Goal: Task Accomplishment & Management: Use online tool/utility

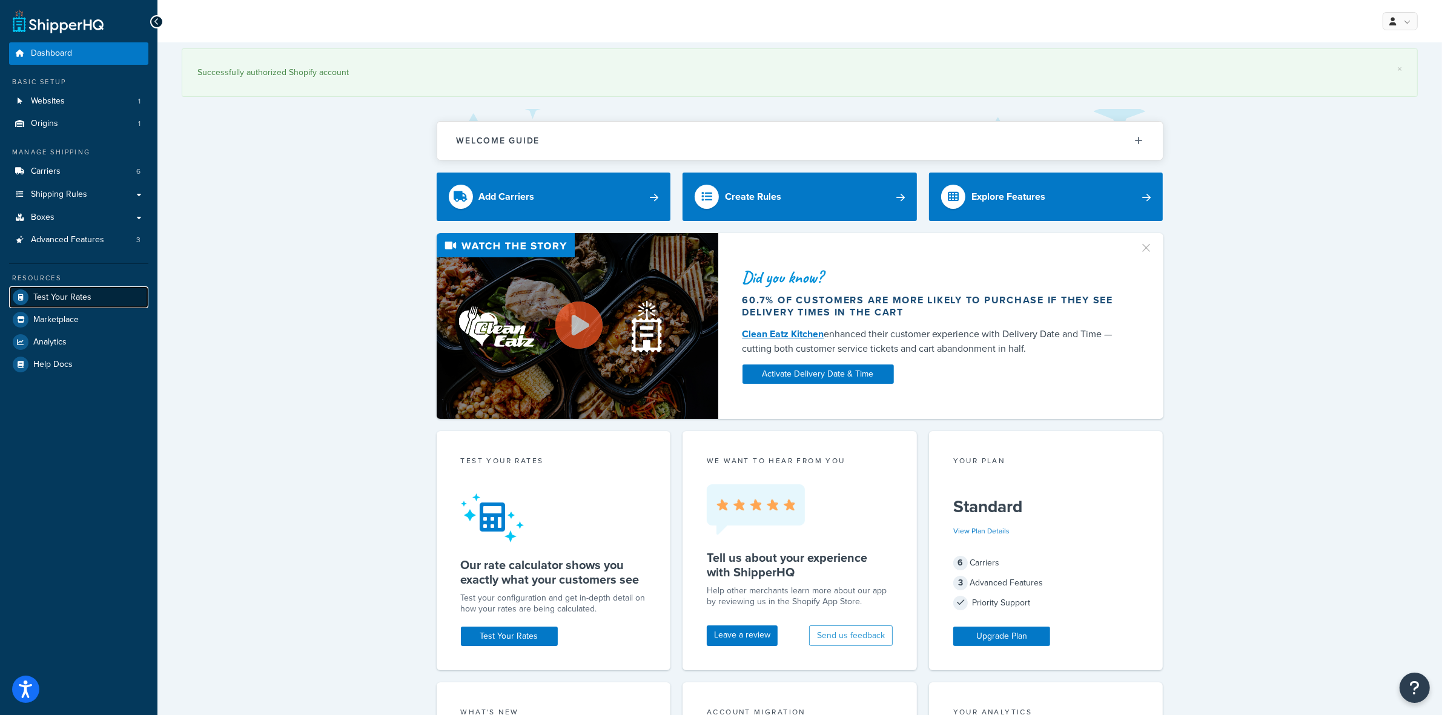
click at [48, 286] on link "Test Your Rates" at bounding box center [78, 297] width 139 height 22
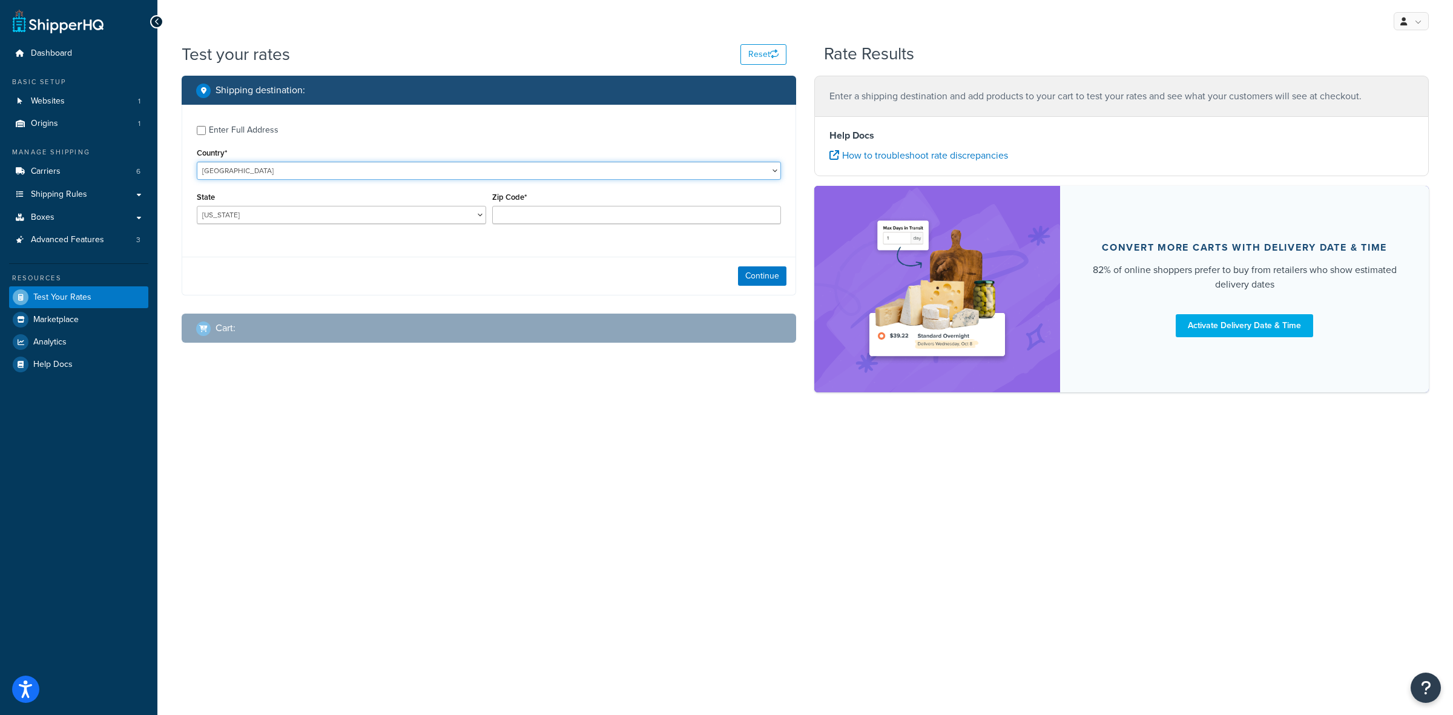
click at [460, 170] on select "[GEOGRAPHIC_DATA] [GEOGRAPHIC_DATA] [GEOGRAPHIC_DATA] [GEOGRAPHIC_DATA] [GEOGRA…" at bounding box center [489, 171] width 584 height 18
select select "CA"
click at [197, 162] on select "[GEOGRAPHIC_DATA] [GEOGRAPHIC_DATA] [GEOGRAPHIC_DATA] [GEOGRAPHIC_DATA] [GEOGRA…" at bounding box center [489, 171] width 584 height 18
click at [230, 125] on div "Enter Full Address" at bounding box center [244, 130] width 70 height 17
click at [206, 126] on input "Enter Full Address" at bounding box center [201, 130] width 9 height 9
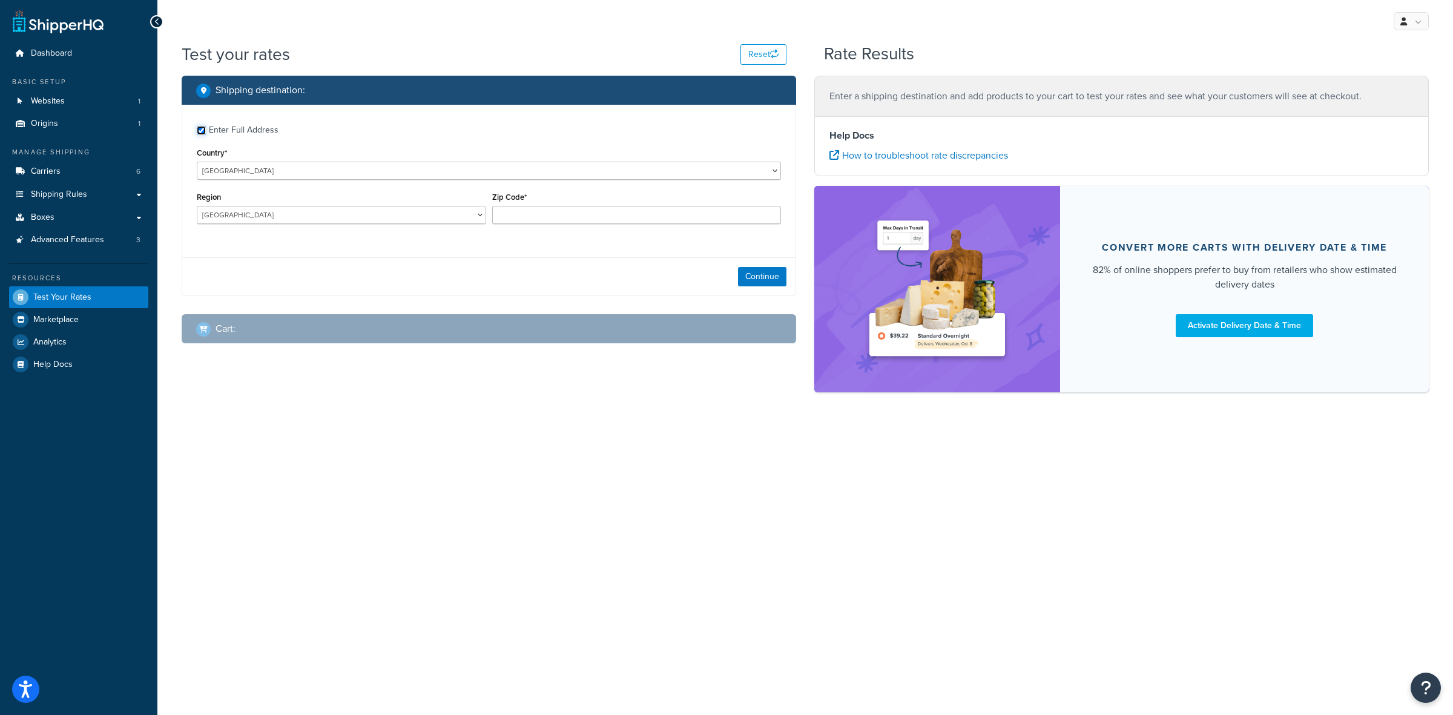
checkbox input "true"
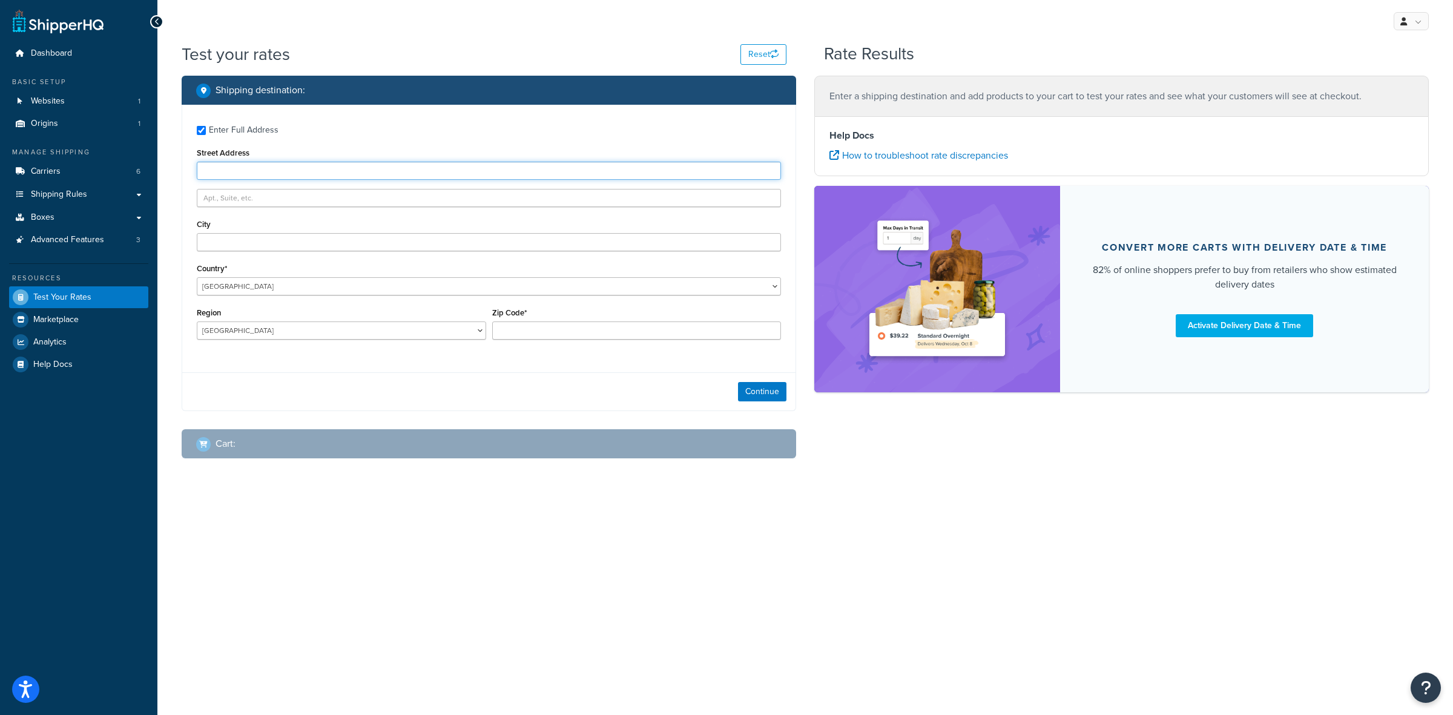
paste input "[STREET_ADDRESS][PERSON_NAME]"
type input "[STREET_ADDRESS][PERSON_NAME]"
paste input "Kelowna"
type input "Kelowna"
click at [256, 334] on select "[GEOGRAPHIC_DATA] [GEOGRAPHIC_DATA] [GEOGRAPHIC_DATA] [GEOGRAPHIC_DATA] [GEOGRA…" at bounding box center [341, 331] width 289 height 18
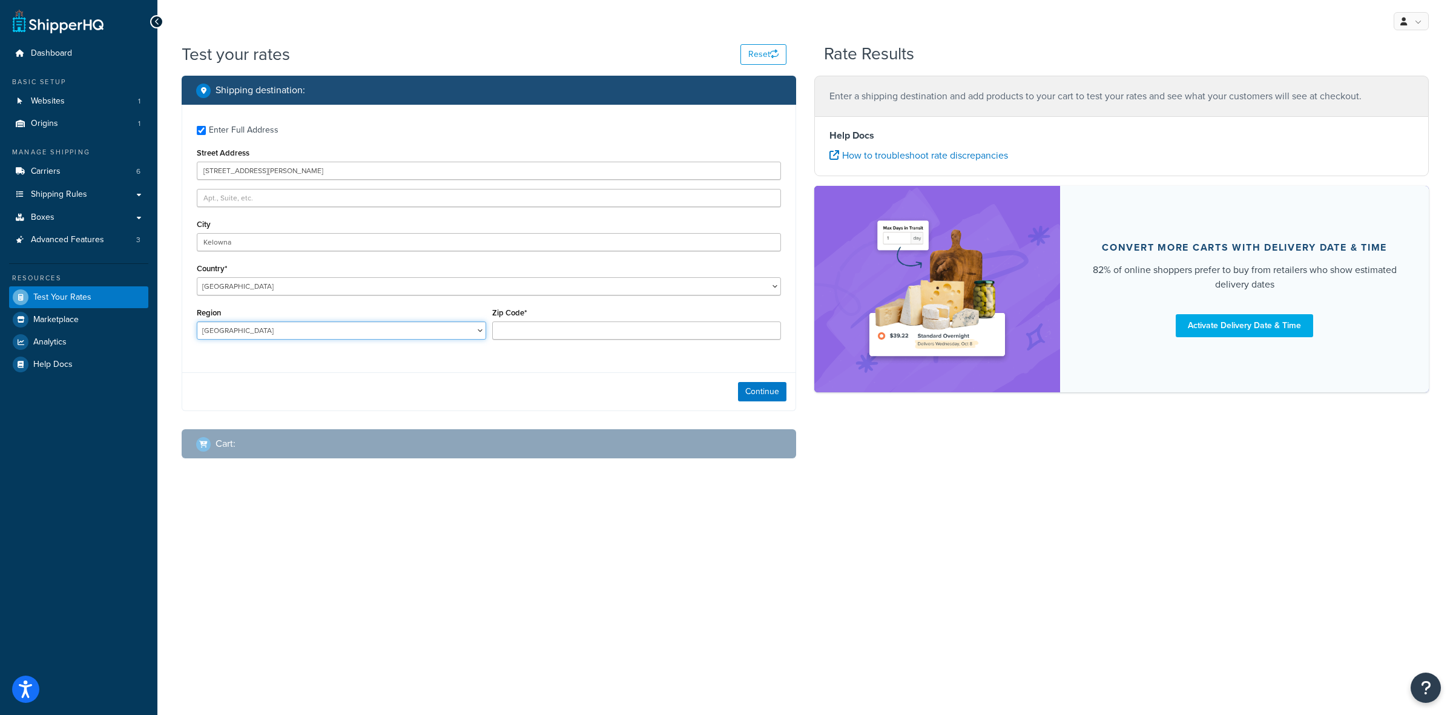
click at [197, 322] on select "[GEOGRAPHIC_DATA] [GEOGRAPHIC_DATA] [GEOGRAPHIC_DATA] [GEOGRAPHIC_DATA] [GEOGRA…" at bounding box center [341, 331] width 289 height 18
click at [251, 357] on div "Enter Full Address Street Address [STREET_ADDRESS][PERSON_NAME] Country* [GEOGR…" at bounding box center [488, 234] width 613 height 259
click at [250, 329] on select "[GEOGRAPHIC_DATA] [GEOGRAPHIC_DATA] [GEOGRAPHIC_DATA] [GEOGRAPHIC_DATA] [GEOGRA…" at bounding box center [341, 331] width 289 height 18
select select "BC"
click at [197, 322] on select "[GEOGRAPHIC_DATA] [GEOGRAPHIC_DATA] [GEOGRAPHIC_DATA] [GEOGRAPHIC_DATA] [GEOGRA…" at bounding box center [341, 331] width 289 height 18
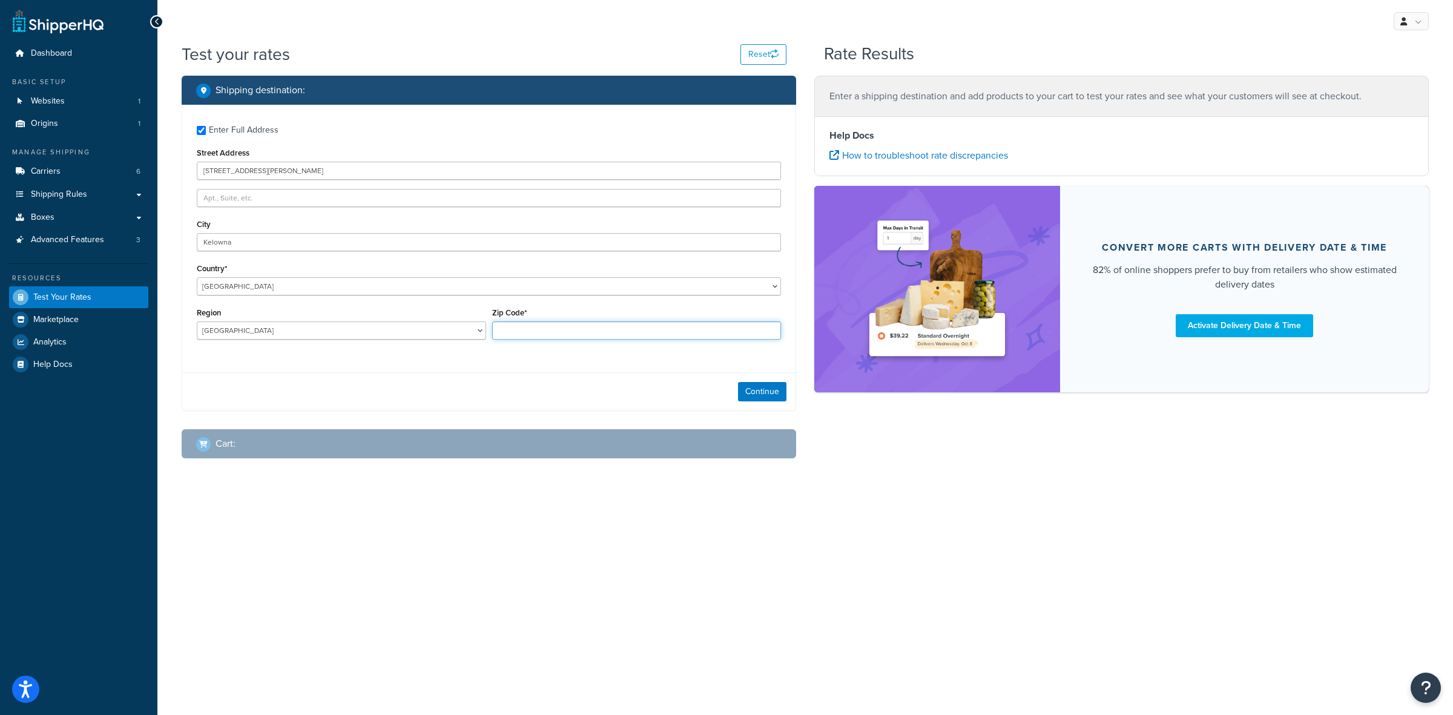
click at [619, 332] on input "Zip Code*" at bounding box center [636, 331] width 289 height 18
type input "v1y0j5"
click at [768, 385] on button "Continue" at bounding box center [762, 391] width 48 height 19
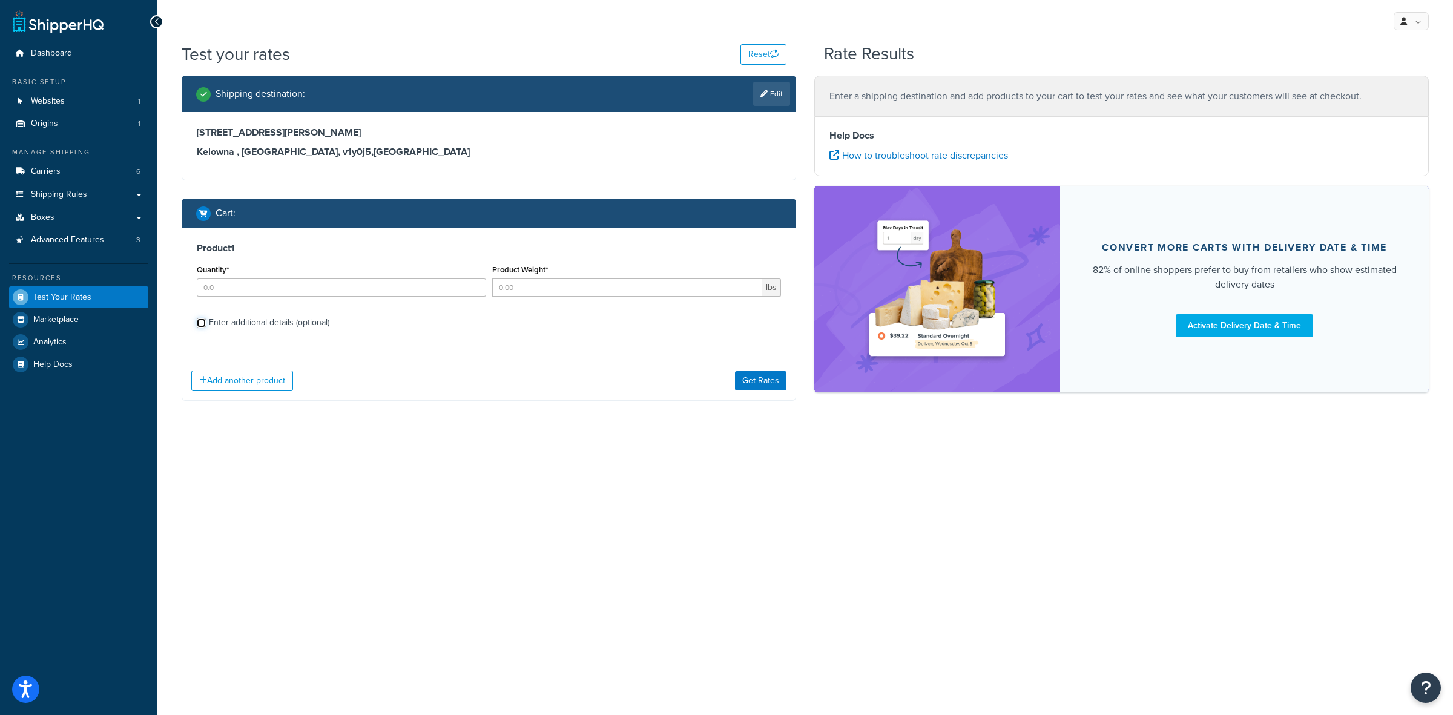
click at [202, 327] on input "Enter additional details (optional)" at bounding box center [201, 323] width 9 height 9
checkbox input "true"
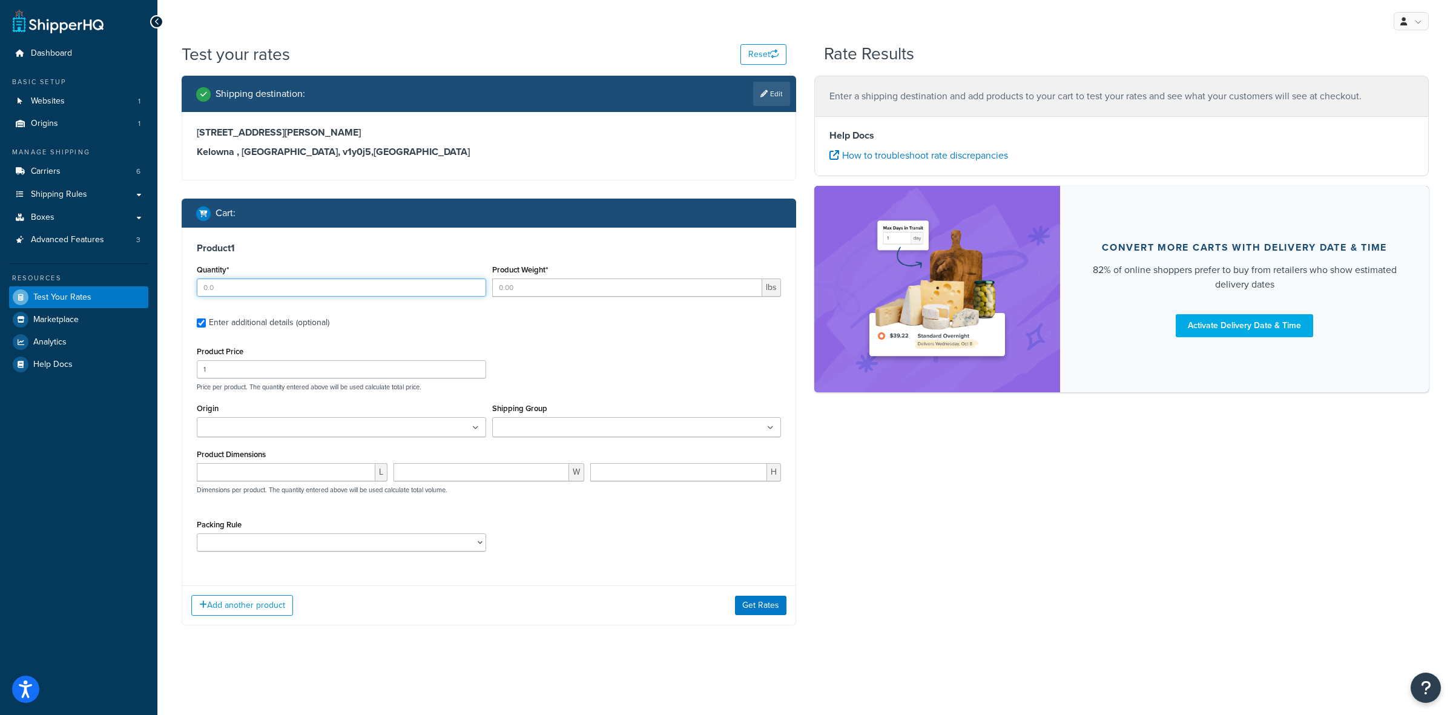
click at [237, 286] on input "Quantity*" at bounding box center [341, 288] width 289 height 18
type input "56"
type input "1.75"
type input "2"
type input "16.80"
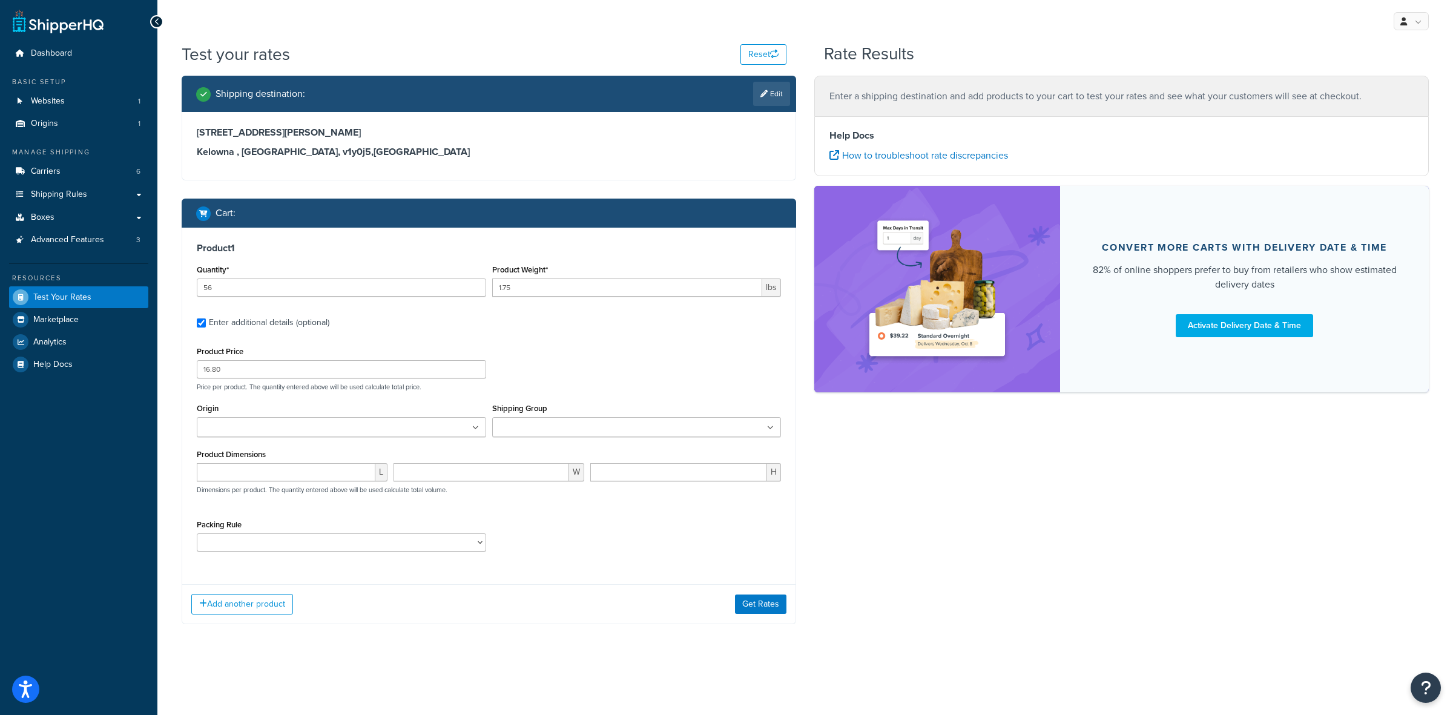
click at [334, 431] on ul at bounding box center [341, 427] width 289 height 20
click at [548, 431] on input "Shipping Group" at bounding box center [549, 427] width 107 height 13
click at [344, 521] on div "Packing Rule ACC-CCK ACC-LIN-CER/HANG ACC-NAIL BRUSH CAN-11 CAN-11-TST CAN-26 C…" at bounding box center [341, 537] width 289 height 35
click at [289, 543] on select "ACC-CCK ACC-LIN-CER/HANG ACC-NAIL BRUSH CAN-11 CAN-11-TST CAN-26 CAN-3 DIF-KIT …" at bounding box center [341, 546] width 289 height 18
select select "77343"
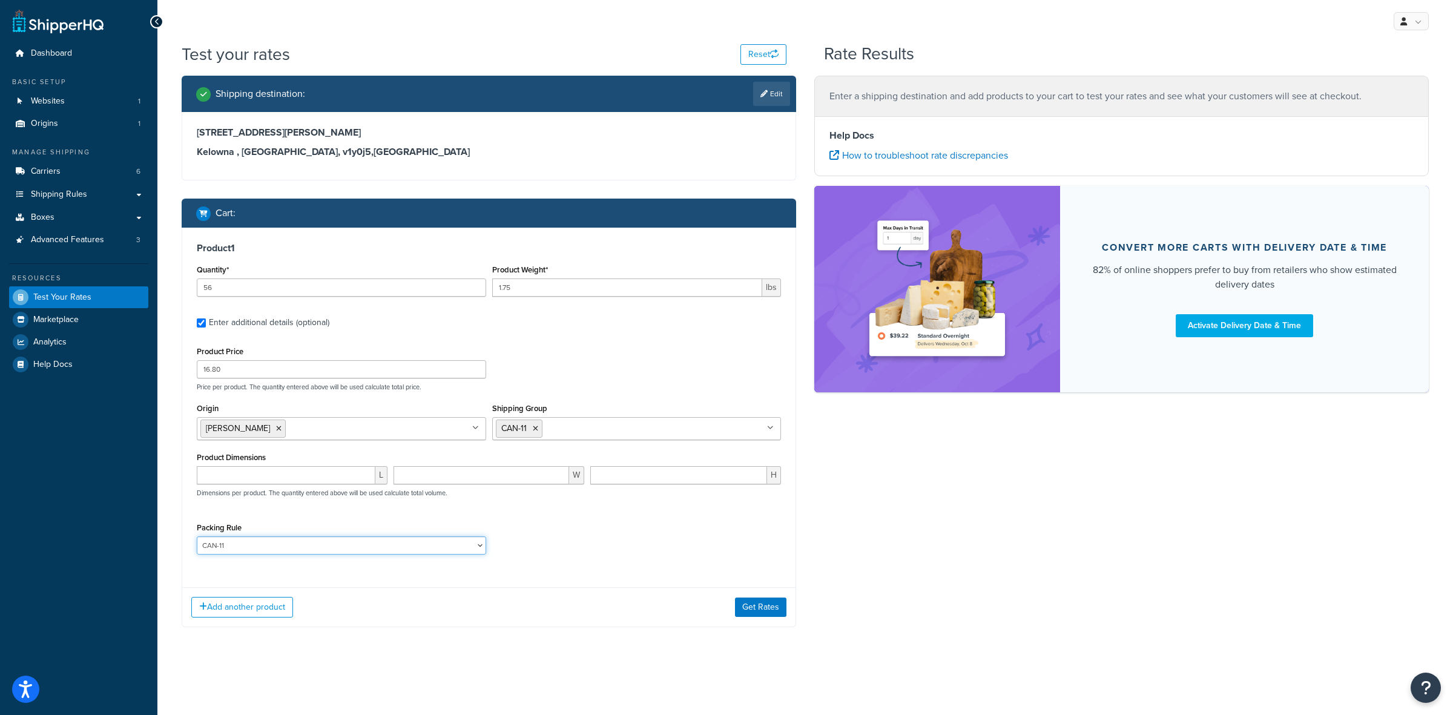
click at [197, 538] on select "ACC-CCK ACC-LIN-CER/HANG ACC-NAIL BRUSH CAN-11 CAN-11-TST CAN-26 CAN-3 DIF-KIT …" at bounding box center [341, 546] width 289 height 18
click at [566, 515] on div "Product Price 16.80 Price per product. The quantity entered above will be used …" at bounding box center [489, 453] width 584 height 220
click at [229, 609] on button "Add another product" at bounding box center [242, 607] width 102 height 21
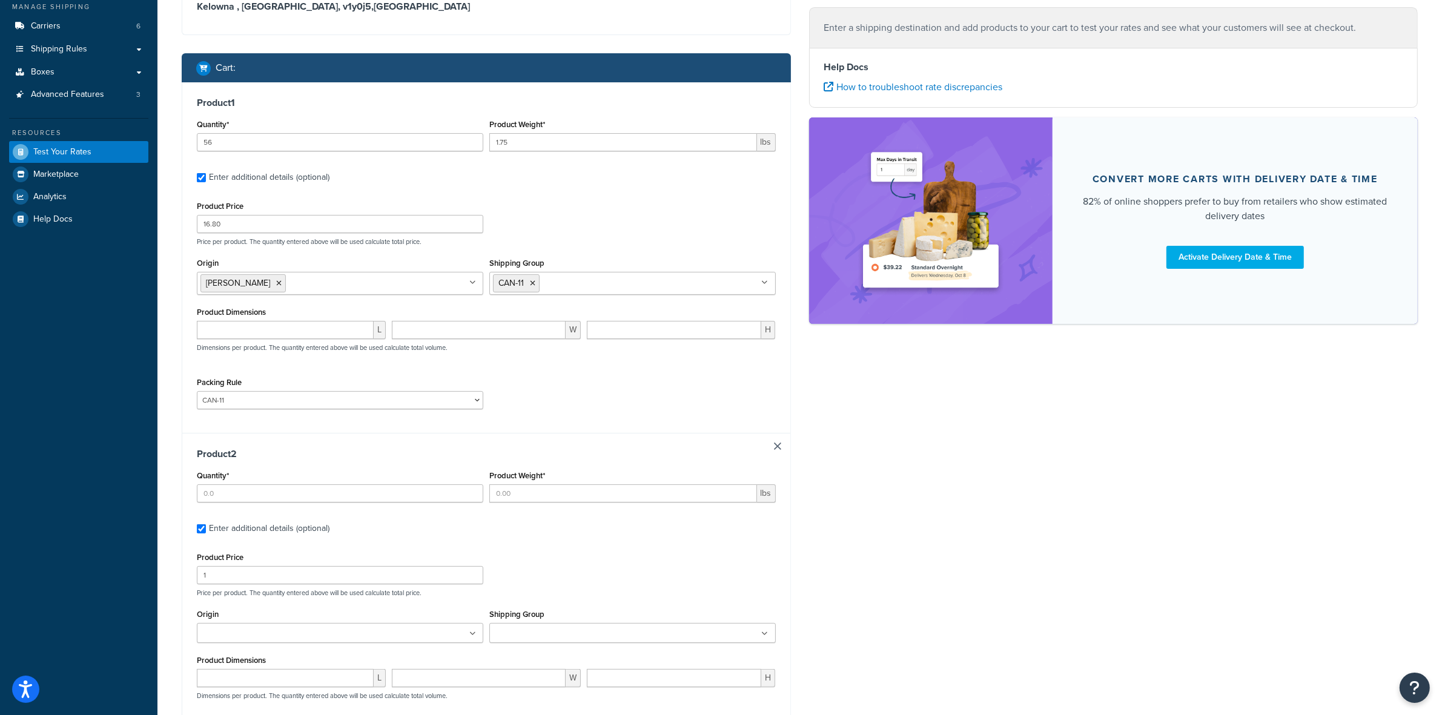
scroll to position [151, 0]
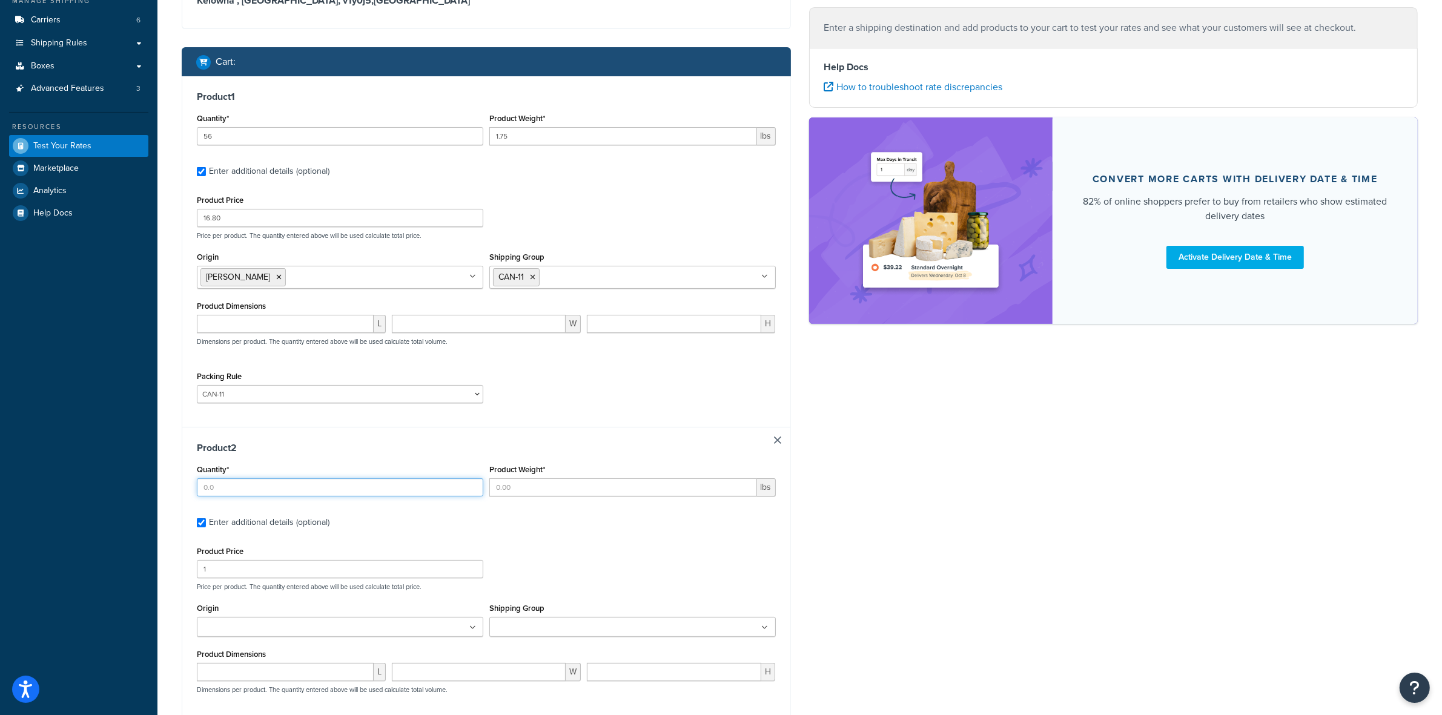
click at [266, 489] on input "Quantity*" at bounding box center [340, 487] width 286 height 18
type input "7"
type input "1.5"
type input "11.76"
click at [404, 624] on ul at bounding box center [340, 627] width 286 height 20
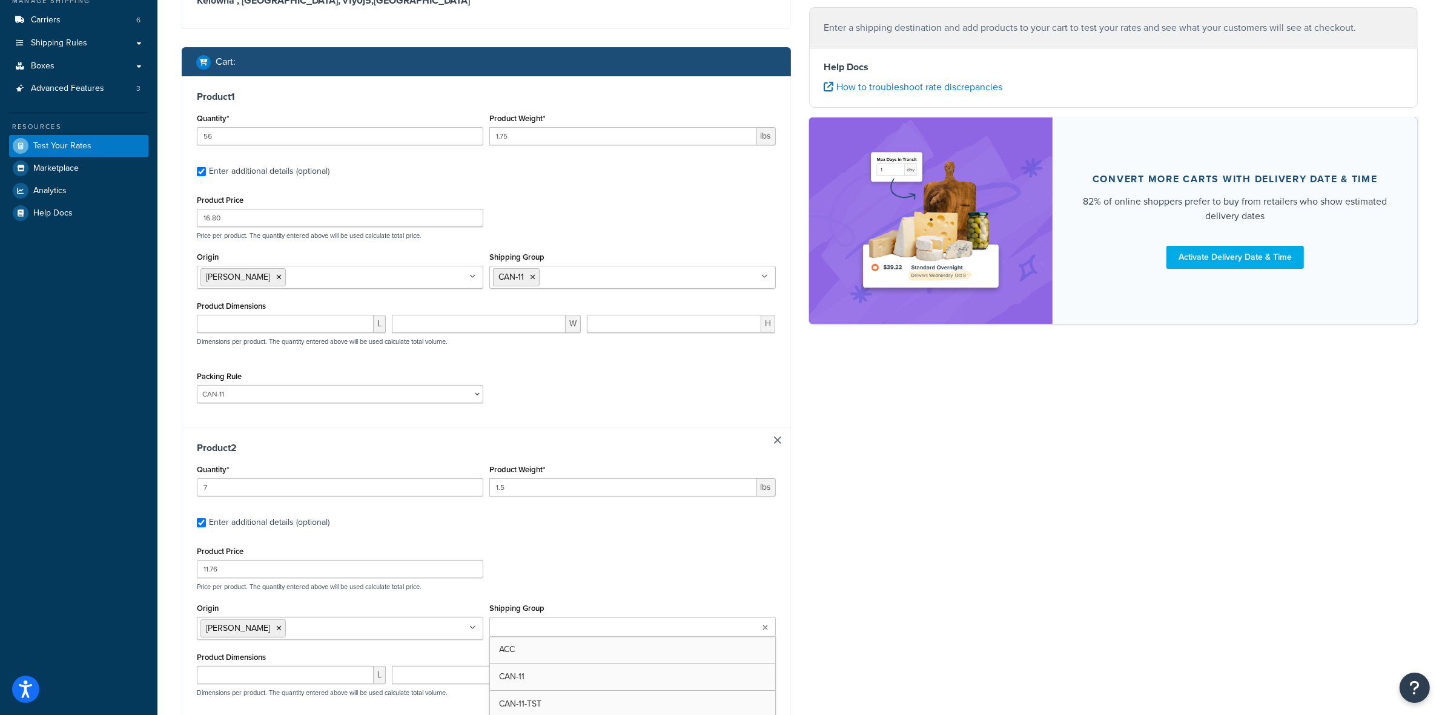
click at [634, 625] on ul at bounding box center [632, 627] width 286 height 20
click at [766, 546] on div "Product Price 11.76 Price per product. The quantity entered above will be used …" at bounding box center [486, 567] width 585 height 48
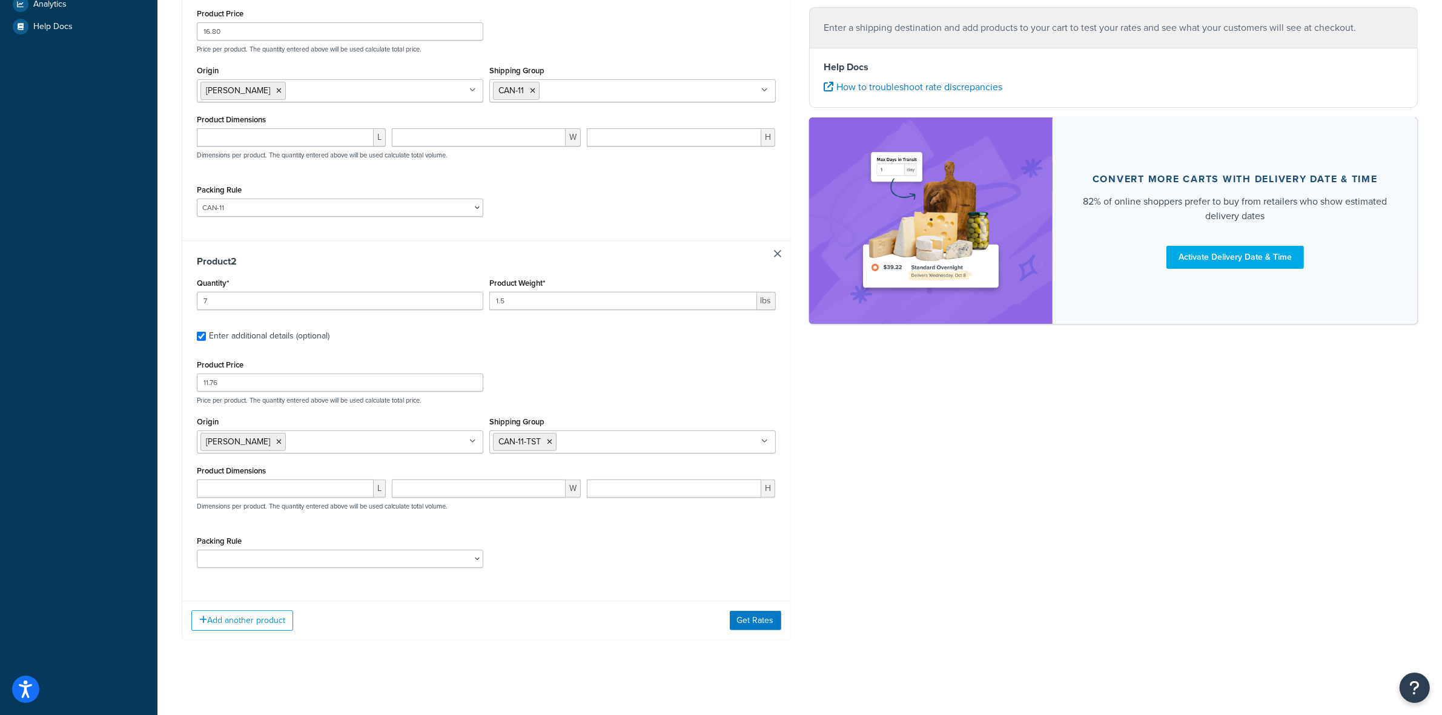
scroll to position [345, 0]
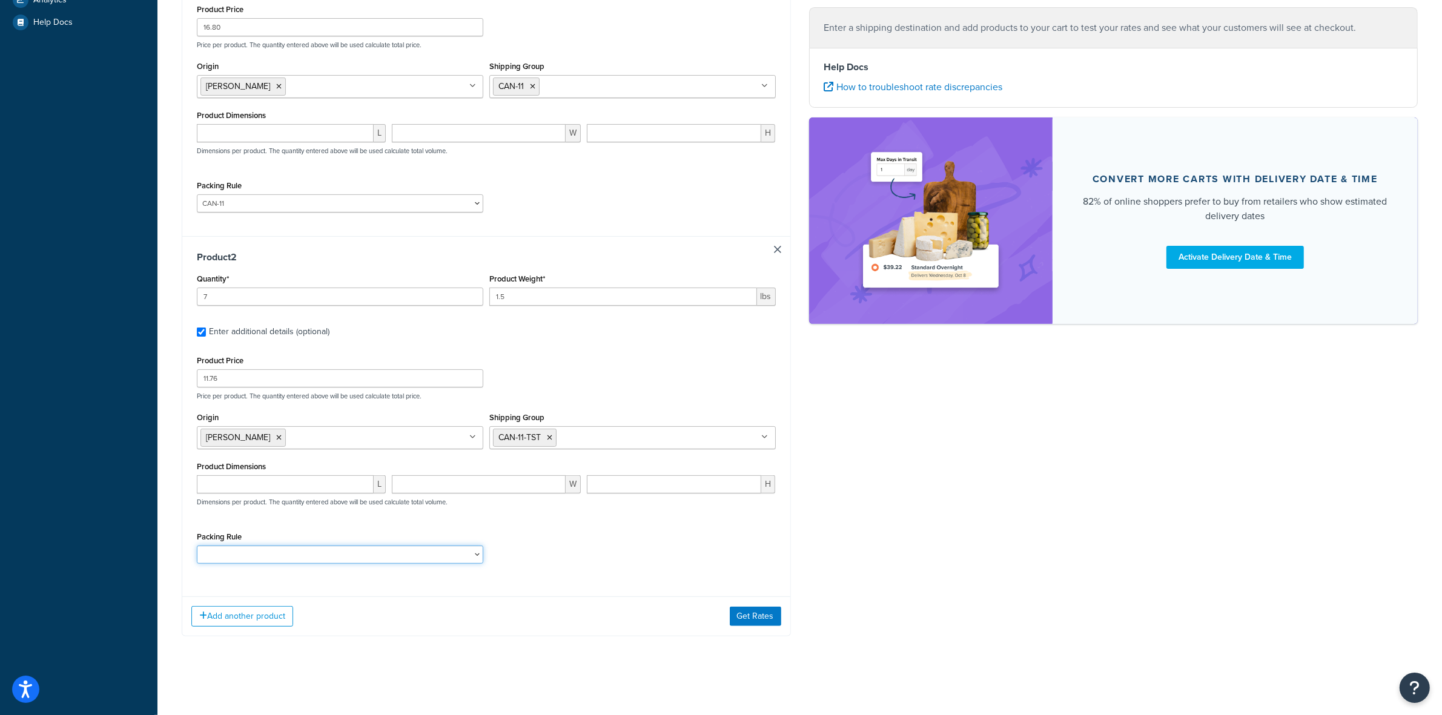
click at [323, 557] on select "ACC-CCK ACC-LIN-CER/HANG ACC-NAIL BRUSH CAN-11 CAN-11-TST CAN-26 CAN-3 DIF-KIT …" at bounding box center [340, 555] width 286 height 18
click at [197, 546] on select "ACC-CCK ACC-LIN-CER/HANG ACC-NAIL BRUSH CAN-11 CAN-11-TST CAN-26 CAN-3 DIF-KIT …" at bounding box center [340, 555] width 286 height 18
click at [244, 346] on div "Product 2 Quantity* 7 Product Weight* 1.5 lbs Enter additional details (optiona…" at bounding box center [486, 411] width 608 height 351
click at [305, 558] on select "ACC-CCK ACC-LIN-CER/HANG ACC-NAIL BRUSH CAN-11 CAN-11-TST CAN-26 CAN-3 DIF-KIT …" at bounding box center [340, 555] width 286 height 18
select select "81543"
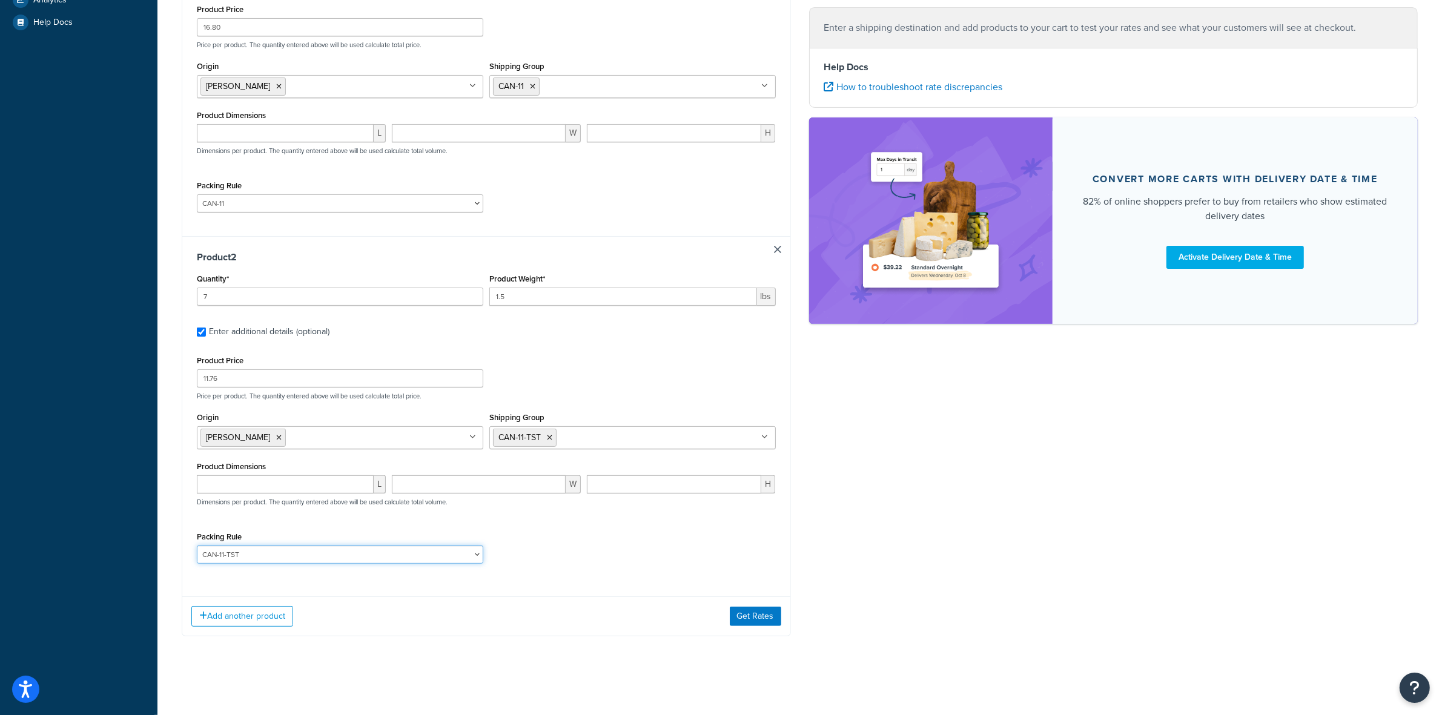
click at [197, 546] on select "ACC-CCK ACC-LIN-CER/HANG ACC-NAIL BRUSH CAN-11 CAN-11-TST CAN-26 CAN-3 DIF-KIT …" at bounding box center [340, 555] width 286 height 18
click at [233, 610] on button "Add another product" at bounding box center [242, 616] width 102 height 21
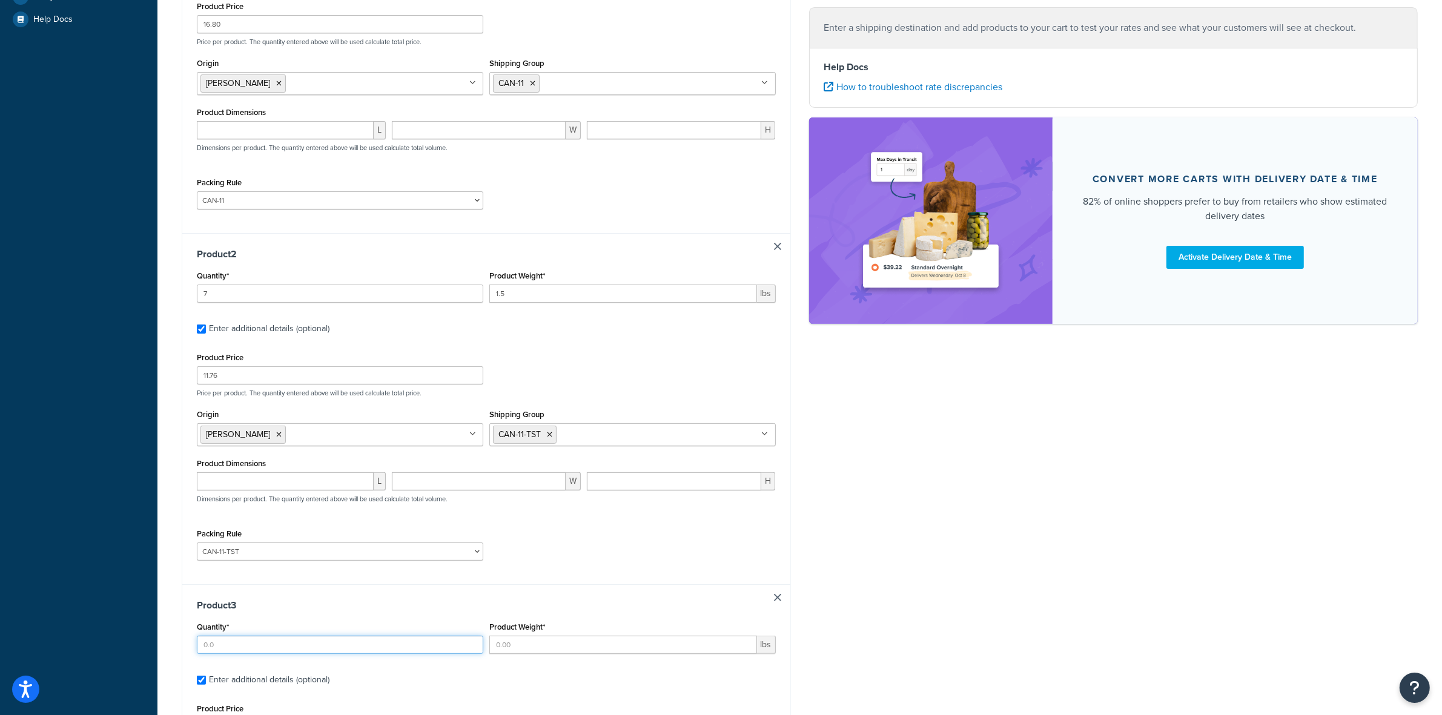
click at [244, 640] on input "Quantity*" at bounding box center [340, 645] width 286 height 18
type input "42"
click at [540, 643] on input "Product Weight*" at bounding box center [623, 645] width 268 height 18
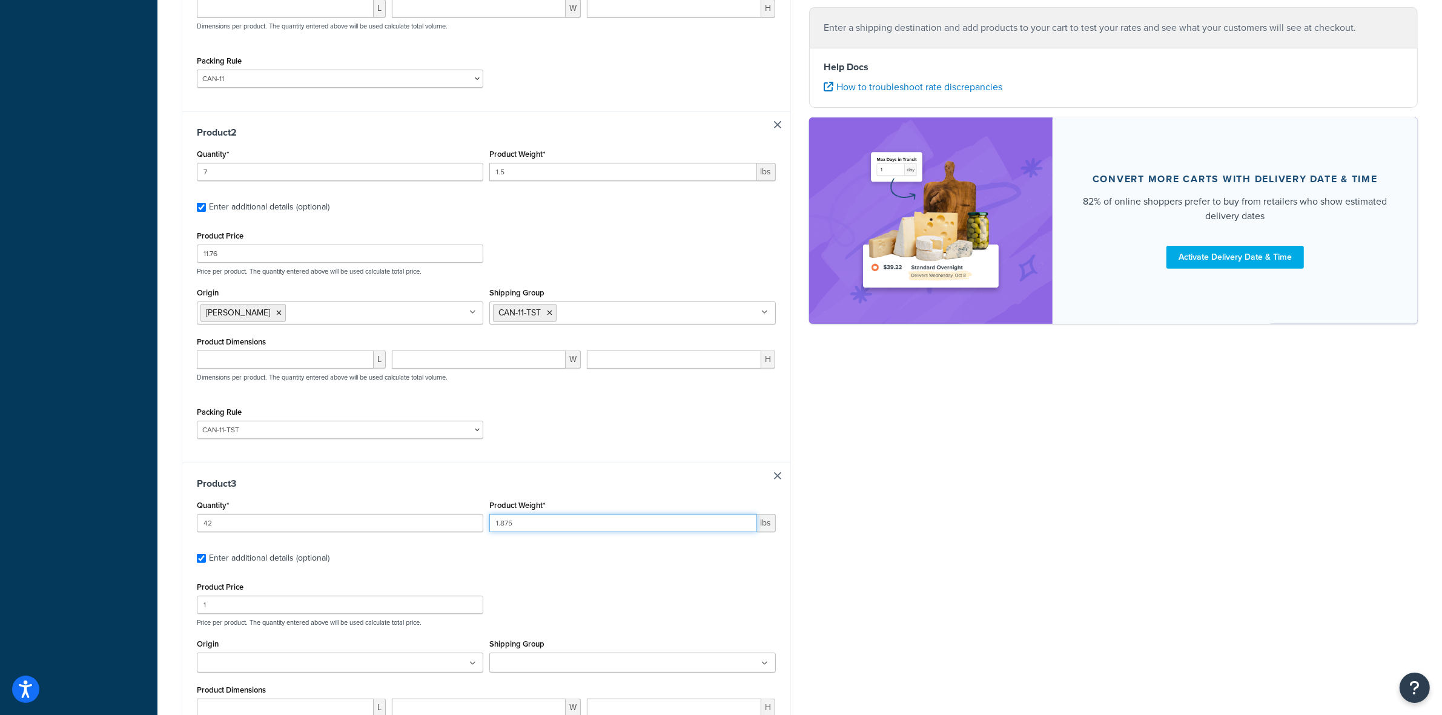
scroll to position [572, 0]
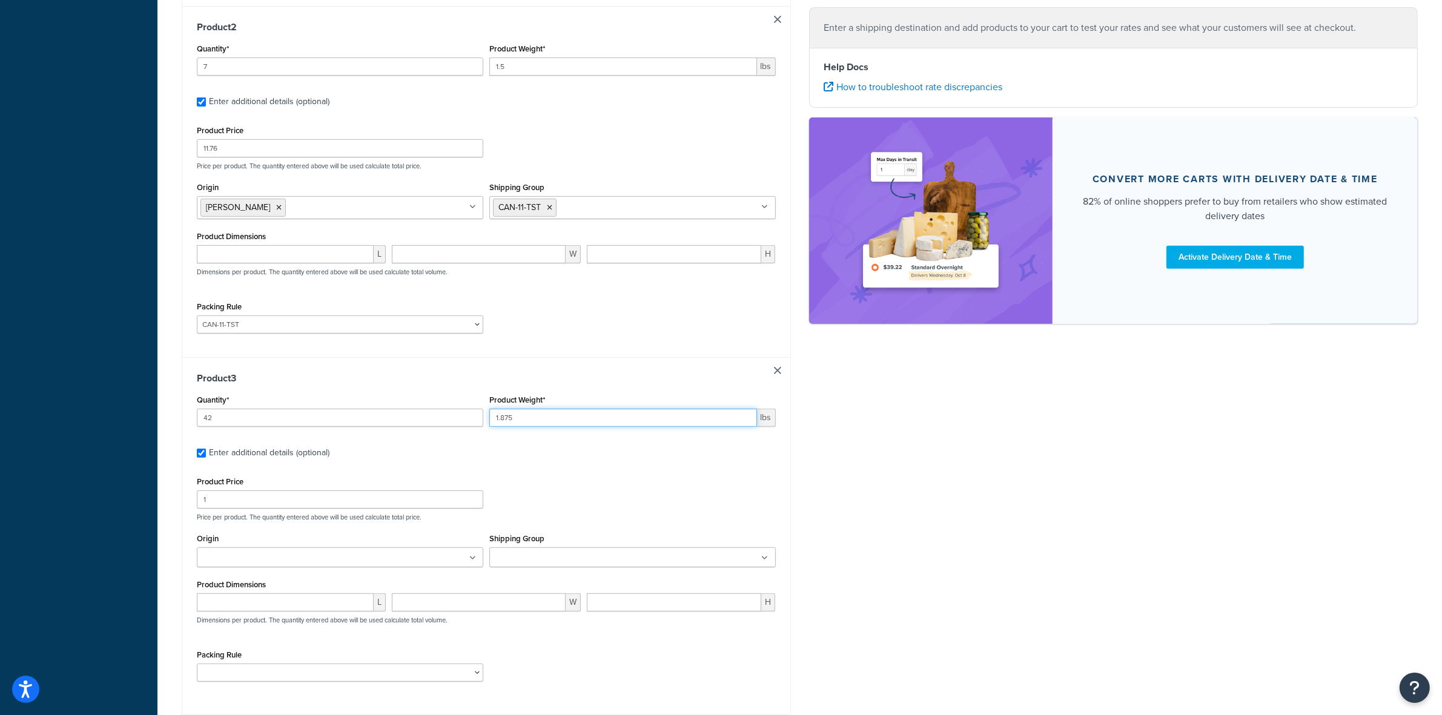
type input "1.875"
click at [276, 498] on input "1" at bounding box center [340, 499] width 286 height 18
type input "24.80"
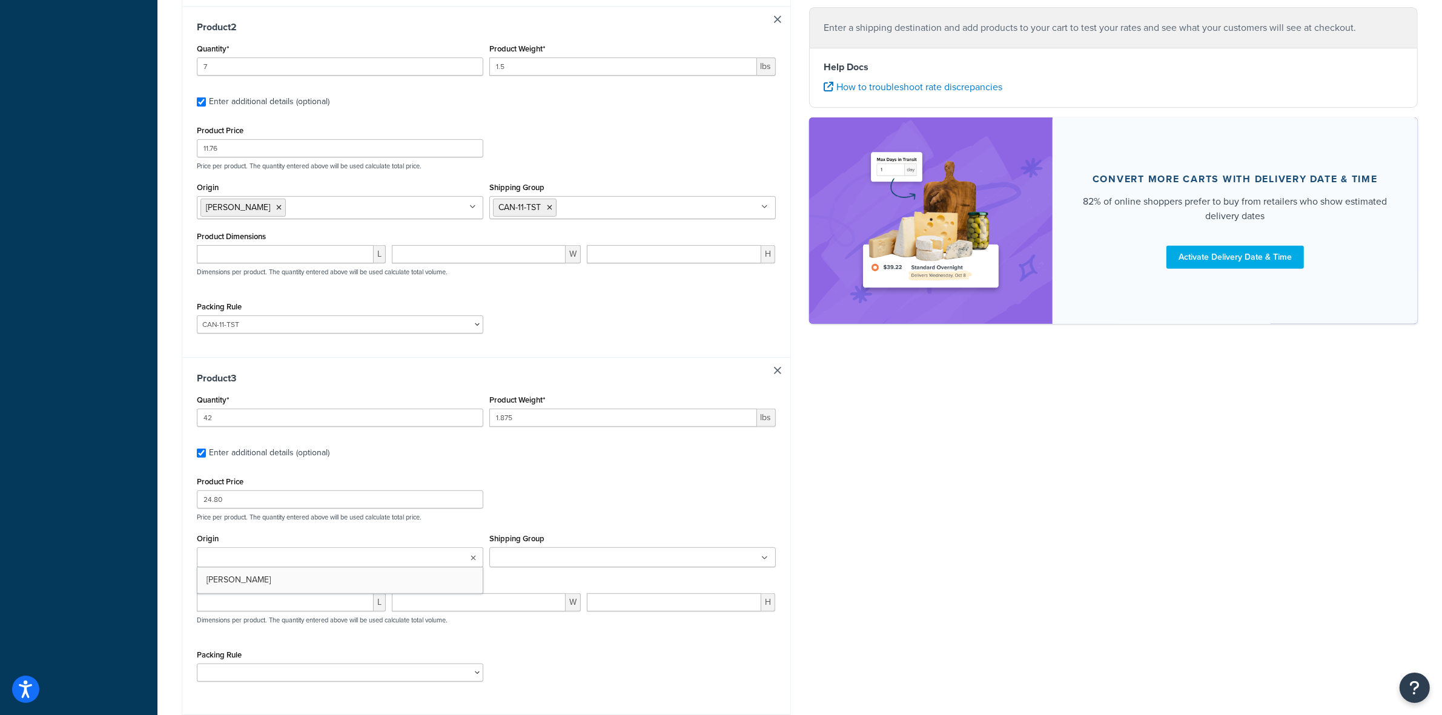
click at [280, 565] on input "Origin" at bounding box center [253, 558] width 107 height 13
click at [537, 555] on input "Shipping Group" at bounding box center [546, 558] width 107 height 13
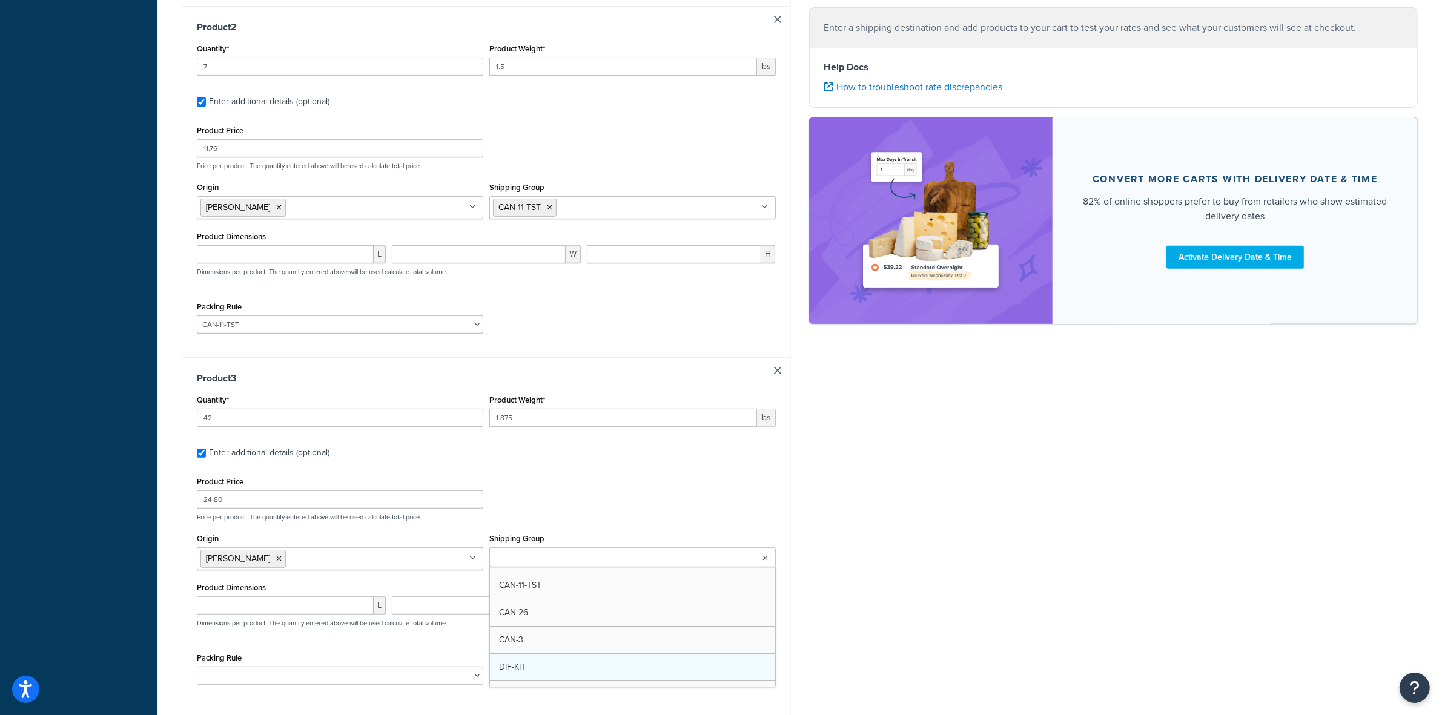
scroll to position [76, 0]
click at [349, 675] on select "ACC-CCK ACC-LIN-CER/HANG ACC-NAIL BRUSH CAN-11 CAN-11-TST CAN-26 CAN-3 DIF-KIT …" at bounding box center [340, 676] width 286 height 18
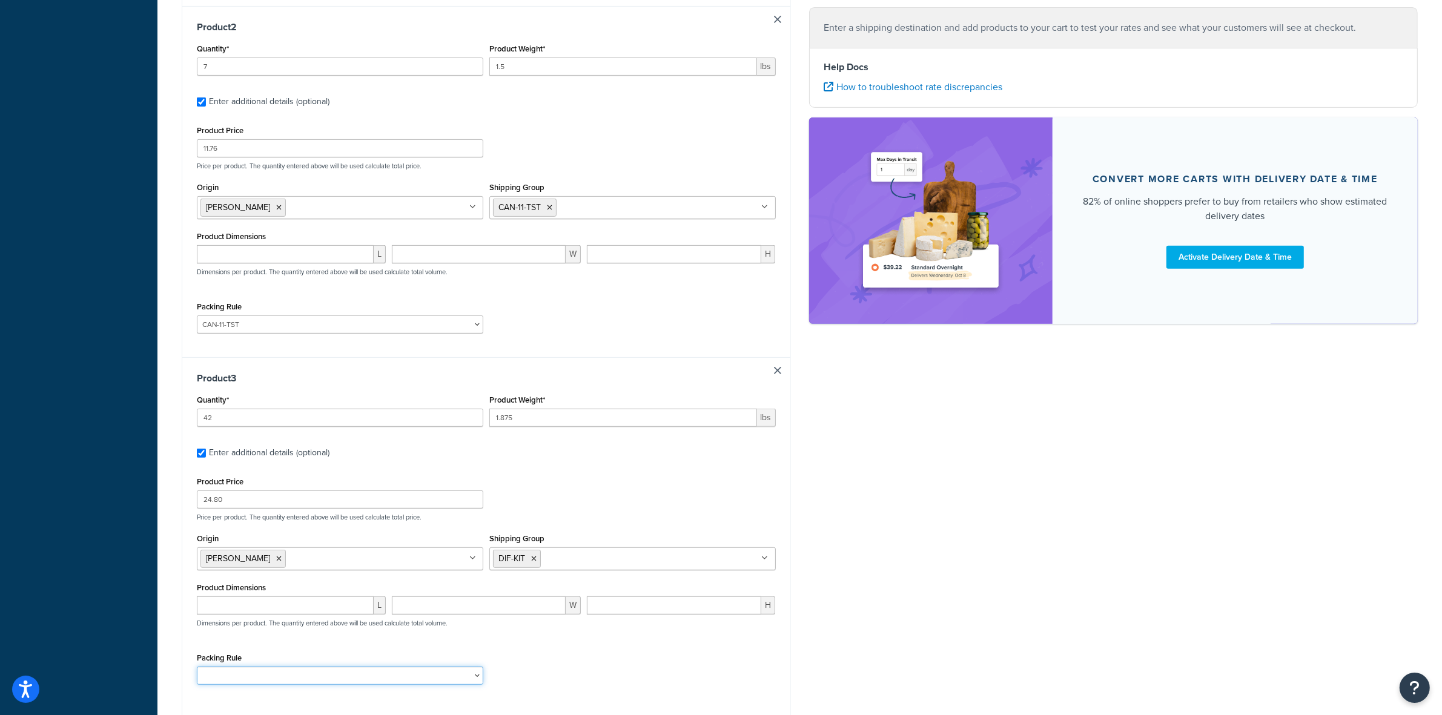
select select "77349"
click at [197, 671] on select "ACC-CCK ACC-LIN-CER/HANG ACC-NAIL BRUSH CAN-11 CAN-11-TST CAN-26 CAN-3 DIF-KIT …" at bounding box center [340, 676] width 286 height 18
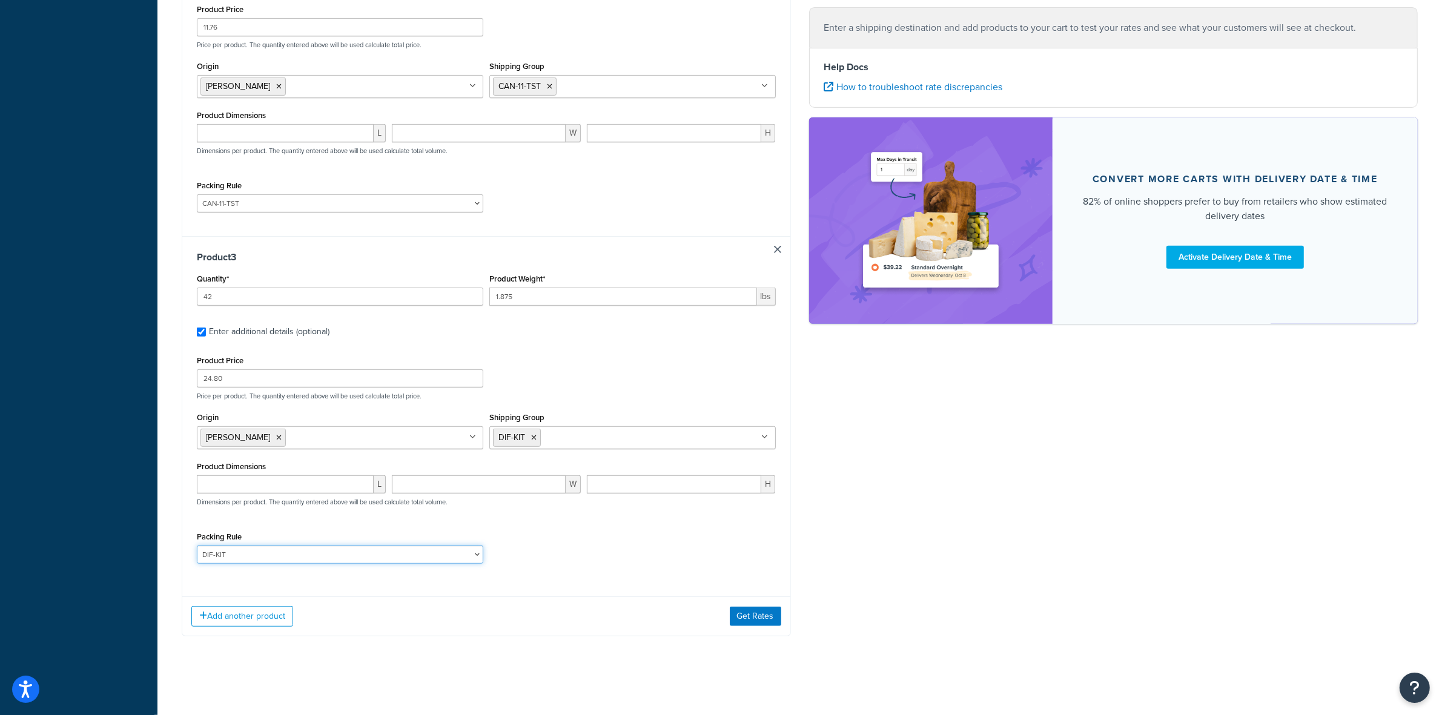
scroll to position [698, 0]
click at [238, 616] on button "Add another product" at bounding box center [242, 616] width 102 height 21
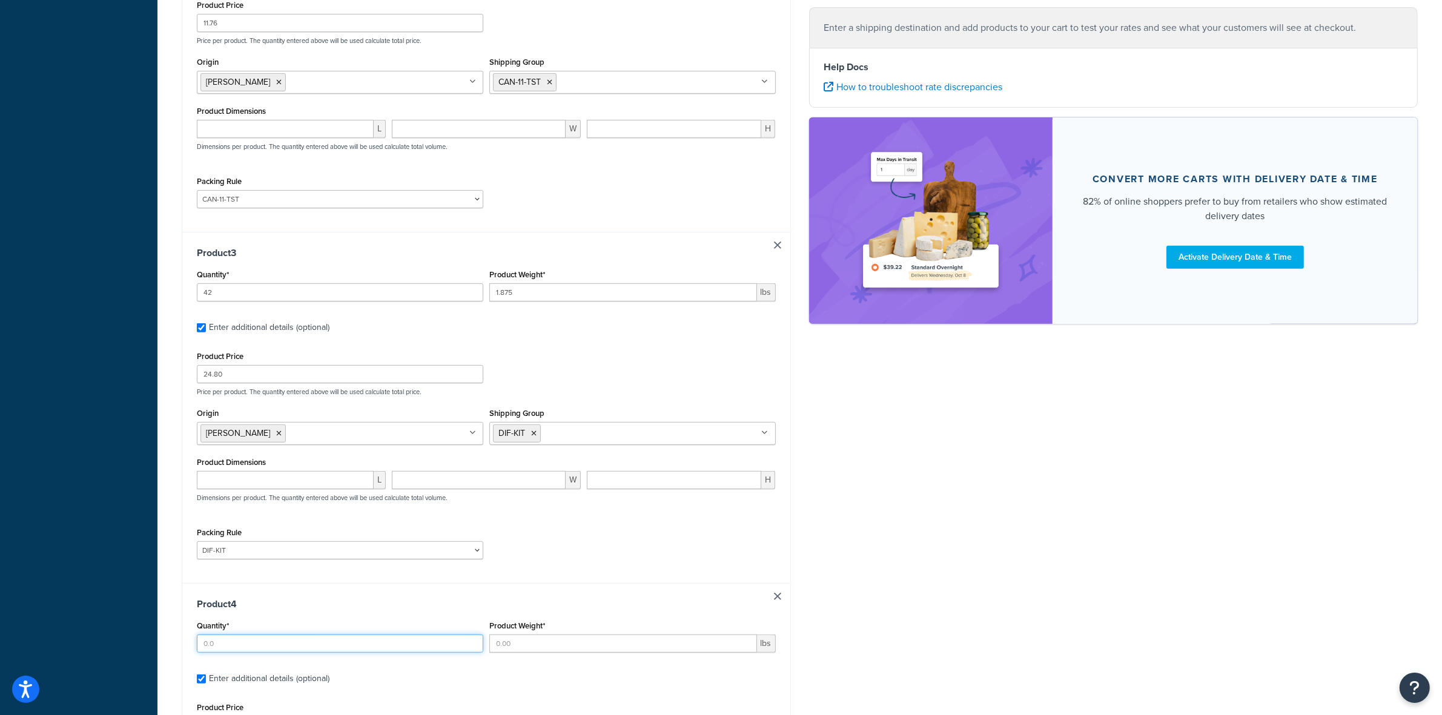
click at [233, 648] on input "Quantity*" at bounding box center [340, 644] width 286 height 18
type input "5"
click at [524, 642] on input "Product Weight*" at bounding box center [623, 644] width 268 height 18
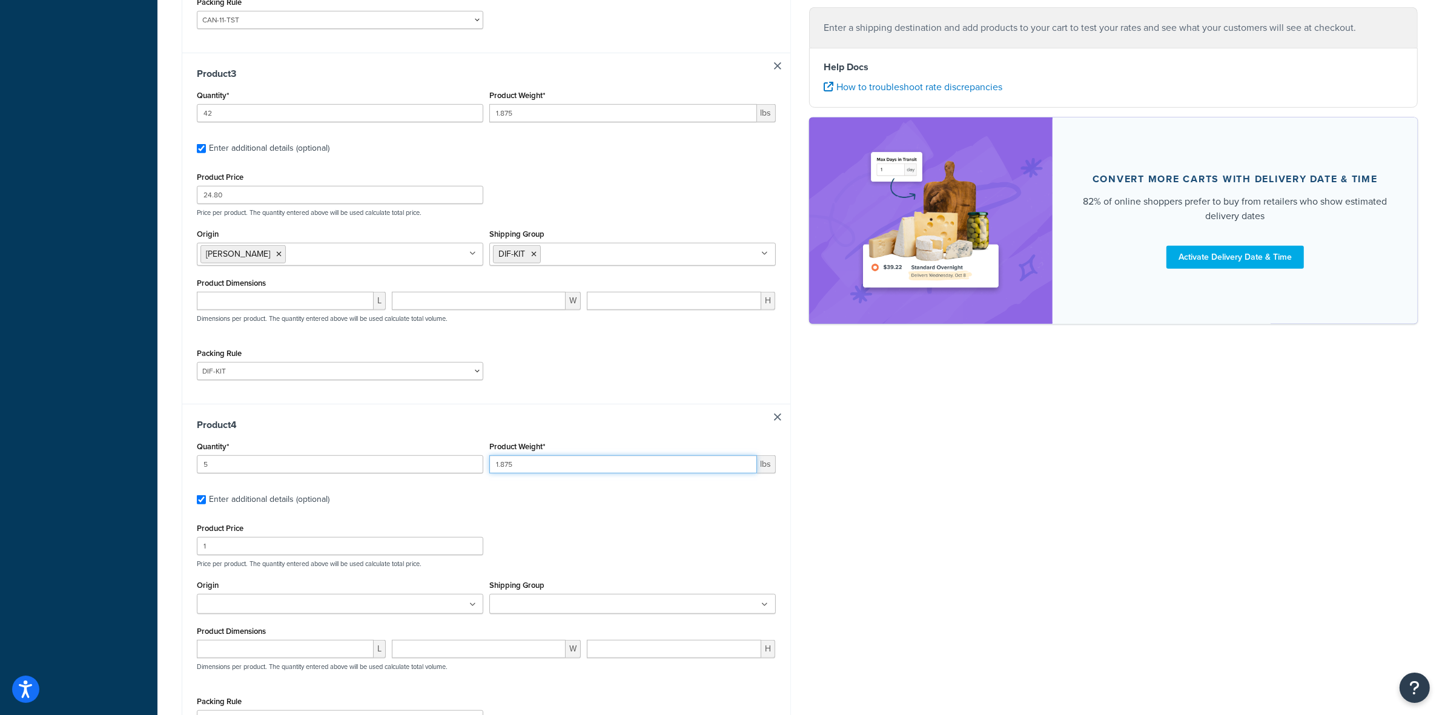
scroll to position [925, 0]
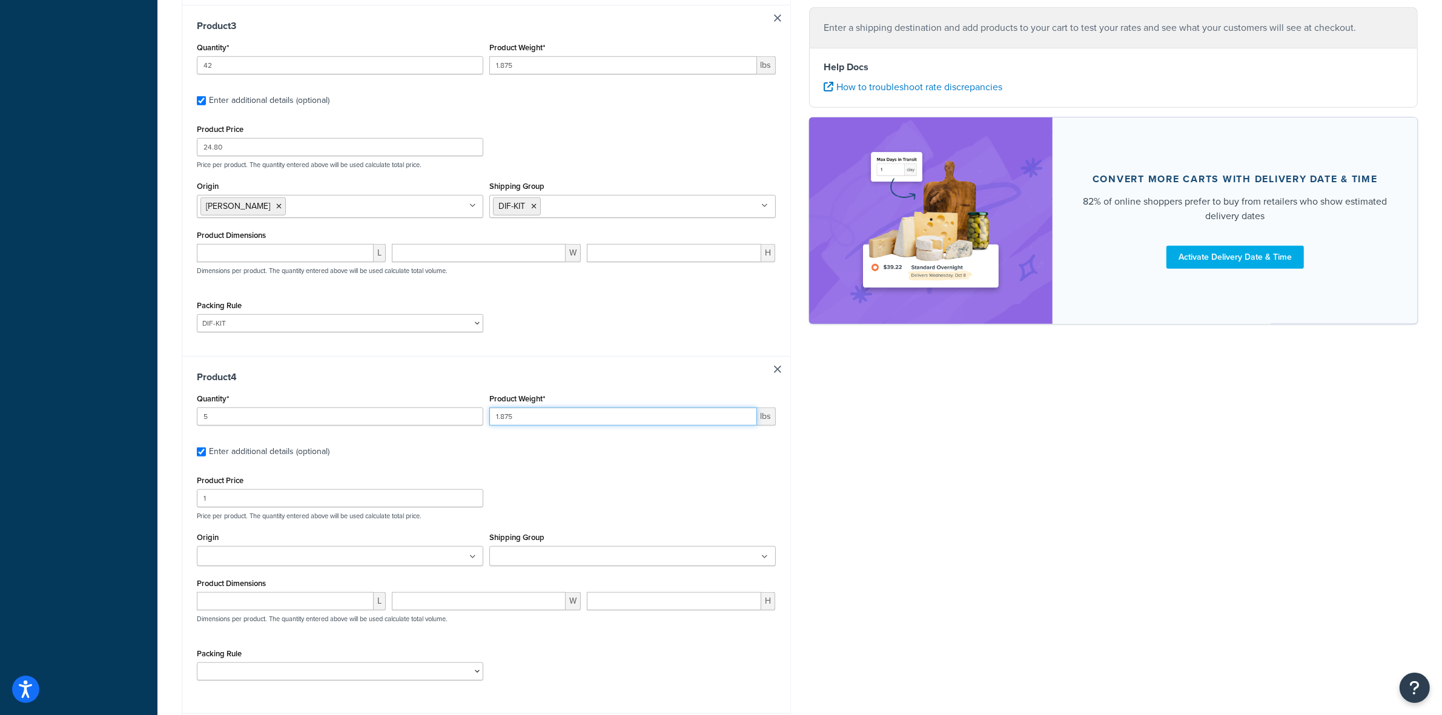
type input "1.875"
click at [277, 498] on input "1" at bounding box center [340, 498] width 286 height 18
type input "17.36"
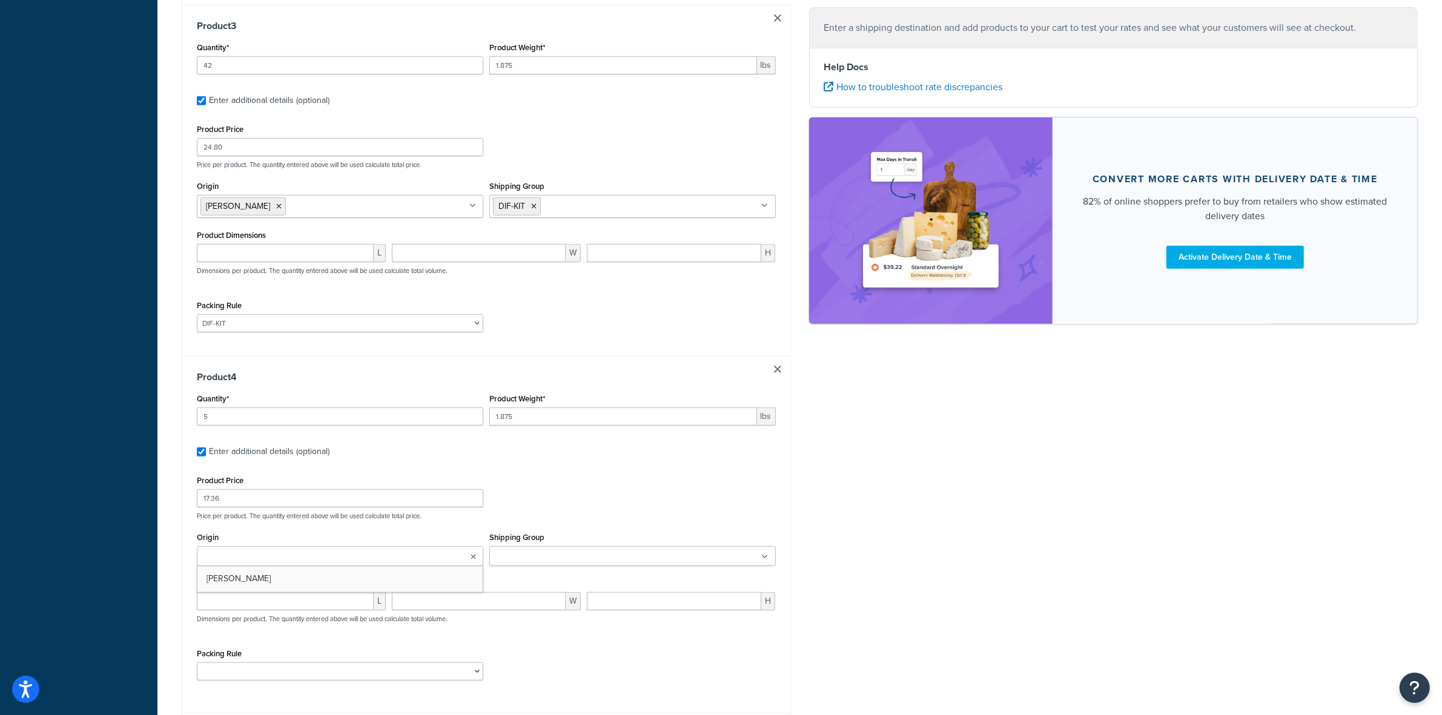
click at [388, 564] on ul at bounding box center [340, 556] width 286 height 20
click at [582, 554] on ul at bounding box center [632, 556] width 286 height 20
click at [298, 675] on select "ACC-CCK ACC-LIN-CER/HANG ACC-NAIL BRUSH CAN-11 CAN-11-TST CAN-26 CAN-3 DIF-KIT …" at bounding box center [340, 674] width 286 height 18
select select "81544"
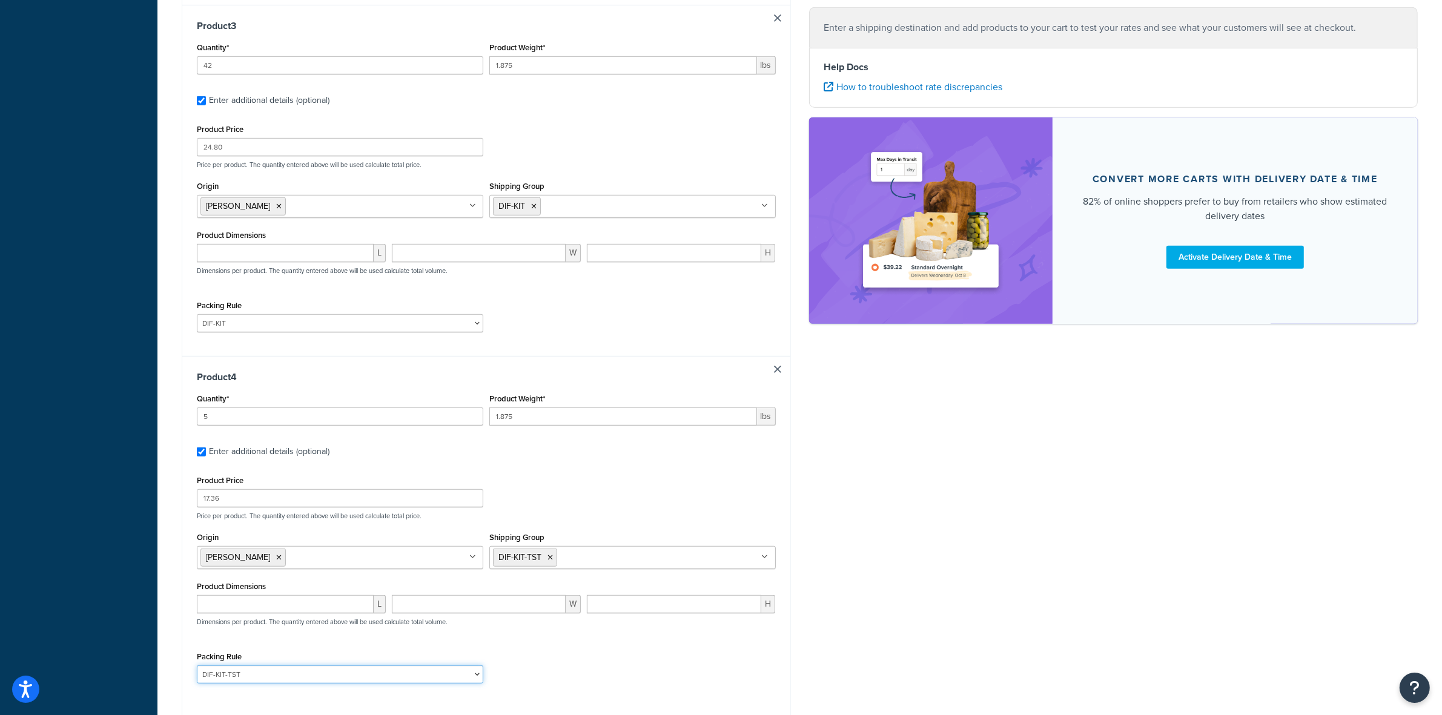
click at [197, 670] on select "ACC-CCK ACC-LIN-CER/HANG ACC-NAIL BRUSH CAN-11 CAN-11-TST CAN-26 CAN-3 DIF-KIT …" at bounding box center [340, 674] width 286 height 18
click at [659, 672] on div "Packing Rule ACC-CCK ACC-LIN-CER/HANG ACC-NAIL BRUSH CAN-11 CAN-11-TST CAN-26 C…" at bounding box center [486, 671] width 585 height 44
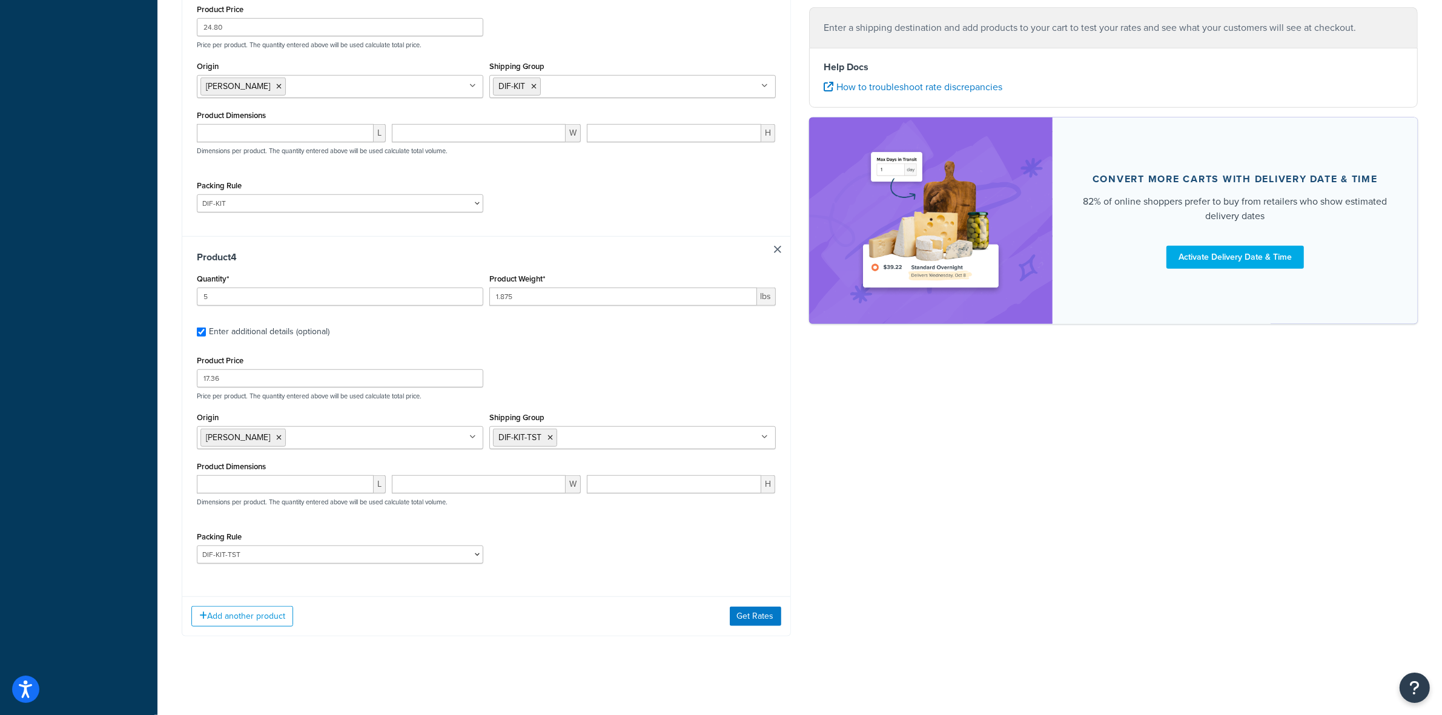
scroll to position [1051, 0]
click at [230, 612] on button "Add another product" at bounding box center [242, 616] width 102 height 21
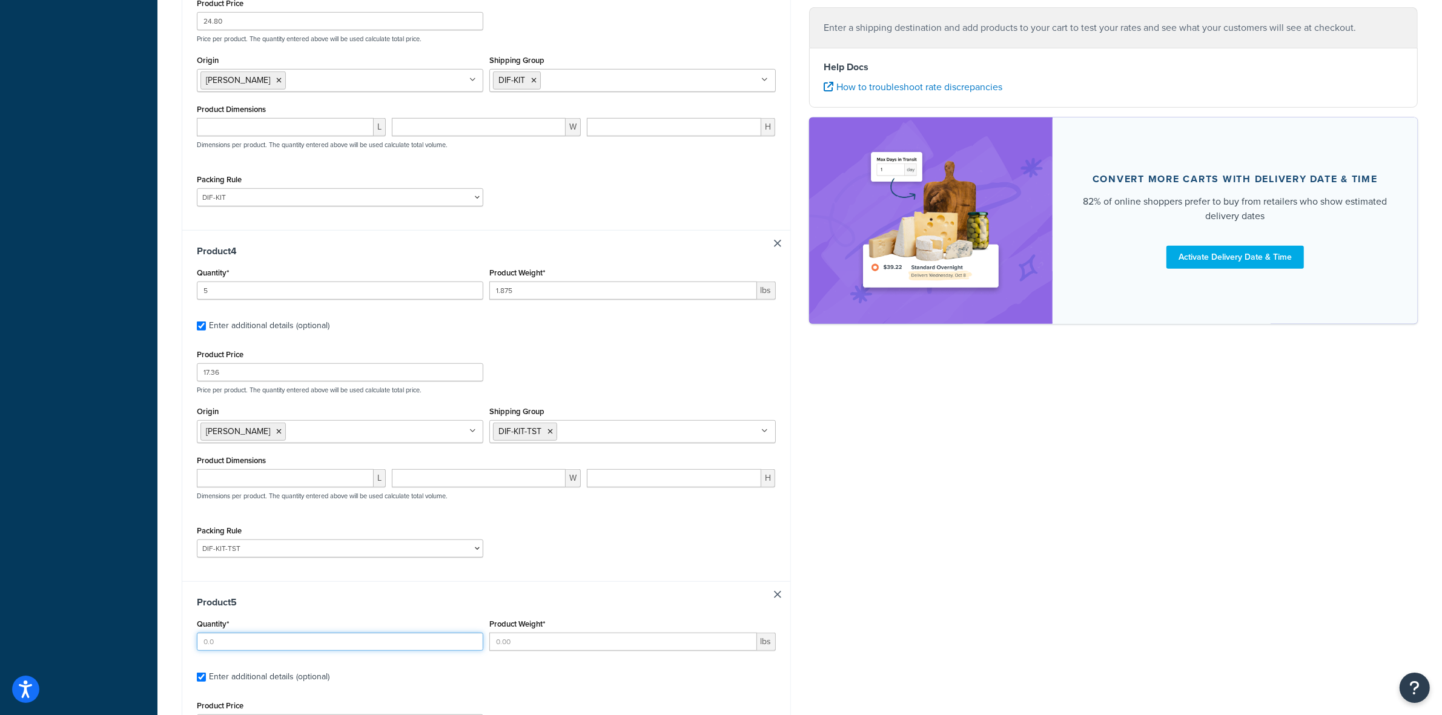
click at [238, 649] on input "Quantity*" at bounding box center [340, 642] width 286 height 18
type input "12"
type input "1"
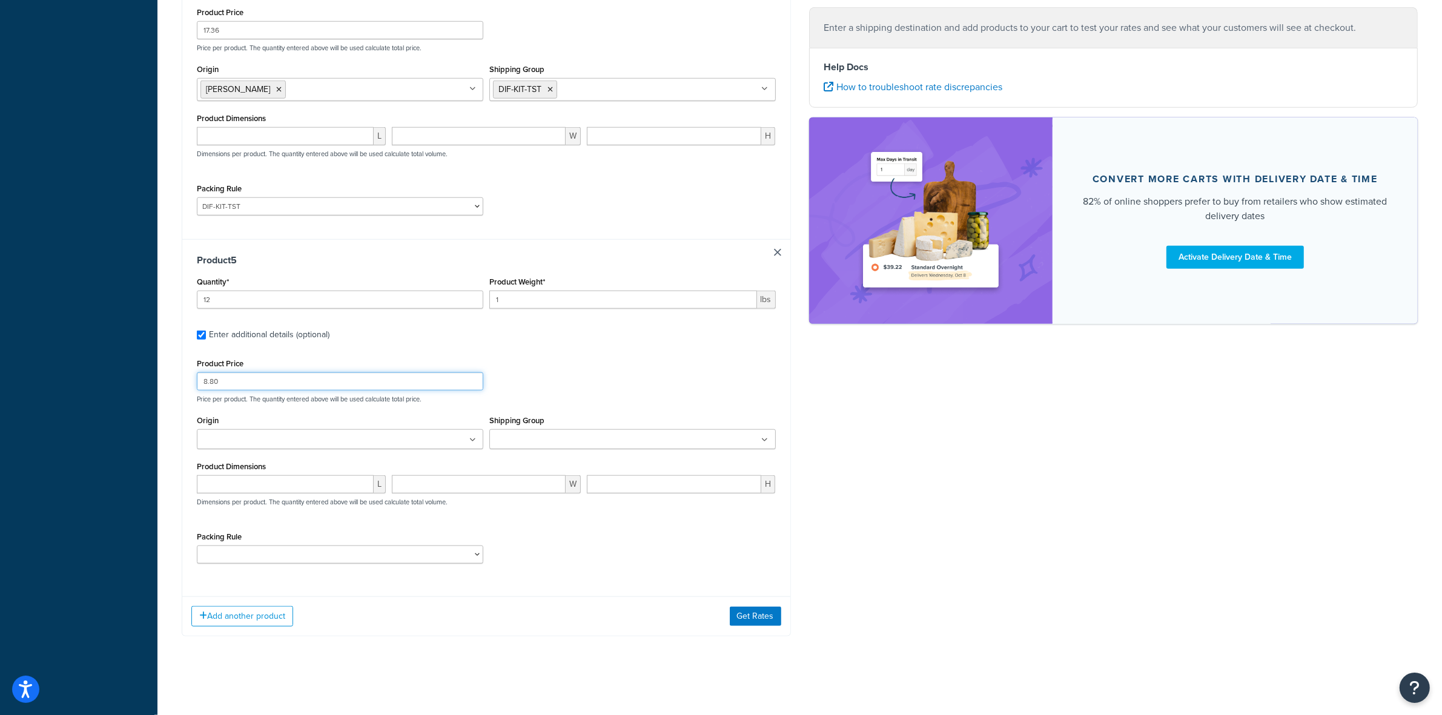
type input "8.80"
click at [539, 447] on div "Shipping Group ACC CAN-11 CAN-11-TST CAN-26 CAN-3 DIF-KIT DIF-KIT-TST DIF-REF G…" at bounding box center [632, 431] width 292 height 46
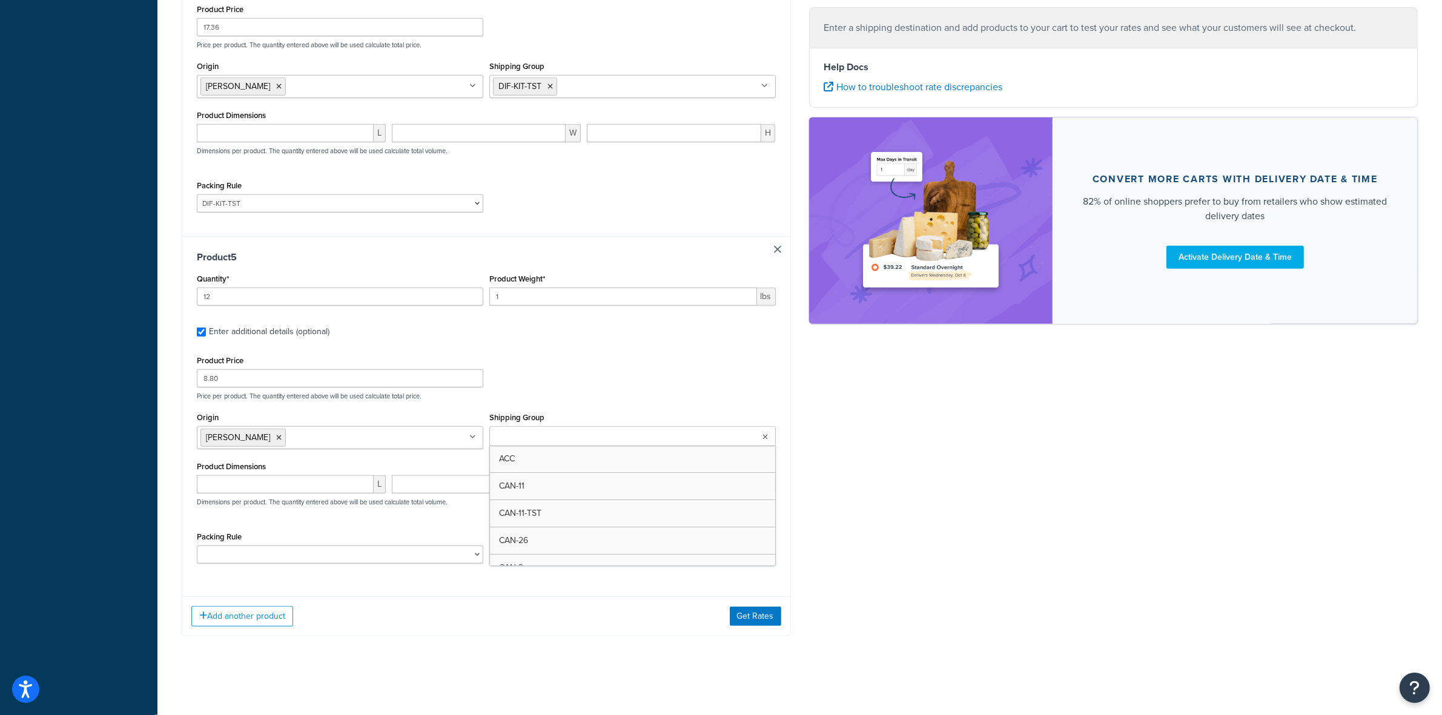
click at [546, 438] on input "Shipping Group" at bounding box center [546, 437] width 107 height 13
click at [322, 559] on select "ACC-CCK ACC-LIN-CER/HANG ACC-NAIL BRUSH CAN-11 CAN-11-TST CAN-26 CAN-3 DIF-KIT …" at bounding box center [340, 555] width 286 height 18
select select "77421"
click at [197, 548] on select "ACC-CCK ACC-LIN-CER/HANG ACC-NAIL BRUSH CAN-11 CAN-11-TST CAN-26 CAN-3 DIF-KIT …" at bounding box center [340, 555] width 286 height 18
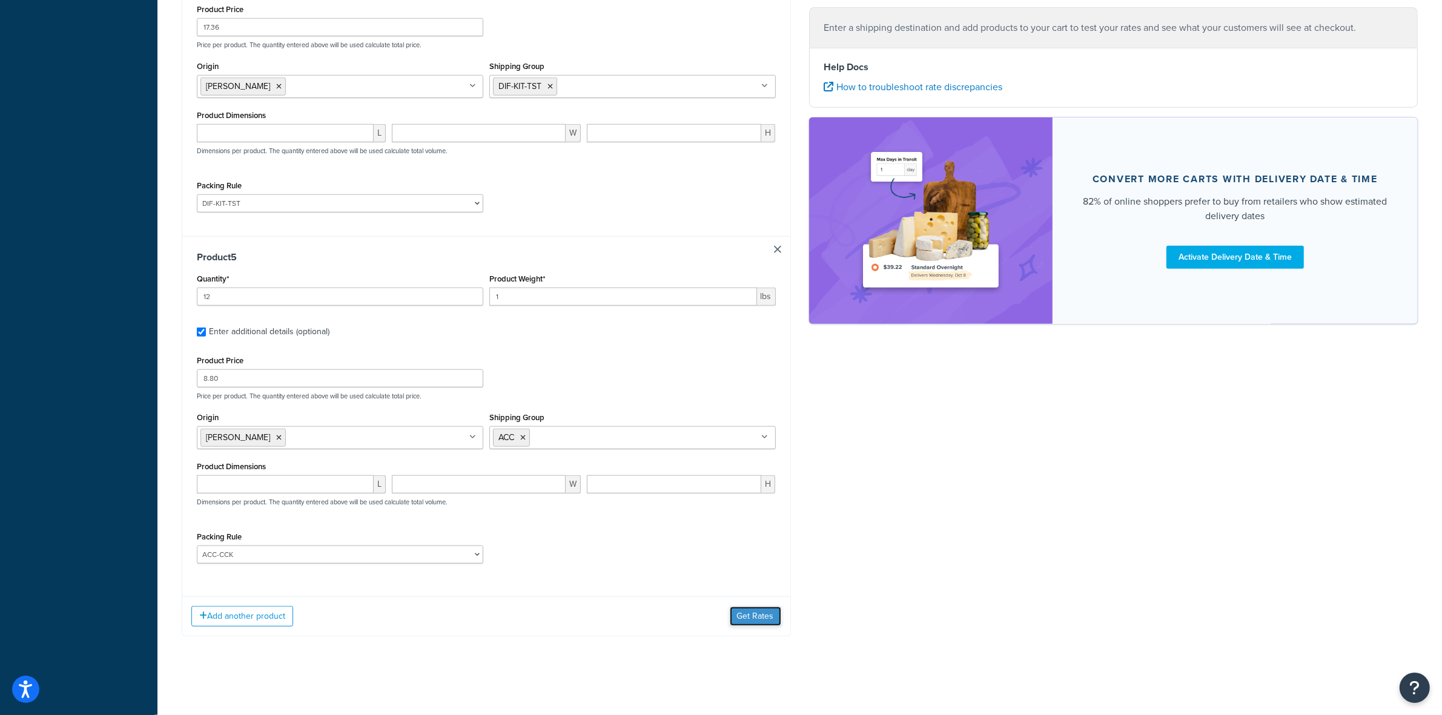
click at [749, 615] on button "Get Rates" at bounding box center [755, 616] width 51 height 19
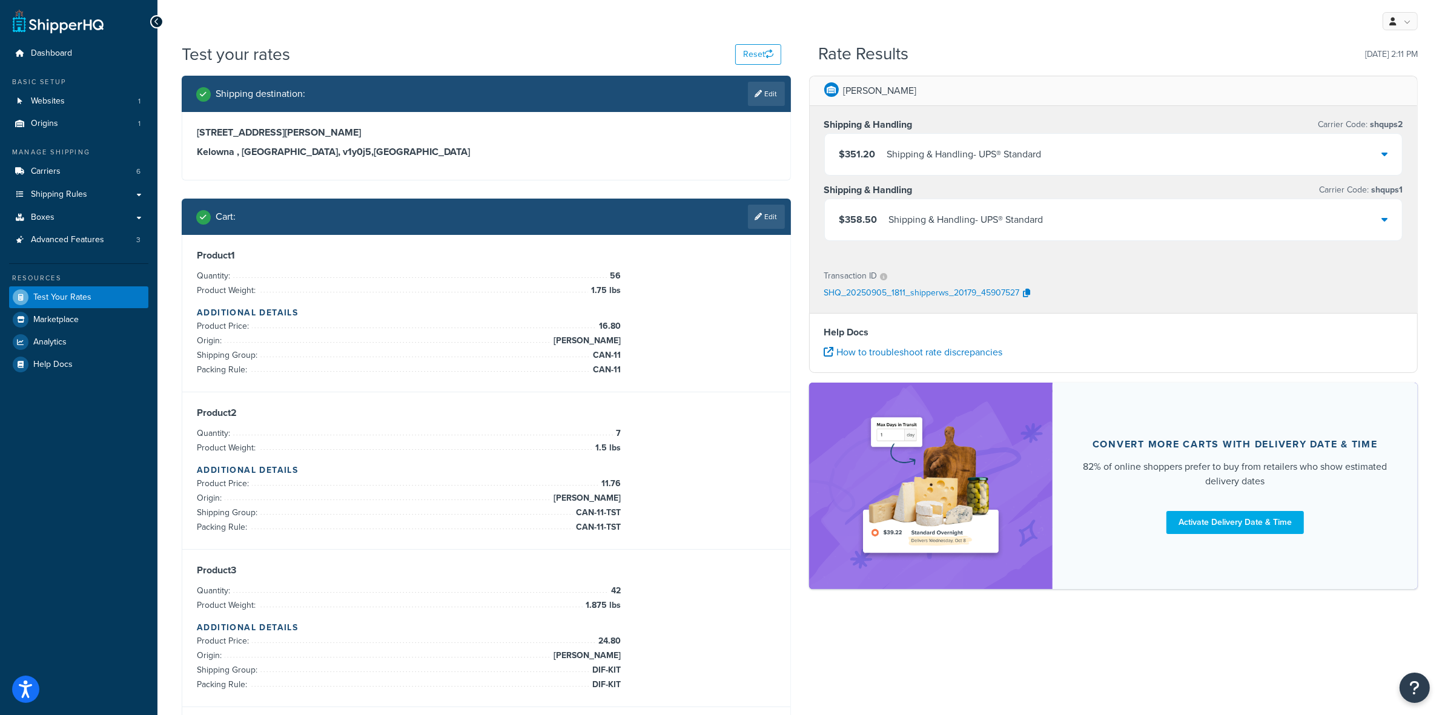
click at [1372, 149] on div "$351.20 Shipping & Handling - UPS® Standard" at bounding box center [1114, 154] width 578 height 41
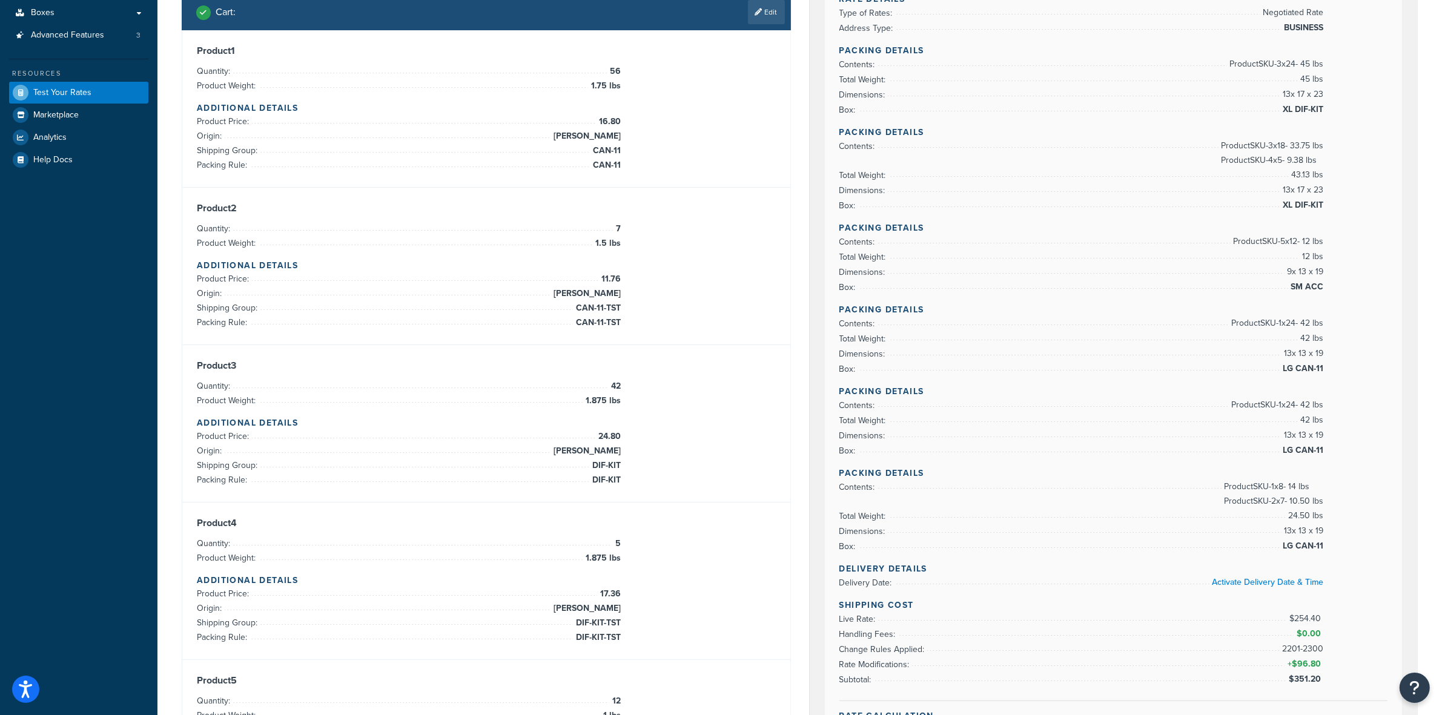
scroll to position [227, 0]
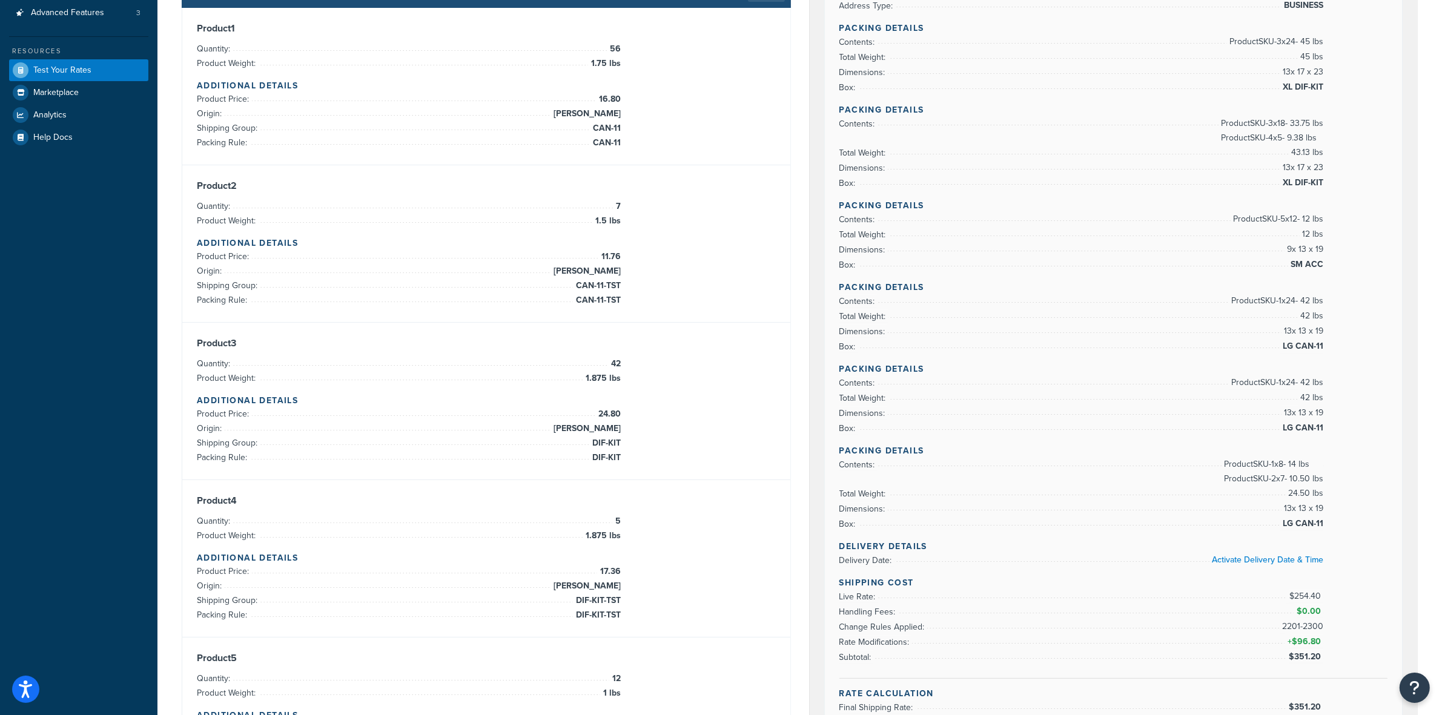
click at [1300, 661] on span "$351.20" at bounding box center [1306, 656] width 35 height 13
copy span "$351.20"
click at [53, 68] on span "Test Your Rates" at bounding box center [62, 70] width 58 height 10
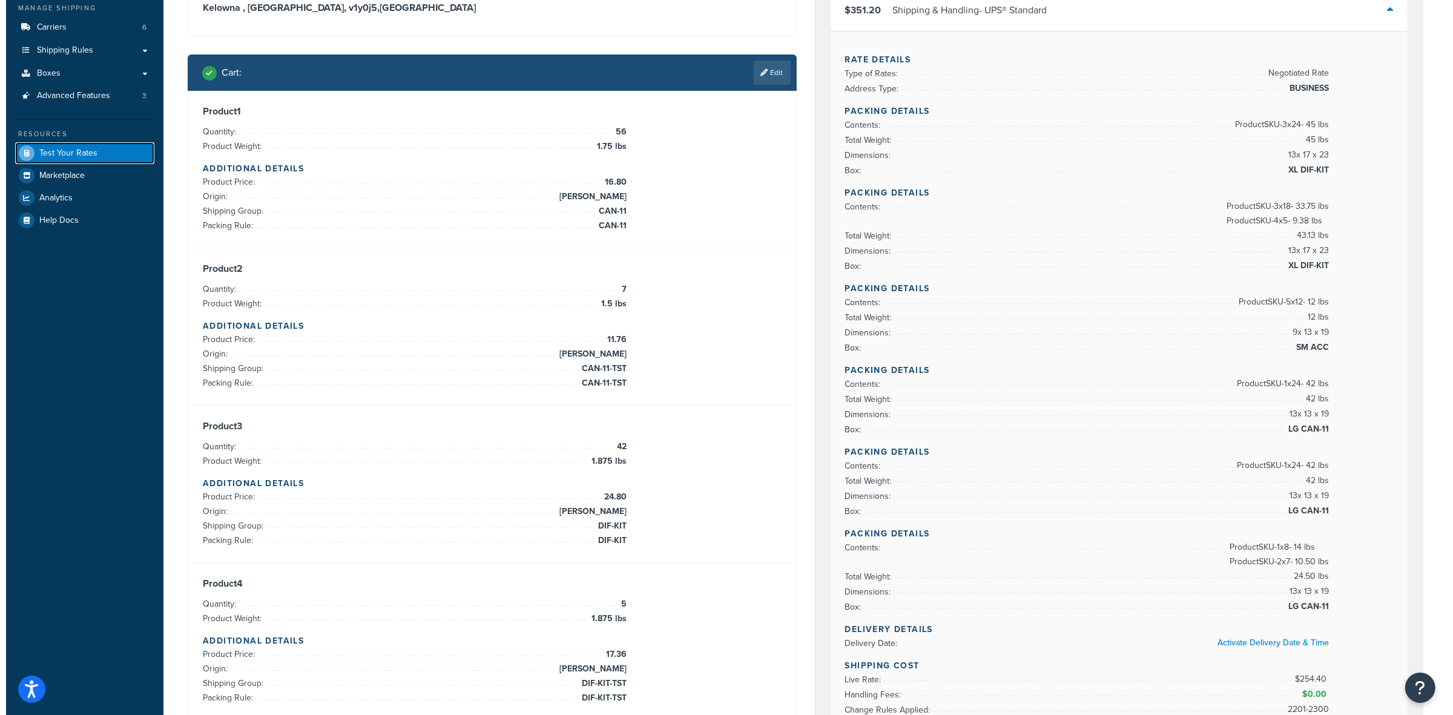
scroll to position [0, 0]
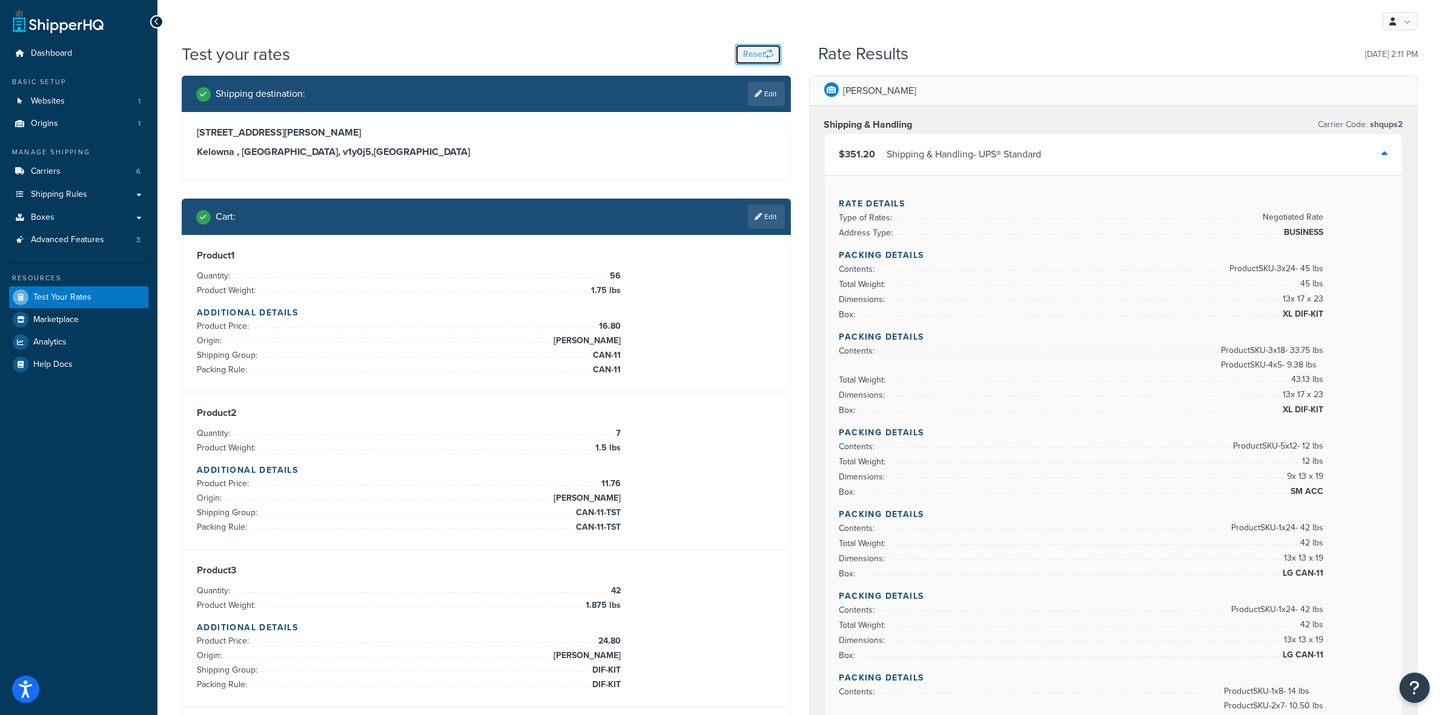
click at [747, 54] on button "Reset" at bounding box center [758, 54] width 46 height 21
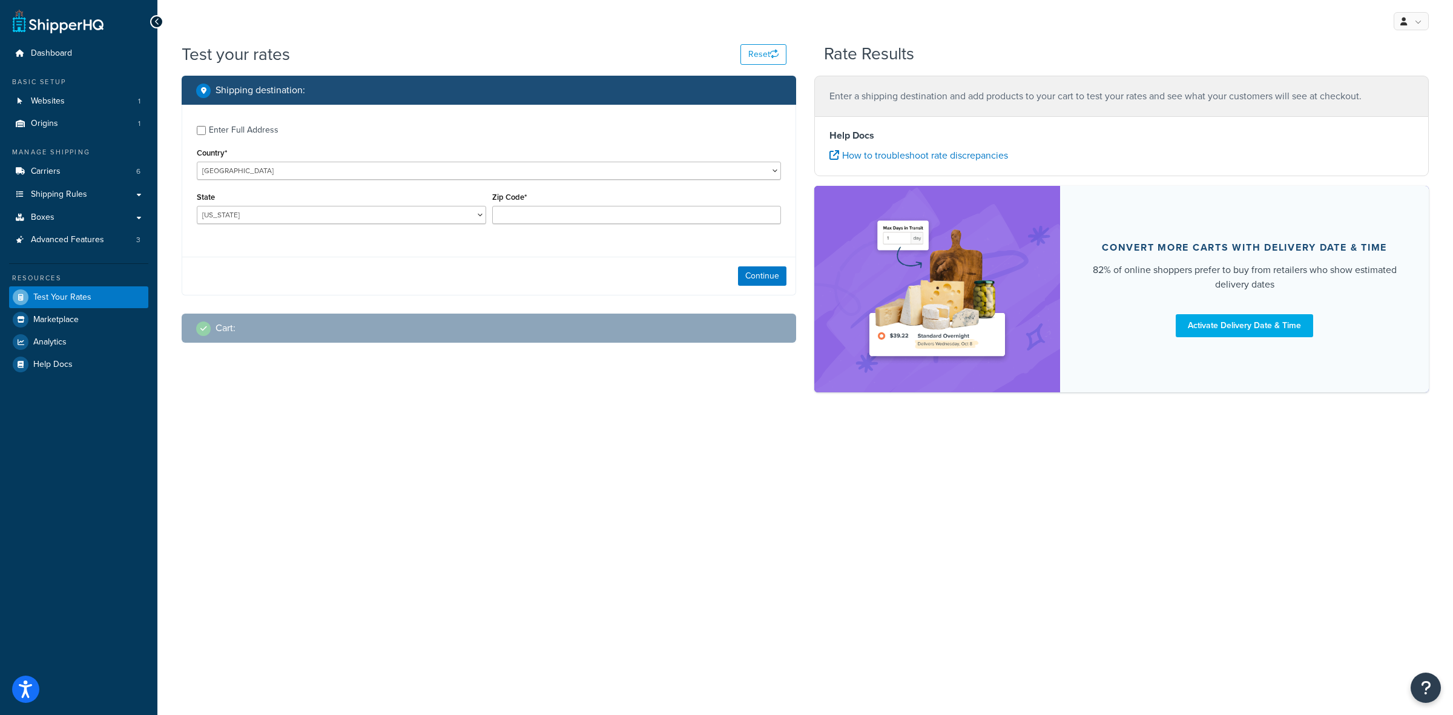
click at [224, 130] on div "Enter Full Address" at bounding box center [244, 130] width 70 height 17
click at [206, 130] on input "Enter Full Address" at bounding box center [201, 130] width 9 height 9
checkbox input "true"
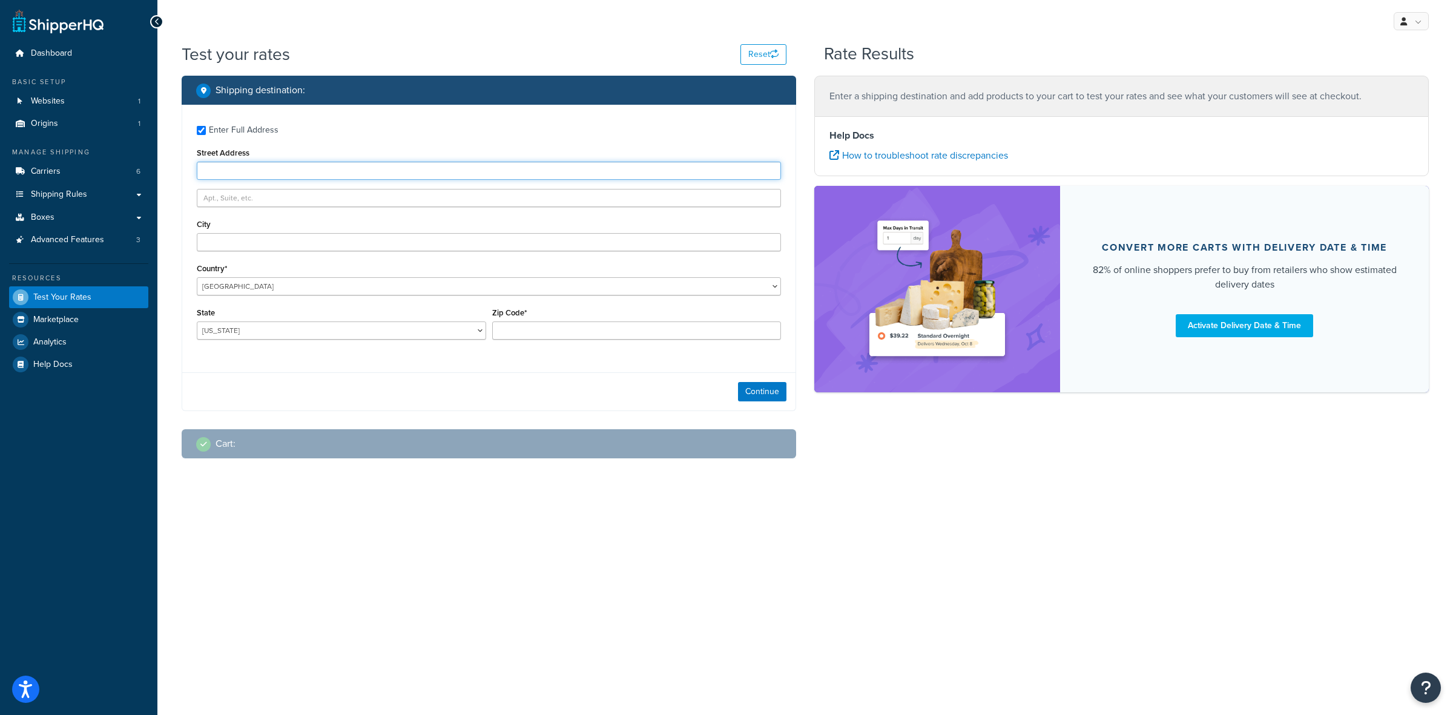
paste input "[STREET_ADDRESS]"
type input "[STREET_ADDRESS]"
paste input "Rocky River"
type input "Rocky River"
click at [305, 330] on select "[US_STATE] [US_STATE] [US_STATE] [US_STATE] [US_STATE] Armed Forces Americas Ar…" at bounding box center [341, 331] width 289 height 18
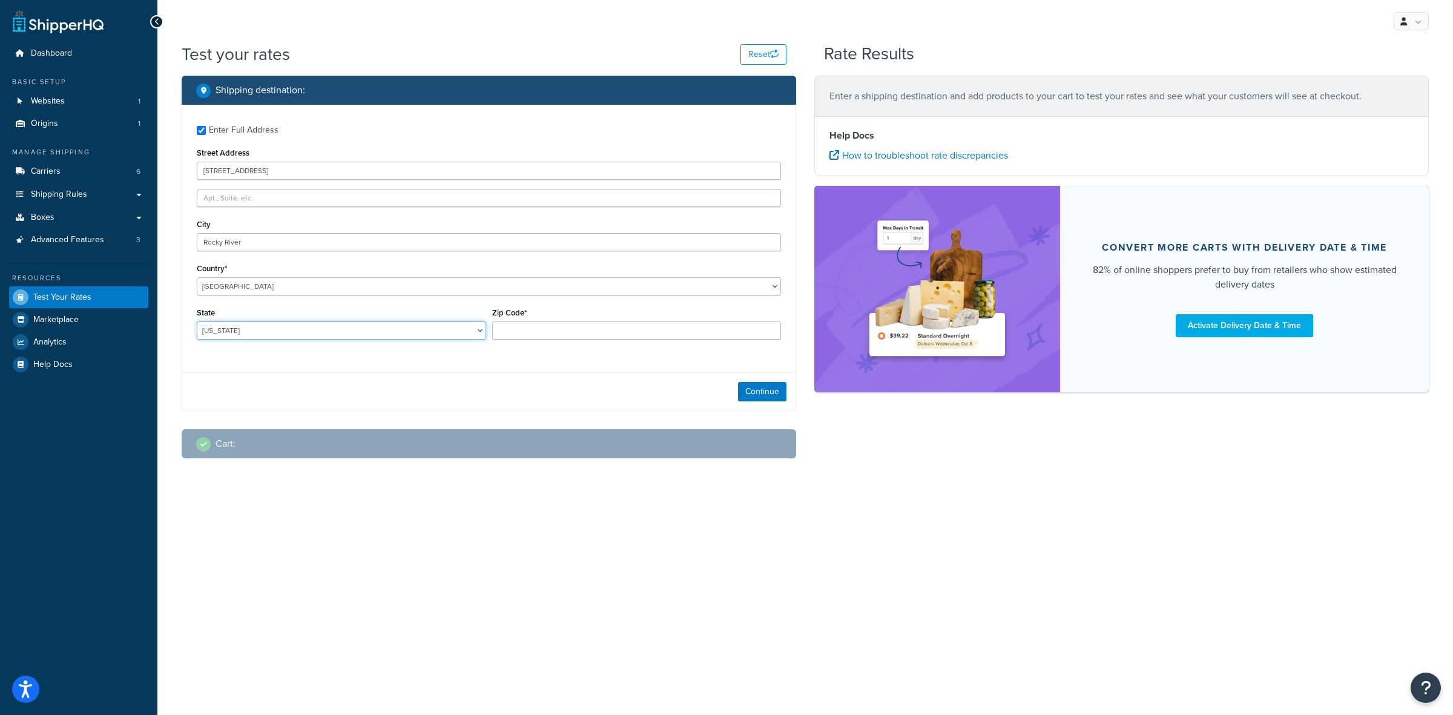
select select "OH"
click at [197, 322] on select "[US_STATE] [US_STATE] [US_STATE] [US_STATE] [US_STATE] Armed Forces Americas Ar…" at bounding box center [341, 331] width 289 height 18
click at [546, 325] on input "Zip Code*" at bounding box center [636, 331] width 289 height 18
type input "44116"
click at [765, 392] on button "Continue" at bounding box center [762, 391] width 48 height 19
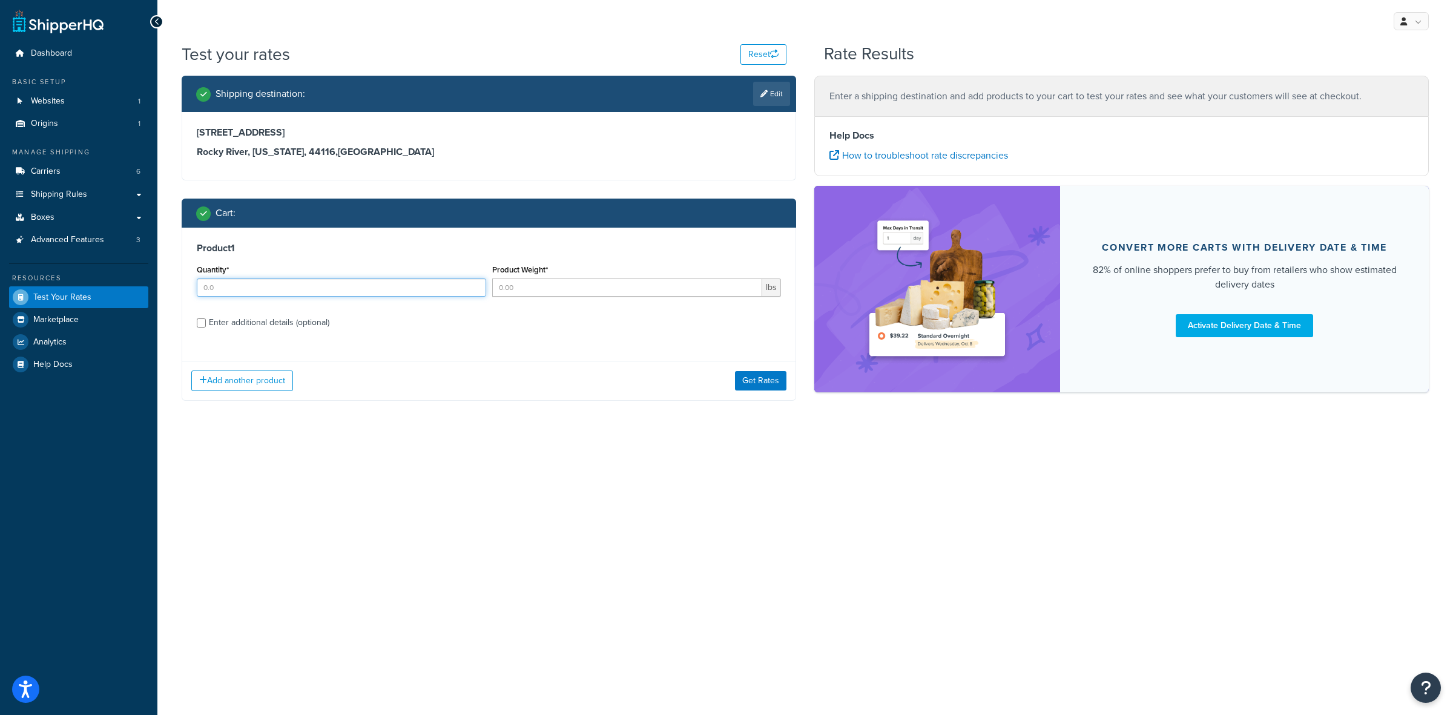
click at [319, 289] on input "Quantity*" at bounding box center [341, 288] width 289 height 18
type input "2"
type input ".50"
click at [210, 318] on div "Enter additional details (optional)" at bounding box center [269, 322] width 121 height 17
click at [206, 319] on input "Enter additional details (optional)" at bounding box center [201, 323] width 9 height 9
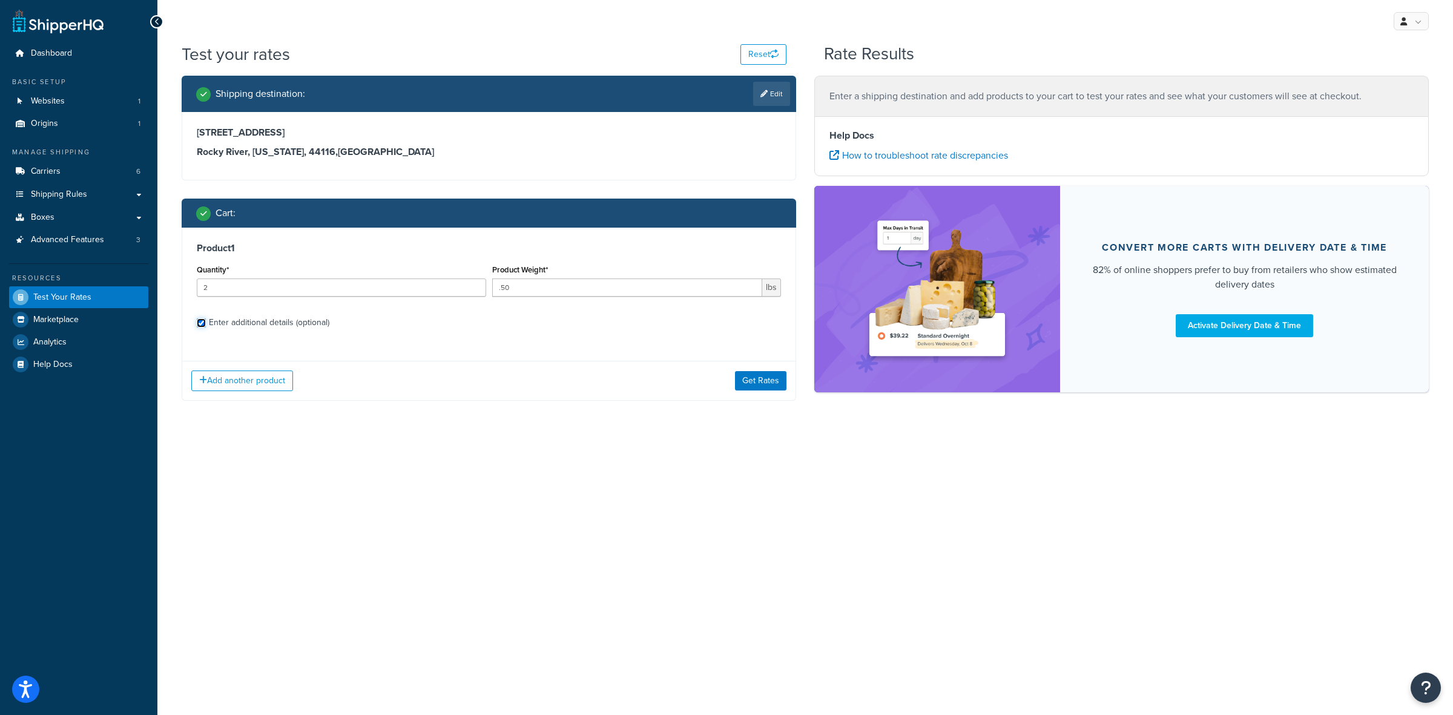
checkbox input "true"
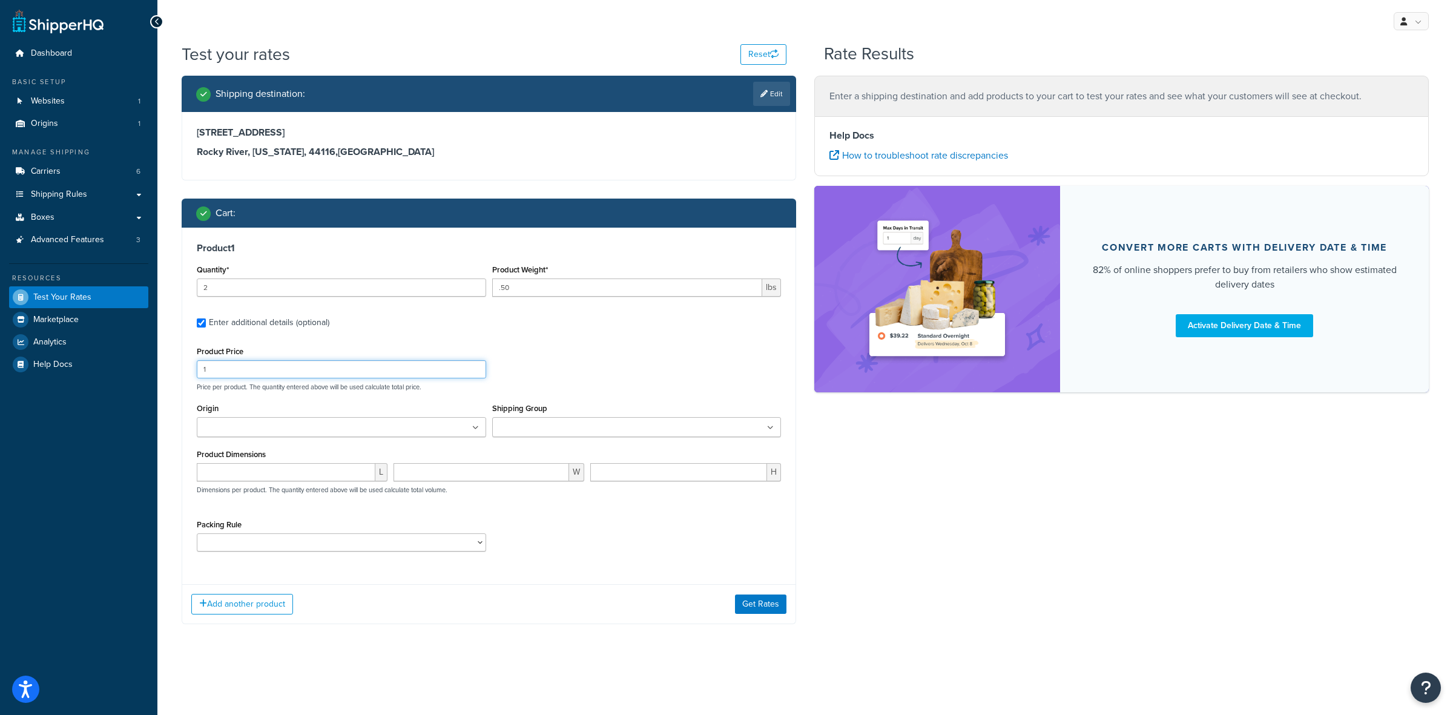
click at [246, 370] on input "1" at bounding box center [341, 369] width 289 height 18
type input "12"
click at [259, 428] on input "Origin" at bounding box center [253, 427] width 107 height 13
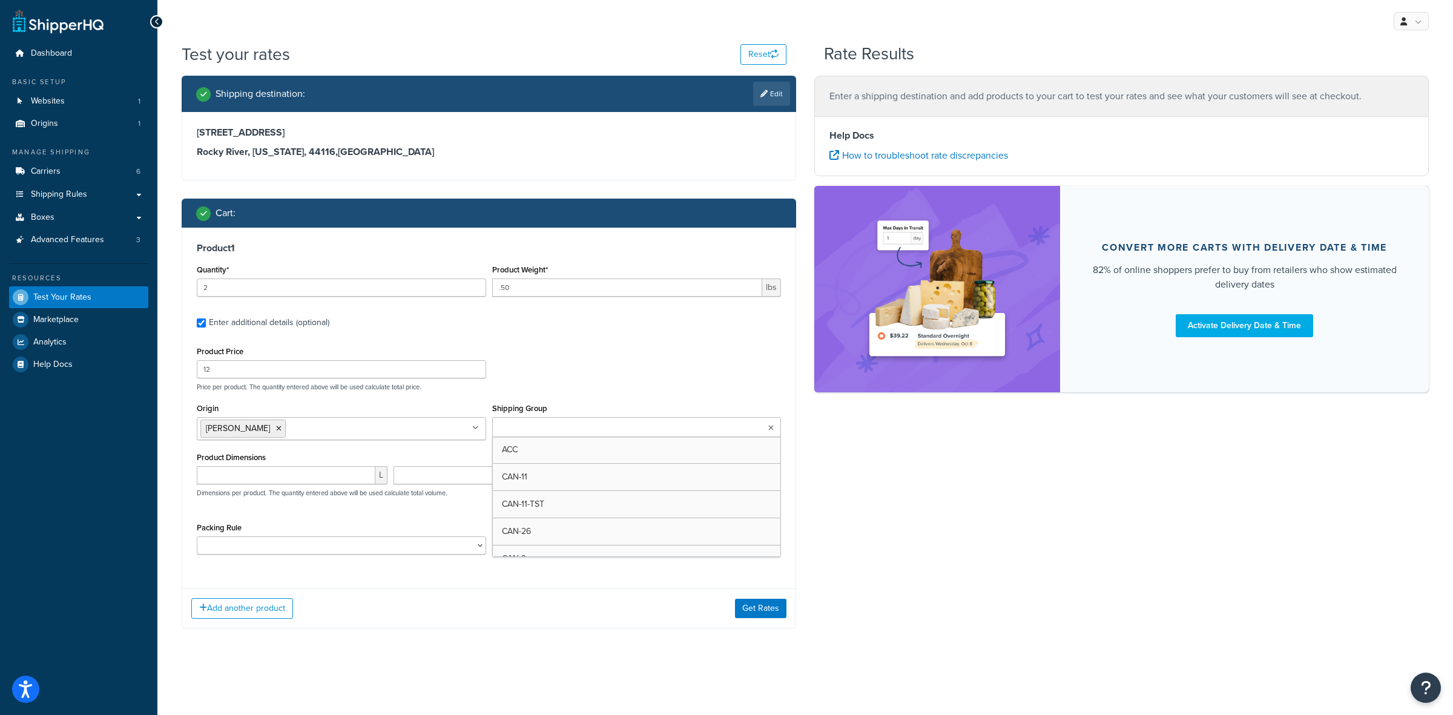
click at [532, 432] on input "Shipping Group" at bounding box center [549, 427] width 107 height 13
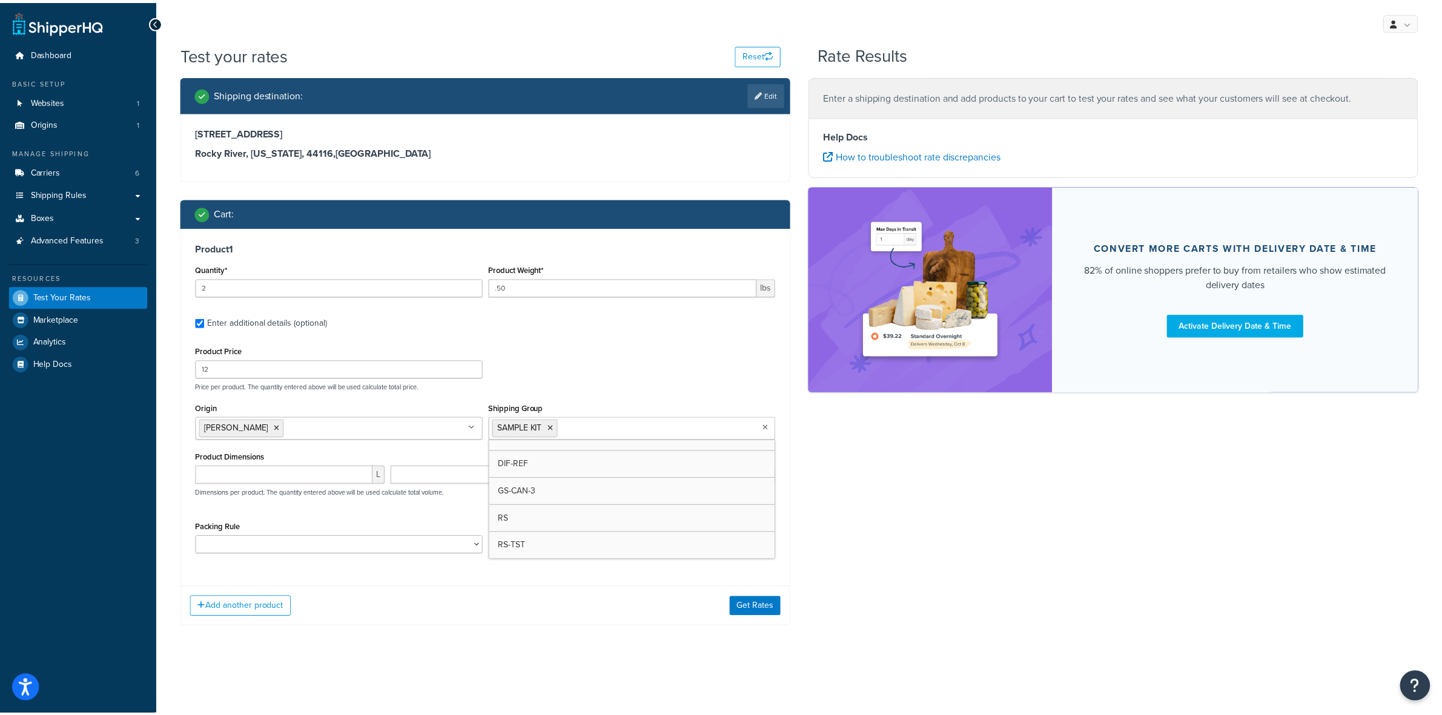
scroll to position [180, 0]
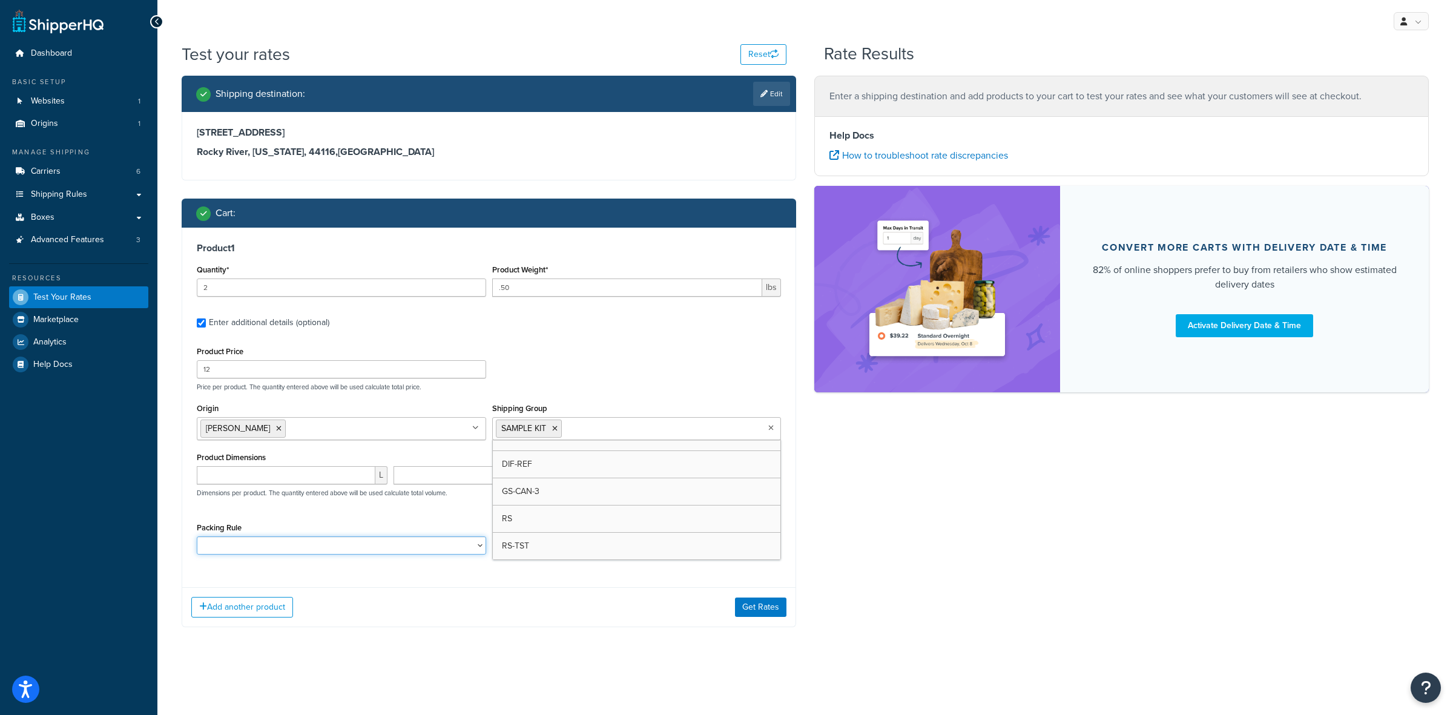
click at [400, 552] on select "ACC-CCK ACC-LIN-CER/HANG ACC-NAIL BRUSH CAN-11 CAN-11-TST CAN-26 CAN-3 DIF-KIT …" at bounding box center [341, 546] width 289 height 18
select select "83456"
click at [197, 538] on select "ACC-CCK ACC-LIN-CER/HANG ACC-NAIL BRUSH CAN-11 CAN-11-TST CAN-26 CAN-3 DIF-KIT …" at bounding box center [341, 546] width 289 height 18
click at [700, 540] on div "Packing Rule ACC-CCK ACC-LIN-CER/HANG ACC-NAIL BRUSH CAN-11 CAN-11-TST CAN-26 C…" at bounding box center [489, 542] width 590 height 44
click at [761, 613] on button "Get Rates" at bounding box center [760, 607] width 51 height 19
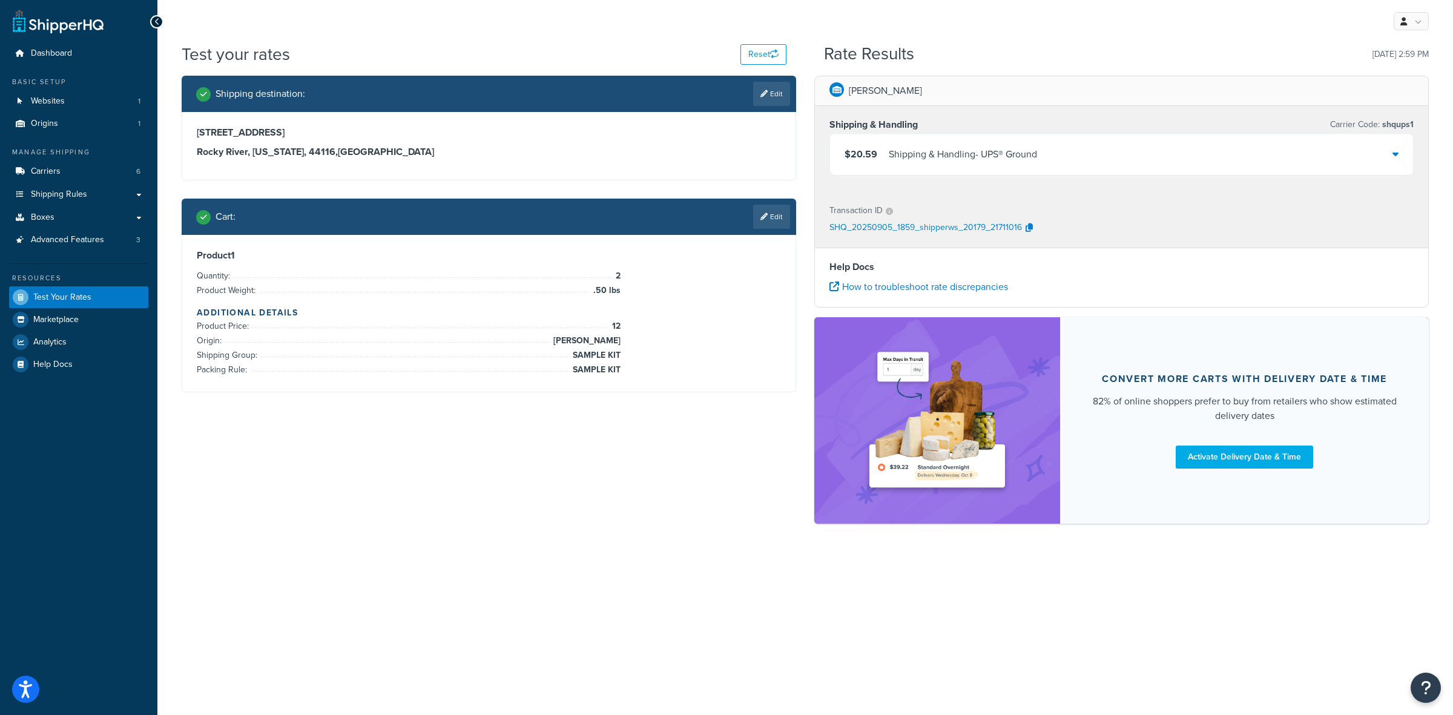
click at [858, 152] on span "$20.59" at bounding box center [861, 154] width 33 height 14
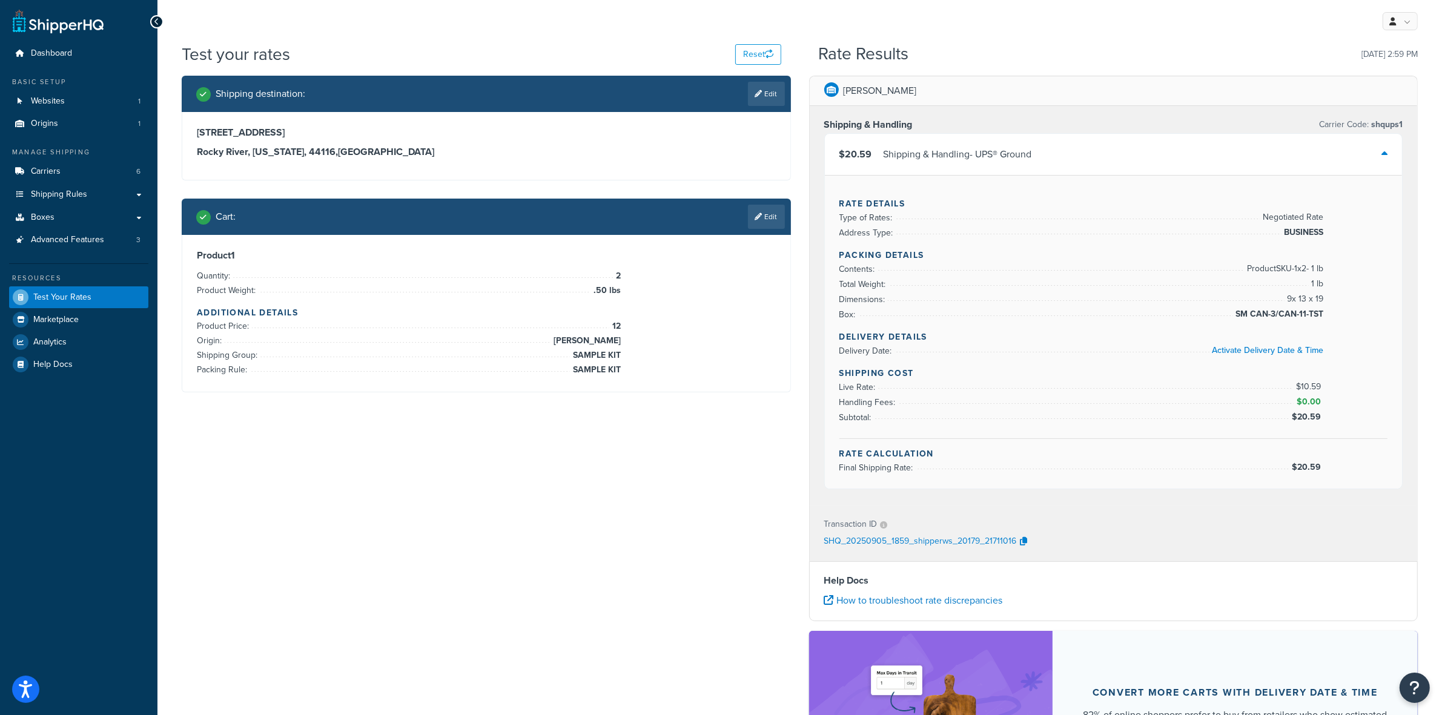
click at [1307, 471] on span "$20.59" at bounding box center [1308, 467] width 32 height 13
copy span "20.59"
click at [464, 41] on div "My Profile Billing Global Settings Contact Us Logout" at bounding box center [799, 21] width 1284 height 42
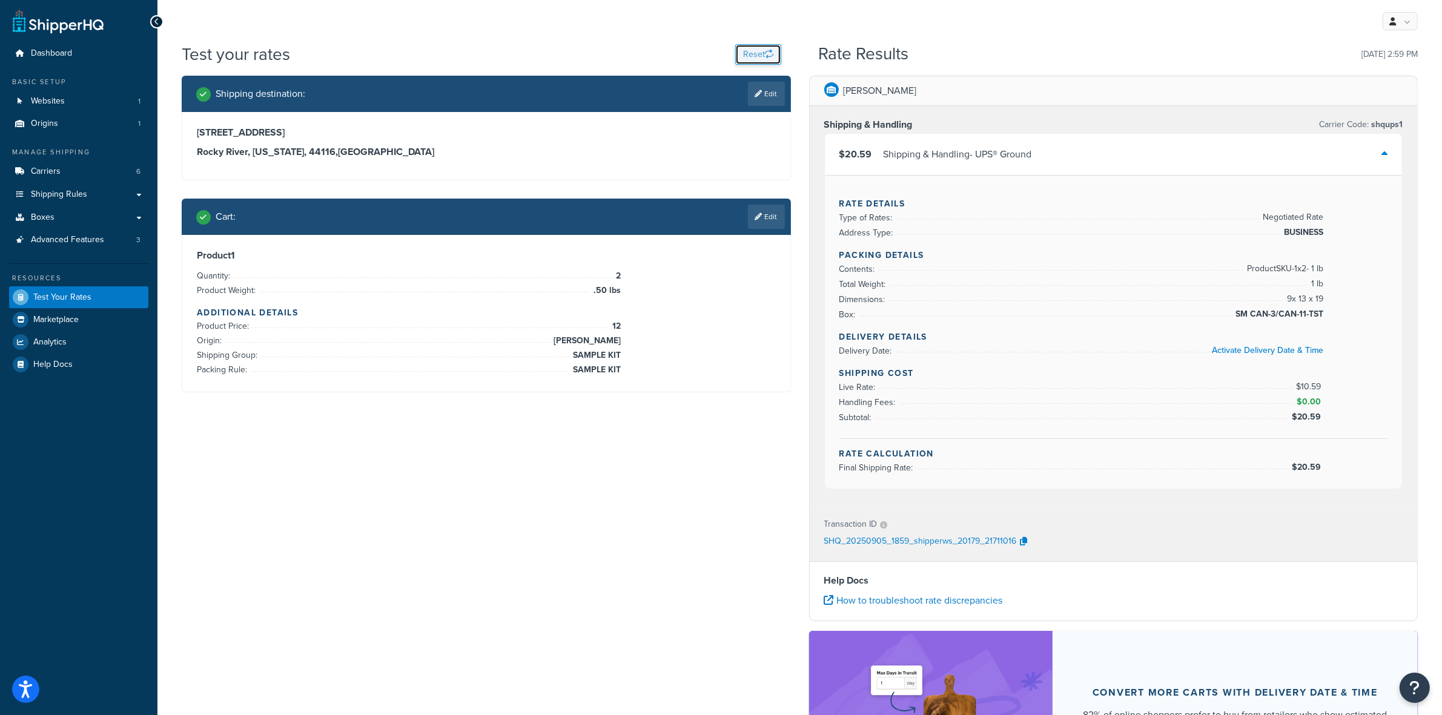
click at [762, 52] on button "Reset" at bounding box center [758, 54] width 46 height 21
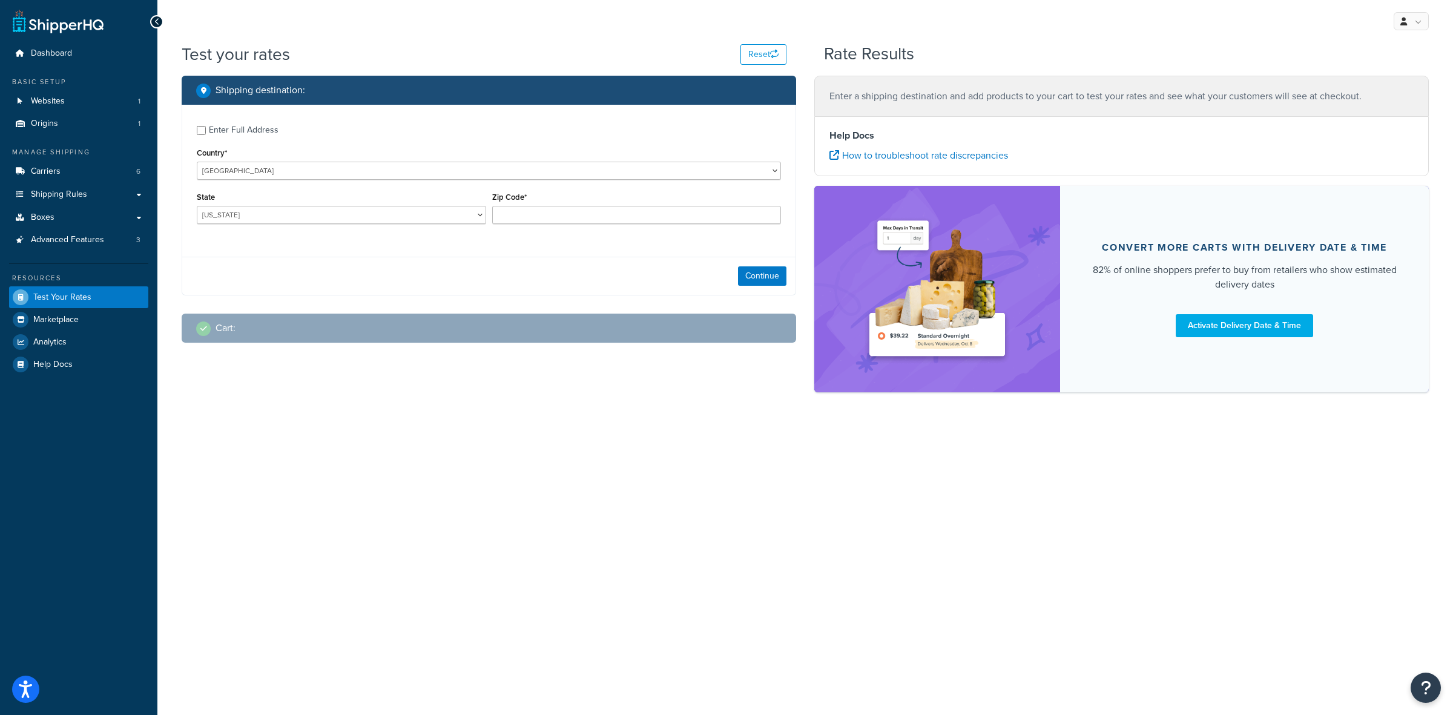
click at [238, 124] on div "Enter Full Address" at bounding box center [244, 130] width 70 height 17
click at [206, 126] on input "Enter Full Address" at bounding box center [201, 130] width 9 height 9
checkbox input "true"
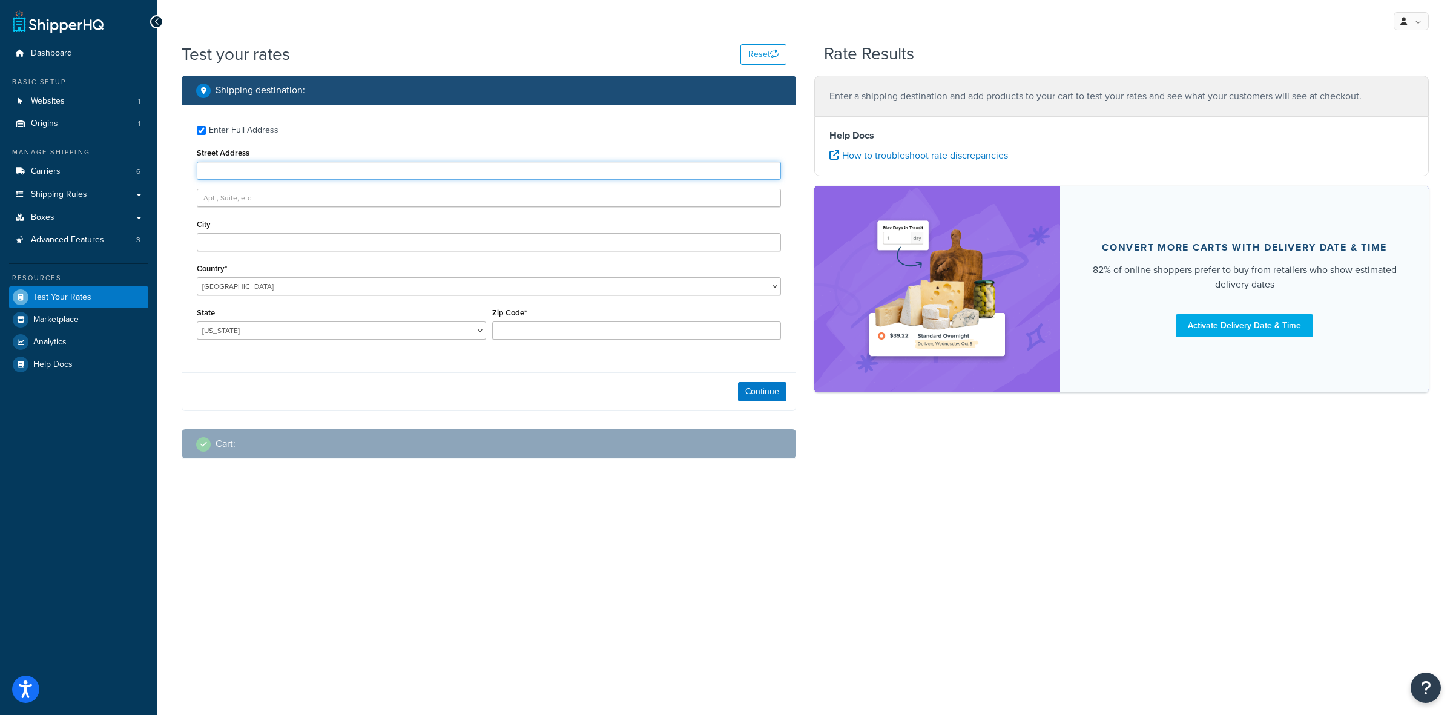
paste input "[STREET_ADDRESS]"
type input "[STREET_ADDRESS]"
paste input "[GEOGRAPHIC_DATA]"
type input "[GEOGRAPHIC_DATA]"
click at [283, 331] on select "[US_STATE] [US_STATE] [US_STATE] [US_STATE] [US_STATE] Armed Forces Americas Ar…" at bounding box center [341, 331] width 289 height 18
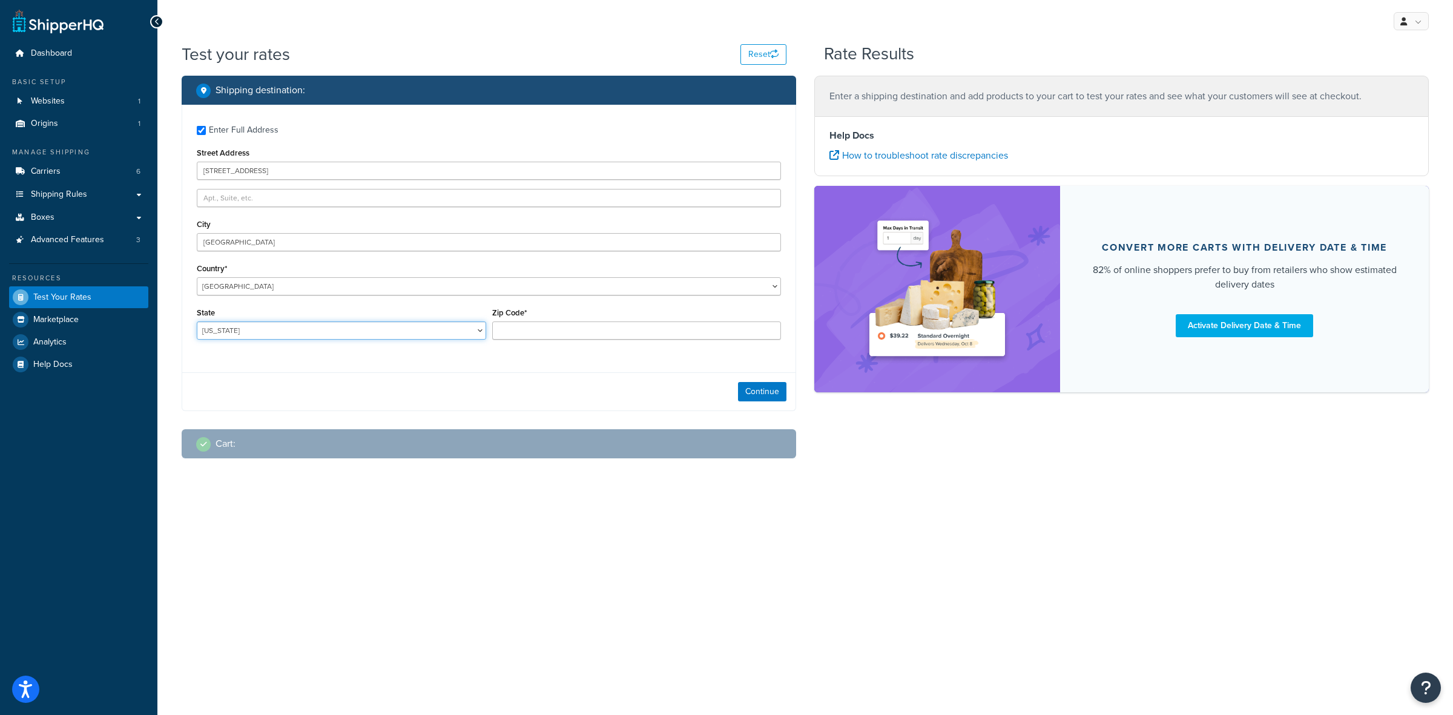
select select "CA"
click at [197, 322] on select "[US_STATE] [US_STATE] [US_STATE] [US_STATE] [US_STATE] Armed Forces Americas Ar…" at bounding box center [341, 331] width 289 height 18
click at [590, 328] on input "Zip Code*" at bounding box center [636, 331] width 289 height 18
type input "91604"
click at [758, 392] on button "Continue" at bounding box center [762, 391] width 48 height 19
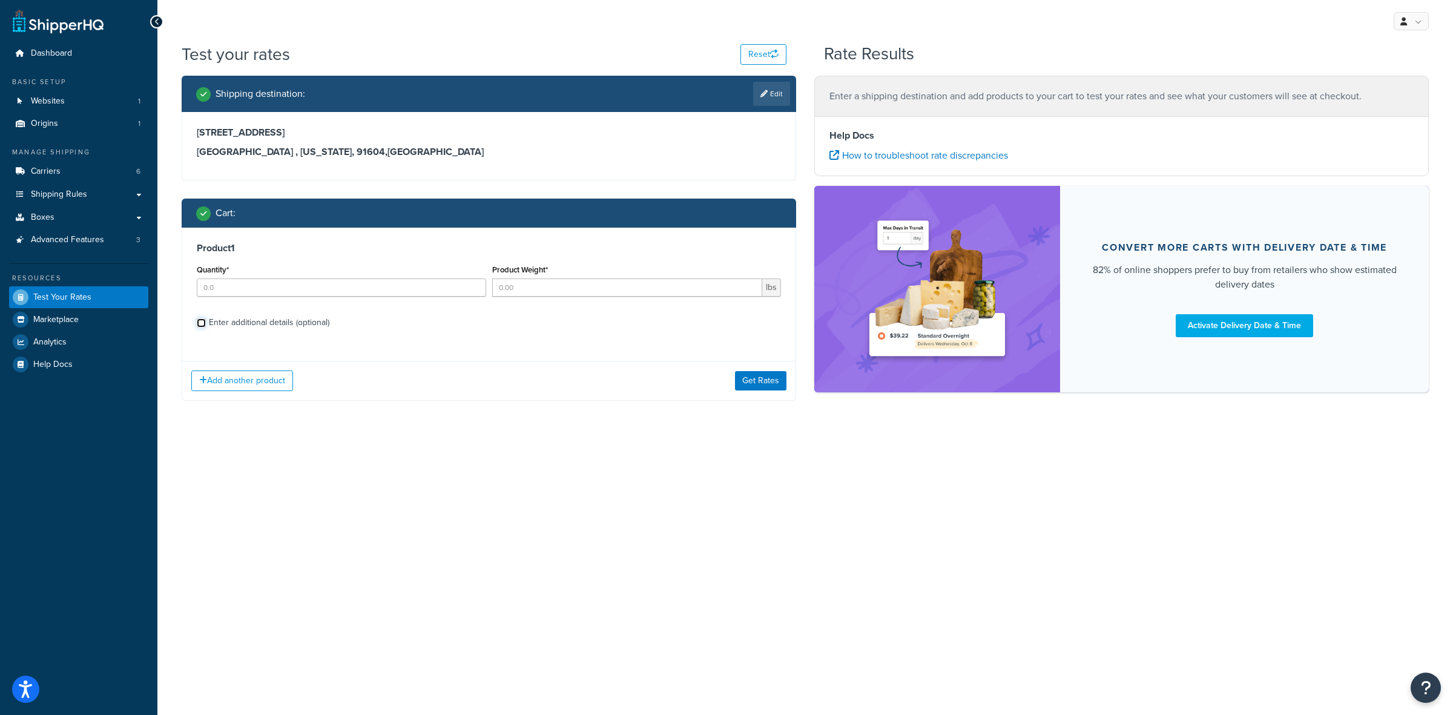
click at [205, 324] on input "Enter additional details (optional)" at bounding box center [201, 323] width 9 height 9
checkbox input "true"
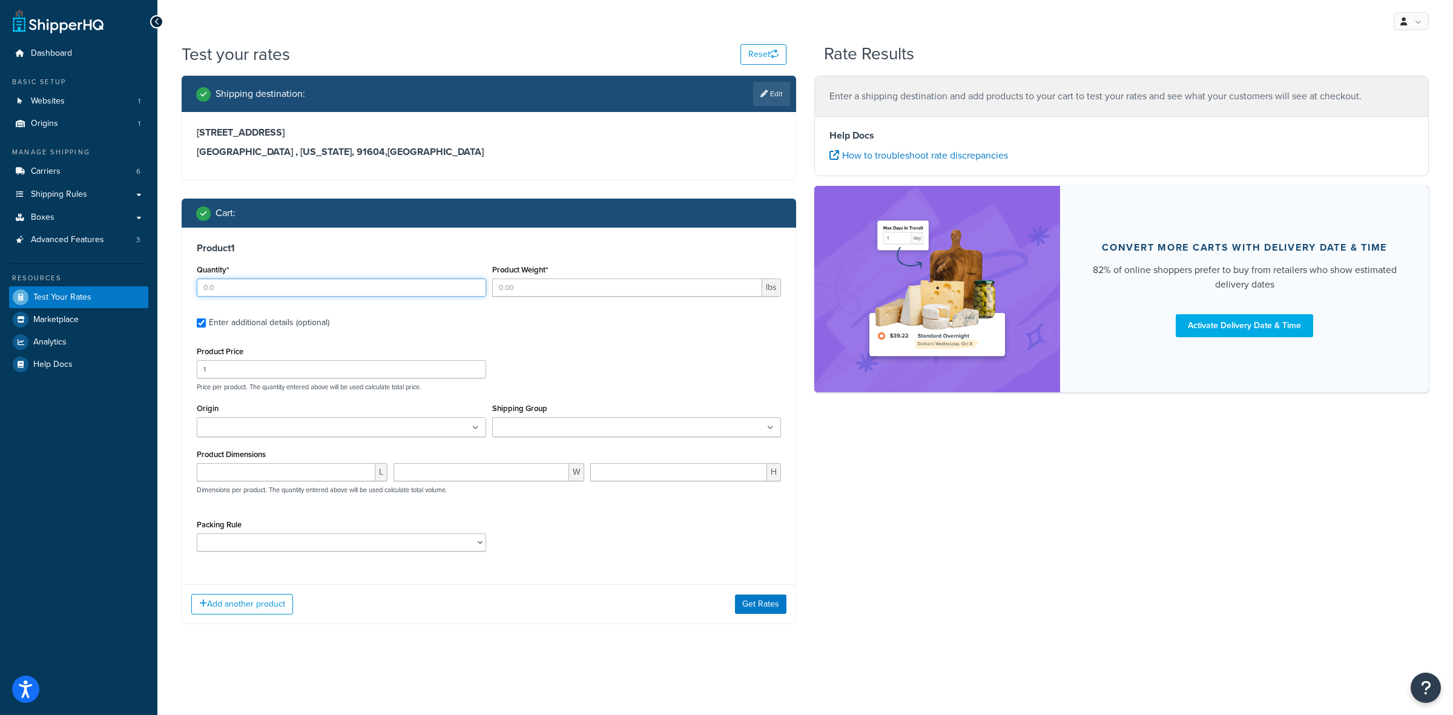
click at [262, 283] on input "Quantity*" at bounding box center [341, 288] width 289 height 18
type input "24"
type input "1.75"
type input "21"
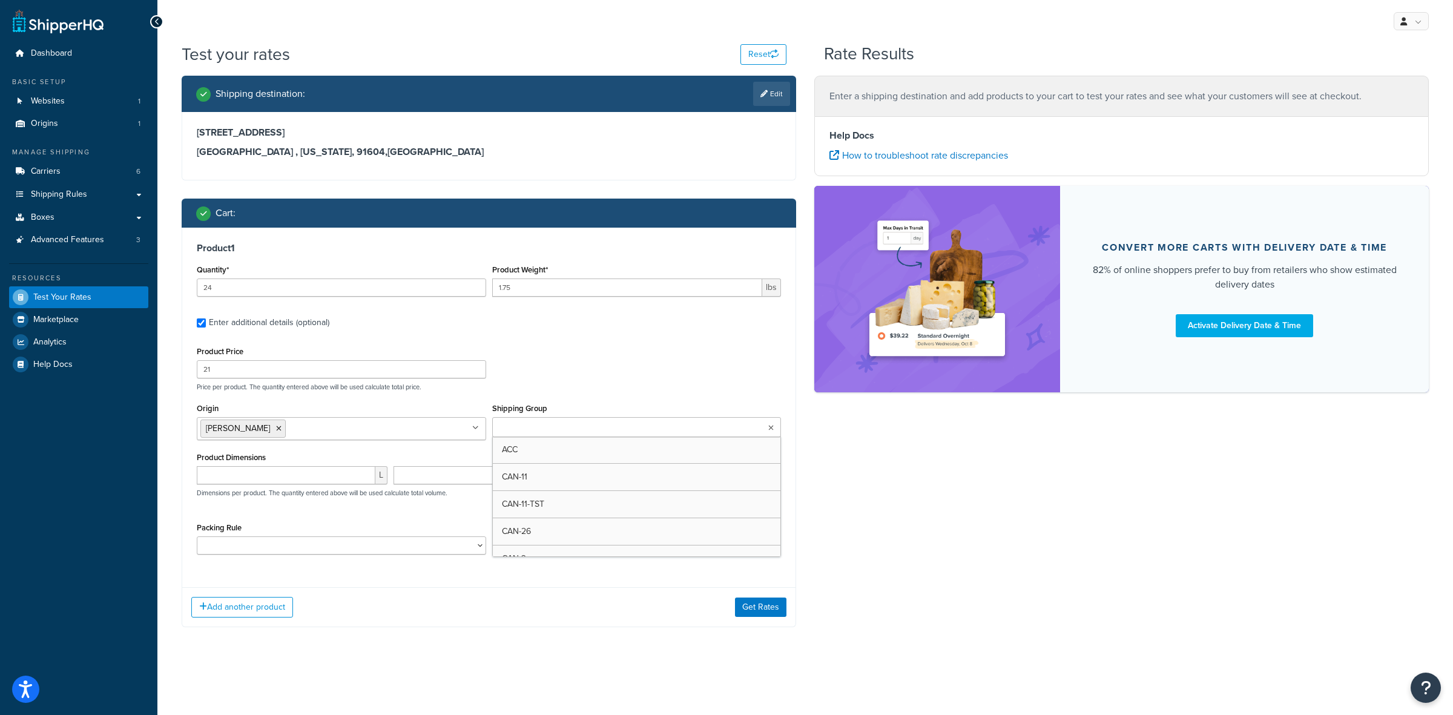
click at [528, 424] on input "Shipping Group" at bounding box center [549, 427] width 107 height 13
click at [557, 382] on div "Product Price 21 Price per product. The quantity entered above will be used cal…" at bounding box center [489, 367] width 590 height 48
click at [330, 547] on select "ACC-CCK ACC-LIN-CER/HANG ACC-NAIL BRUSH CAN-11 CAN-11-TST CAN-26 CAN-3 DIF-KIT …" at bounding box center [341, 546] width 289 height 18
select select "77343"
click at [197, 538] on select "ACC-CCK ACC-LIN-CER/HANG ACC-NAIL BRUSH CAN-11 CAN-11-TST CAN-26 CAN-3 DIF-KIT …" at bounding box center [341, 546] width 289 height 18
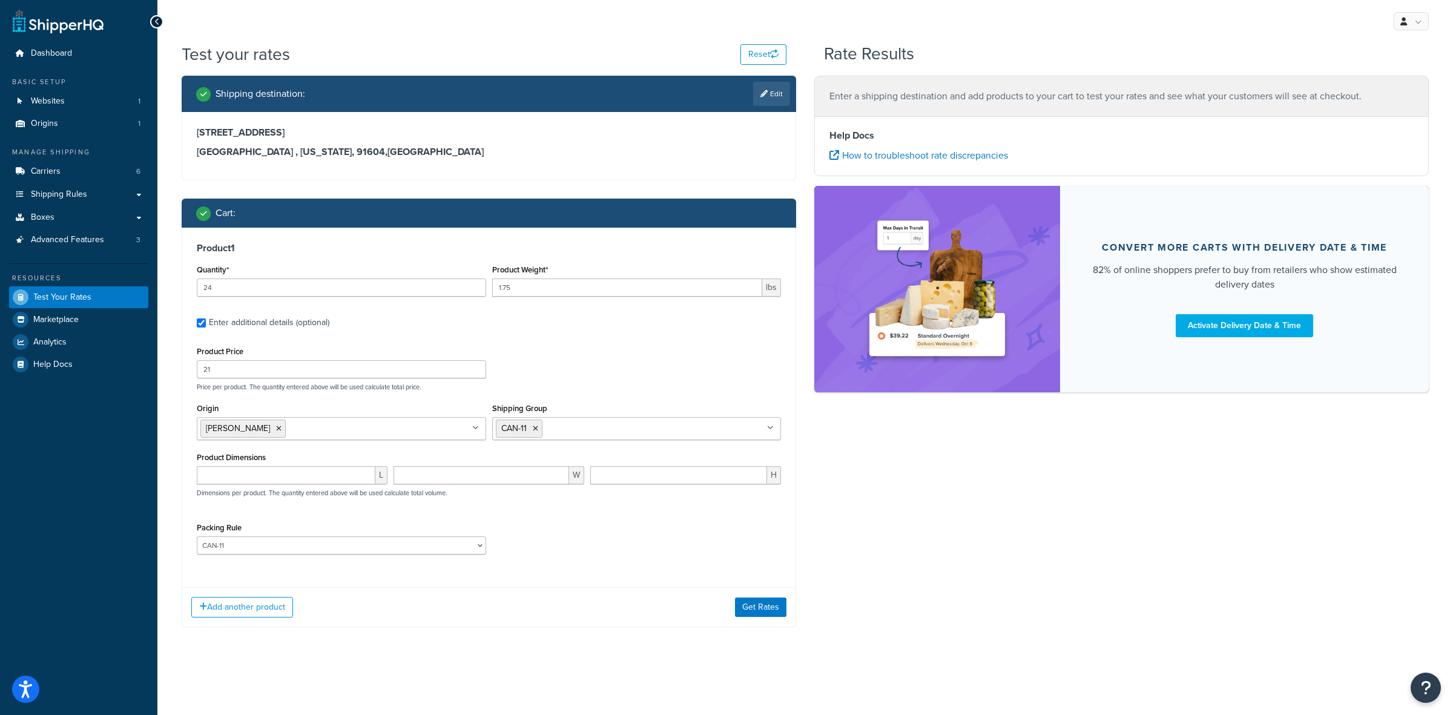
click at [552, 349] on div "Product Price 21 Price per product. The quantity entered above will be used cal…" at bounding box center [489, 367] width 590 height 48
click at [253, 612] on button "Add another product" at bounding box center [242, 607] width 102 height 21
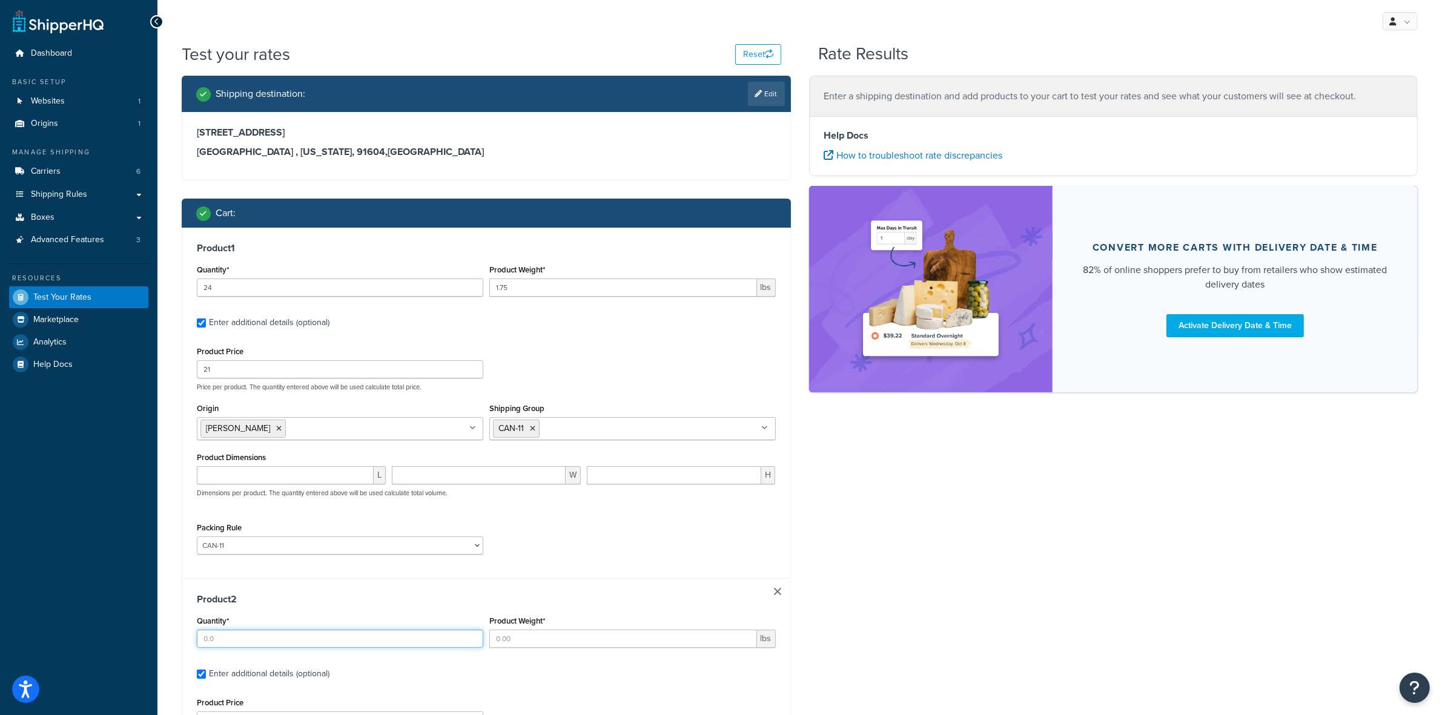
click at [236, 636] on input "Quantity*" at bounding box center [340, 639] width 286 height 18
type input "2"
click at [549, 638] on input "Product Weight*" at bounding box center [623, 639] width 268 height 18
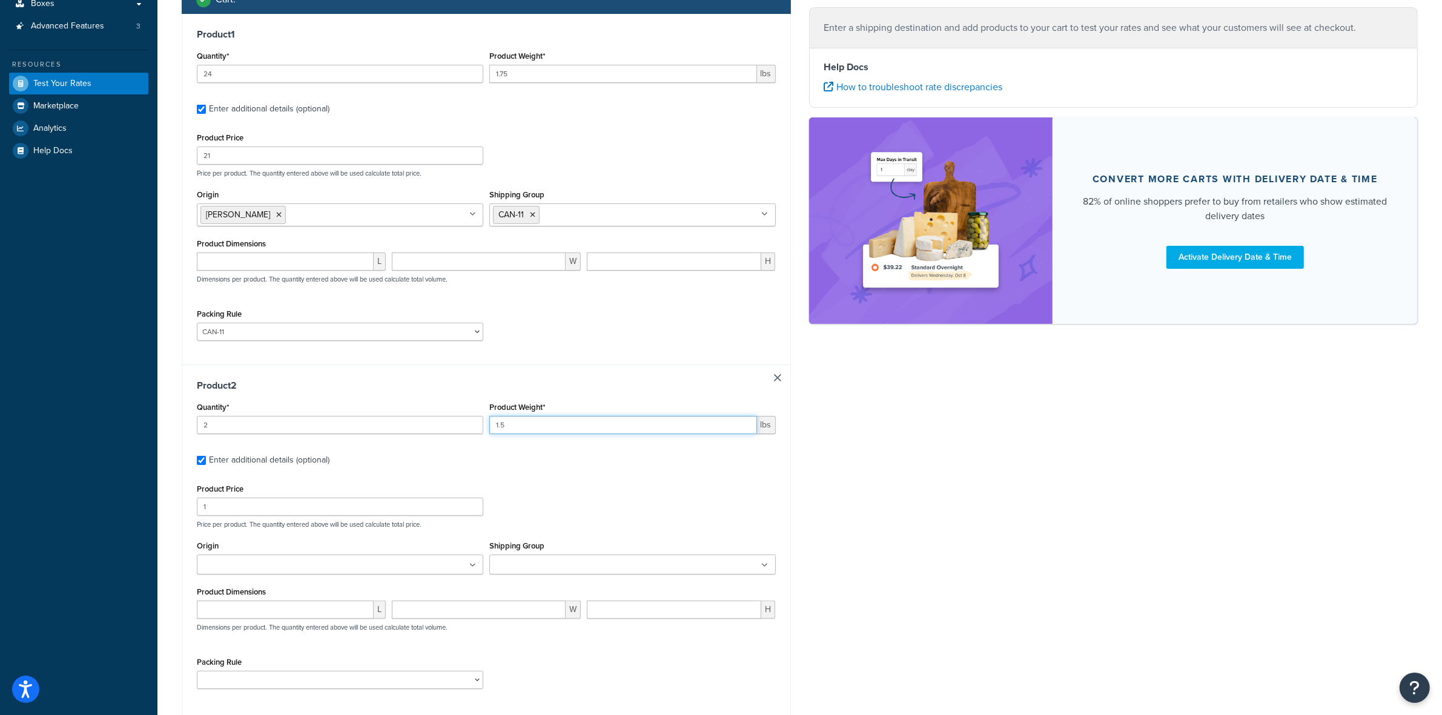
scroll to position [227, 0]
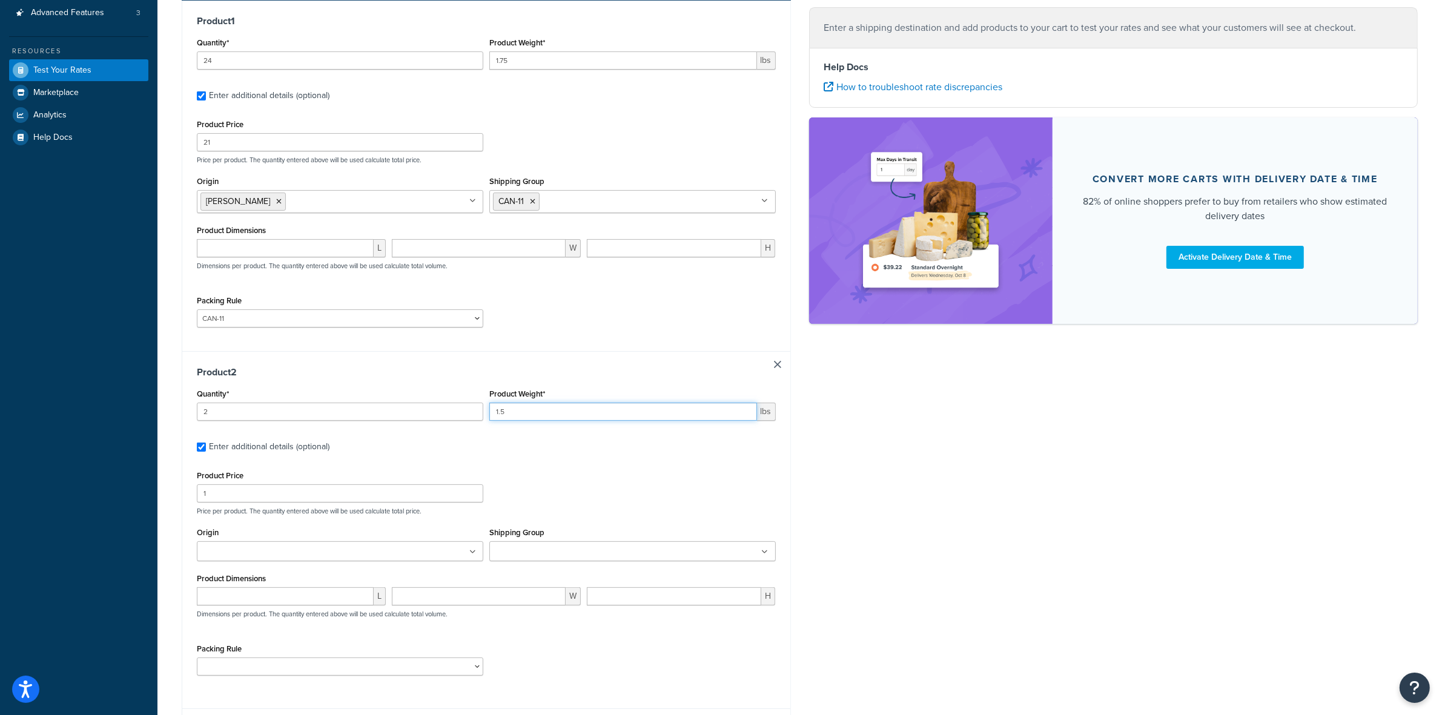
type input "1.5"
click at [259, 497] on input "1" at bounding box center [340, 493] width 286 height 18
type input "14.70"
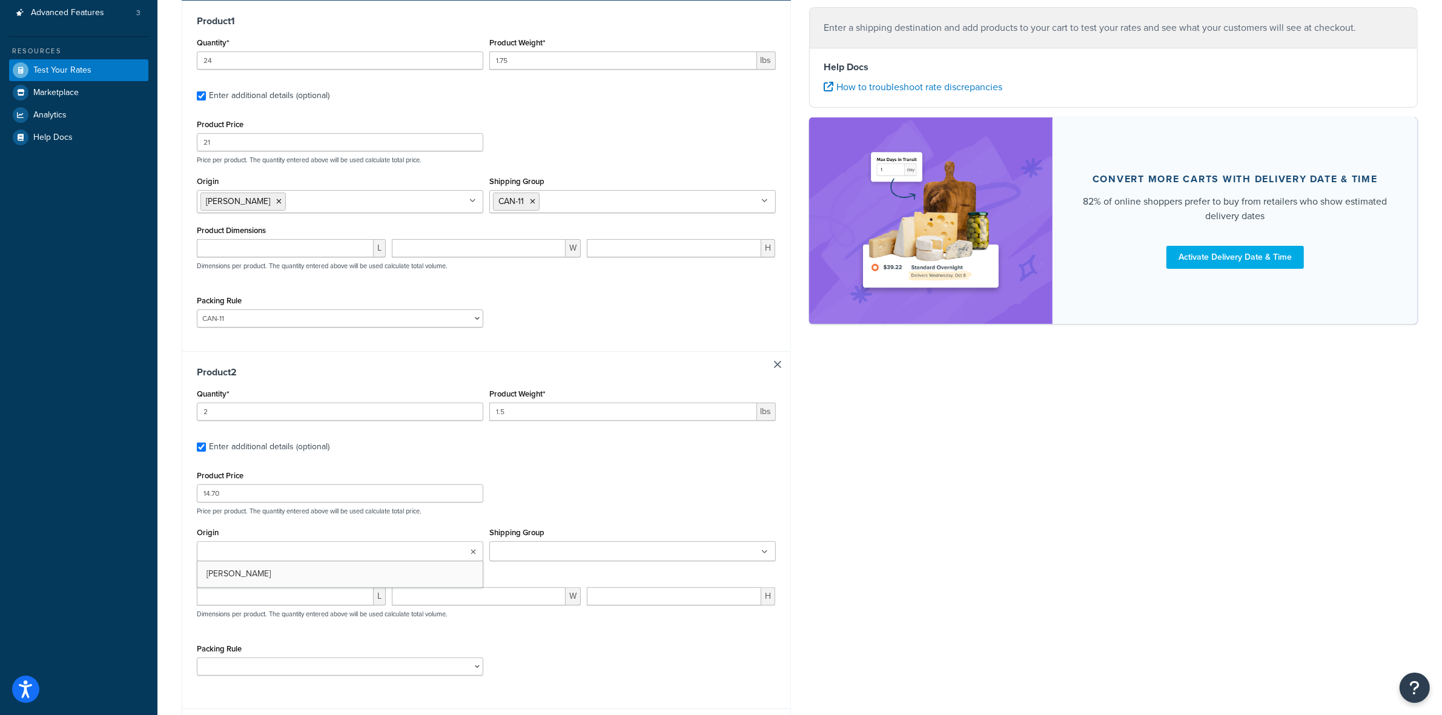
click at [306, 556] on ul at bounding box center [340, 551] width 286 height 20
click at [573, 549] on input "Shipping Group" at bounding box center [546, 552] width 107 height 13
click at [352, 684] on div "Packing Rule ACC-CCK ACC-LIN-CER/HANG ACC-NAIL BRUSH CAN-11 CAN-11-TST CAN-26 C…" at bounding box center [340, 666] width 292 height 44
click at [351, 667] on select "ACC-CCK ACC-LIN-CER/HANG ACC-NAIL BRUSH CAN-11 CAN-11-TST CAN-26 CAN-3 DIF-KIT …" at bounding box center [340, 670] width 286 height 18
select select "81543"
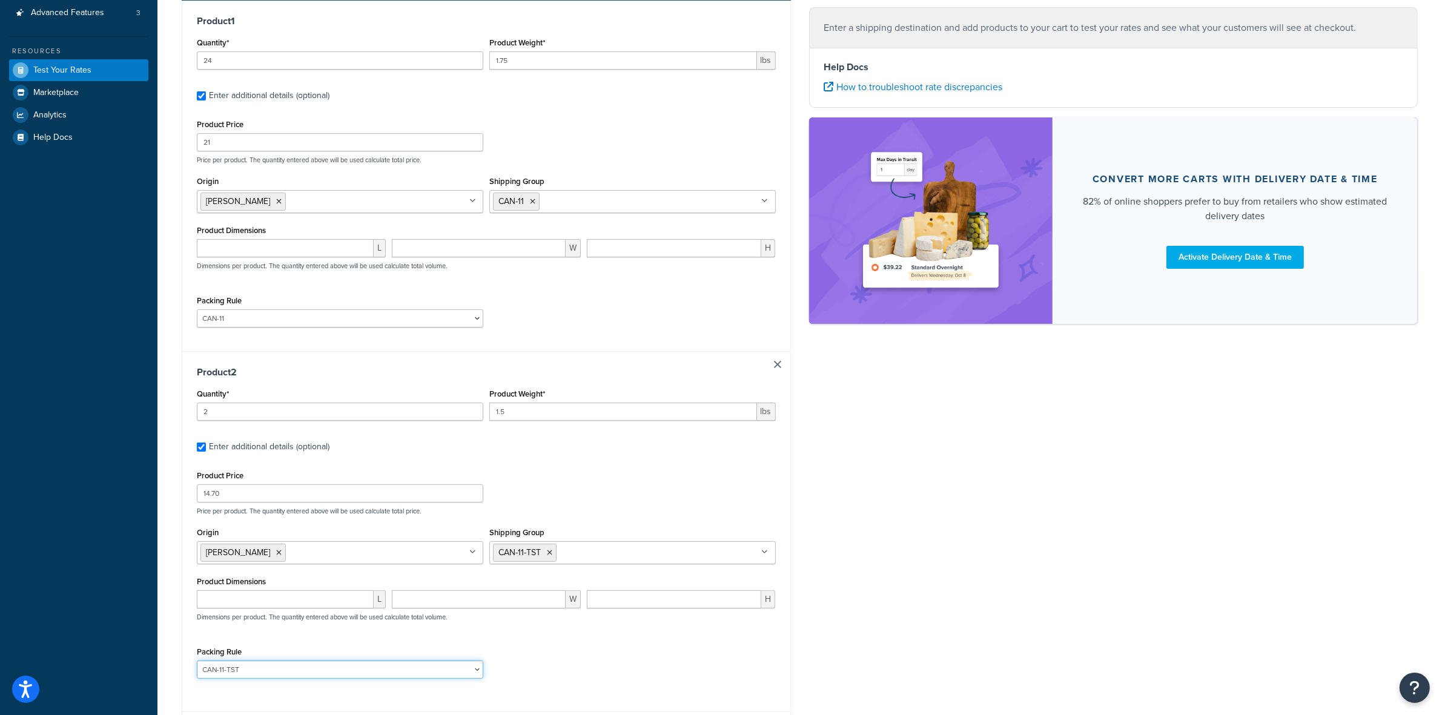
click at [197, 663] on select "ACC-CCK ACC-LIN-CER/HANG ACC-NAIL BRUSH CAN-11 CAN-11-TST CAN-26 CAN-3 DIF-KIT …" at bounding box center [340, 670] width 286 height 18
click at [801, 517] on div "Shipping destination : Edit [STREET_ADDRESS] [GEOGRAPHIC_DATA] , [US_STATE], 91…" at bounding box center [800, 309] width 1254 height 921
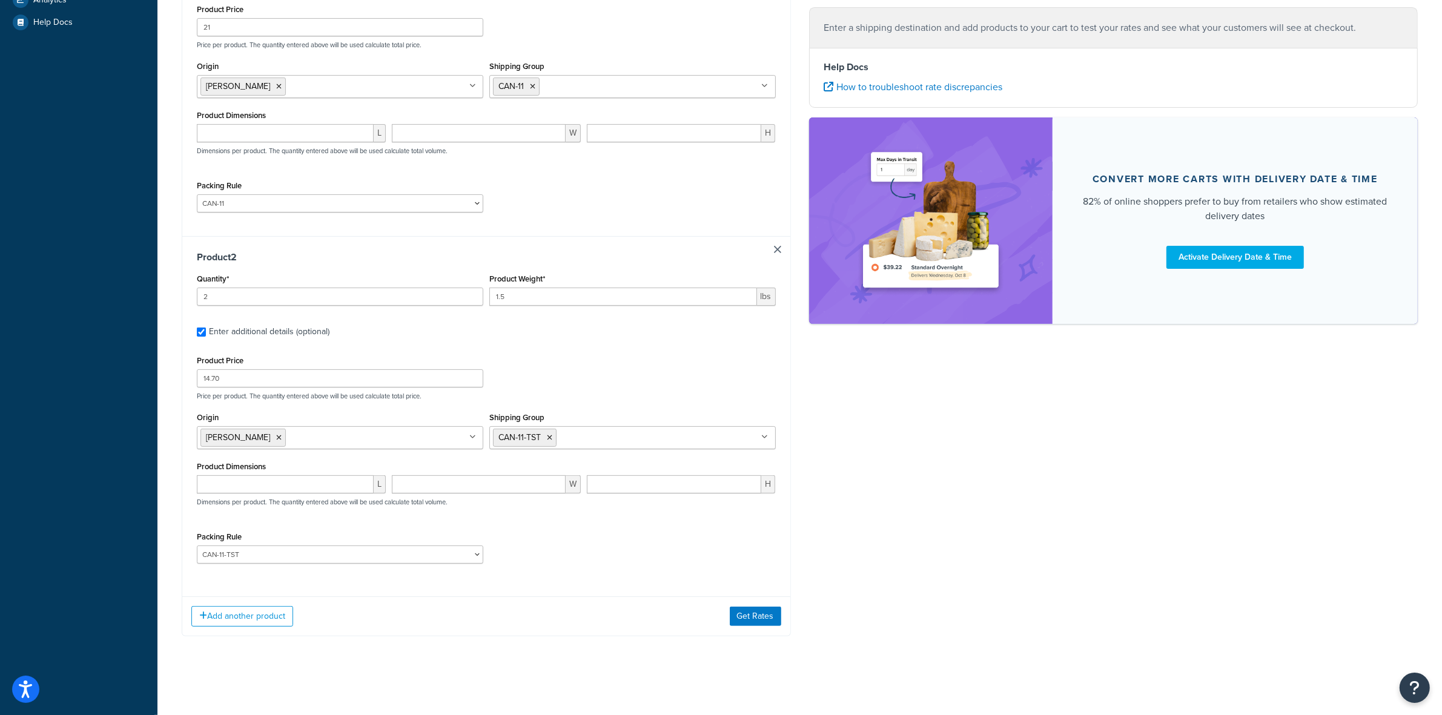
scroll to position [345, 0]
click at [226, 612] on button "Add another product" at bounding box center [242, 616] width 102 height 21
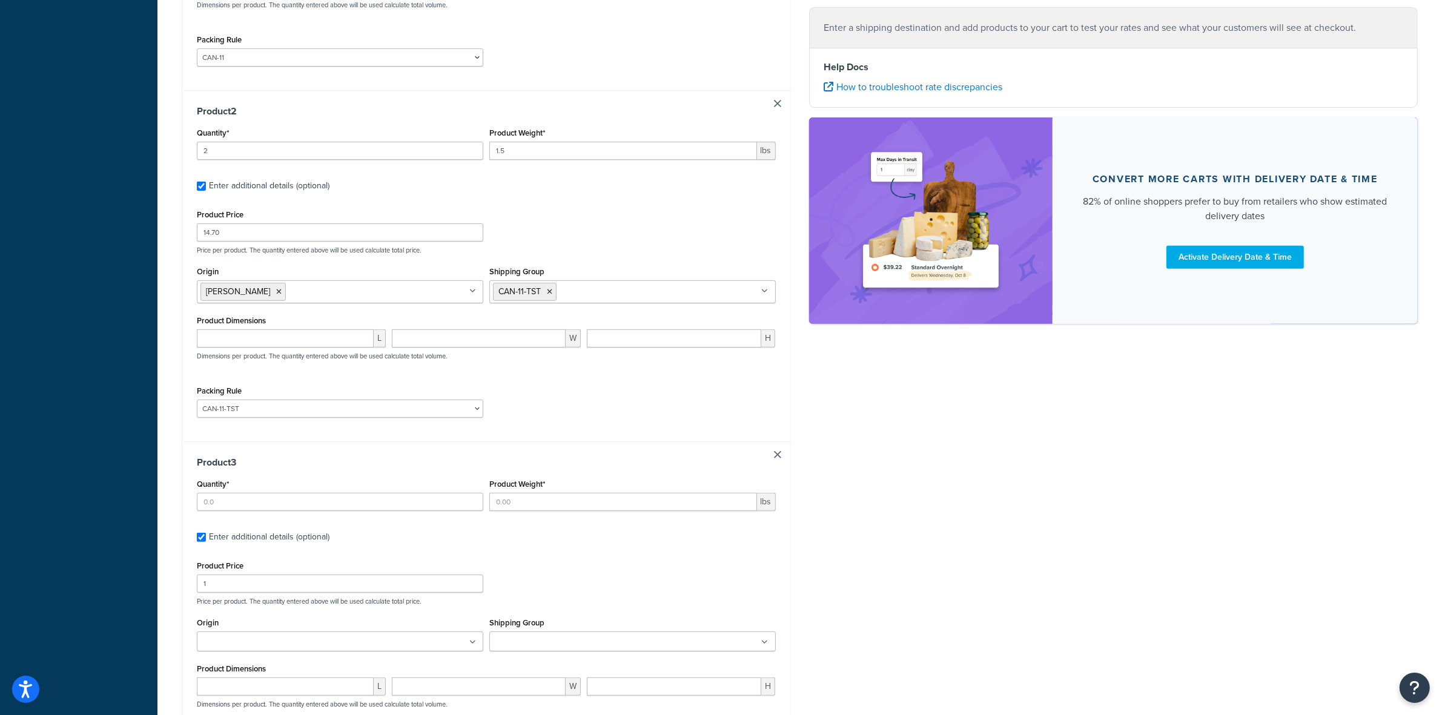
scroll to position [497, 0]
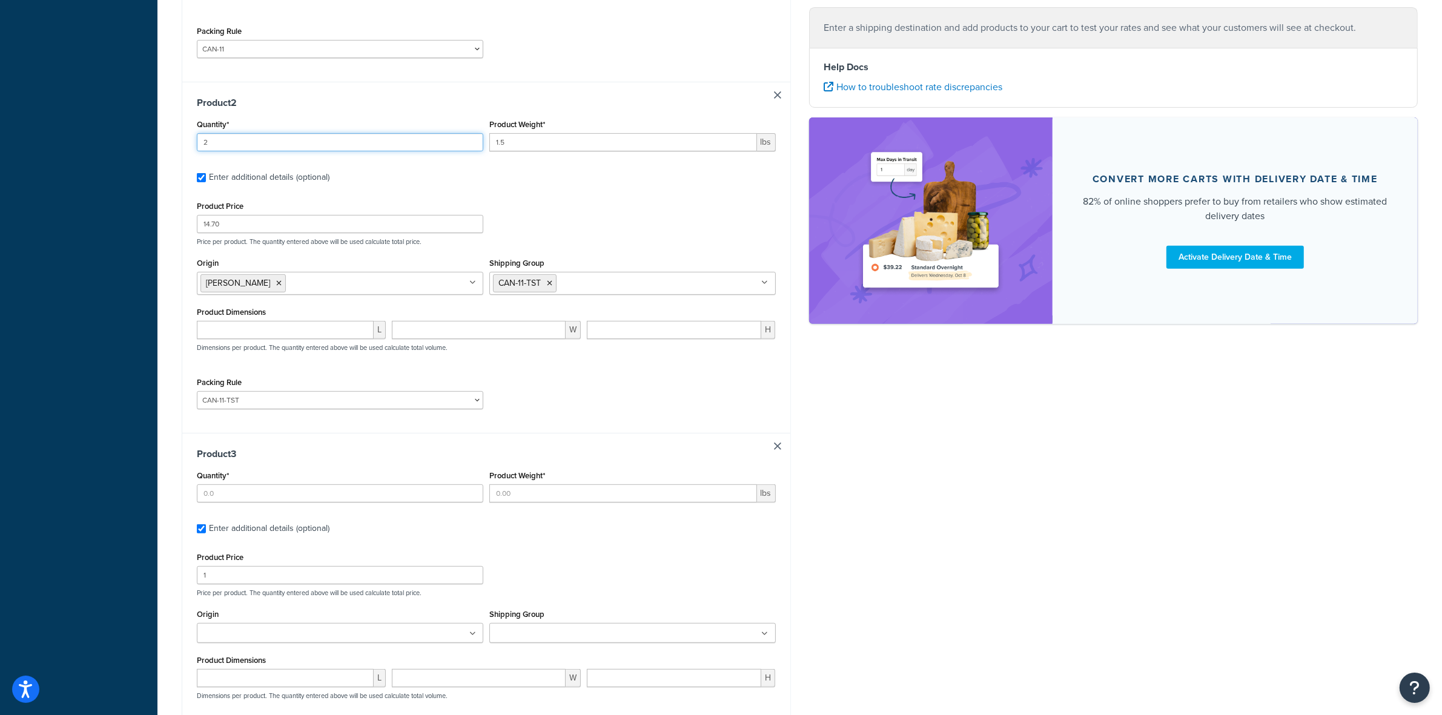
click at [238, 142] on input "2" at bounding box center [340, 142] width 286 height 18
type input "3"
drag, startPoint x: 934, startPoint y: 416, endPoint x: 900, endPoint y: 411, distance: 33.7
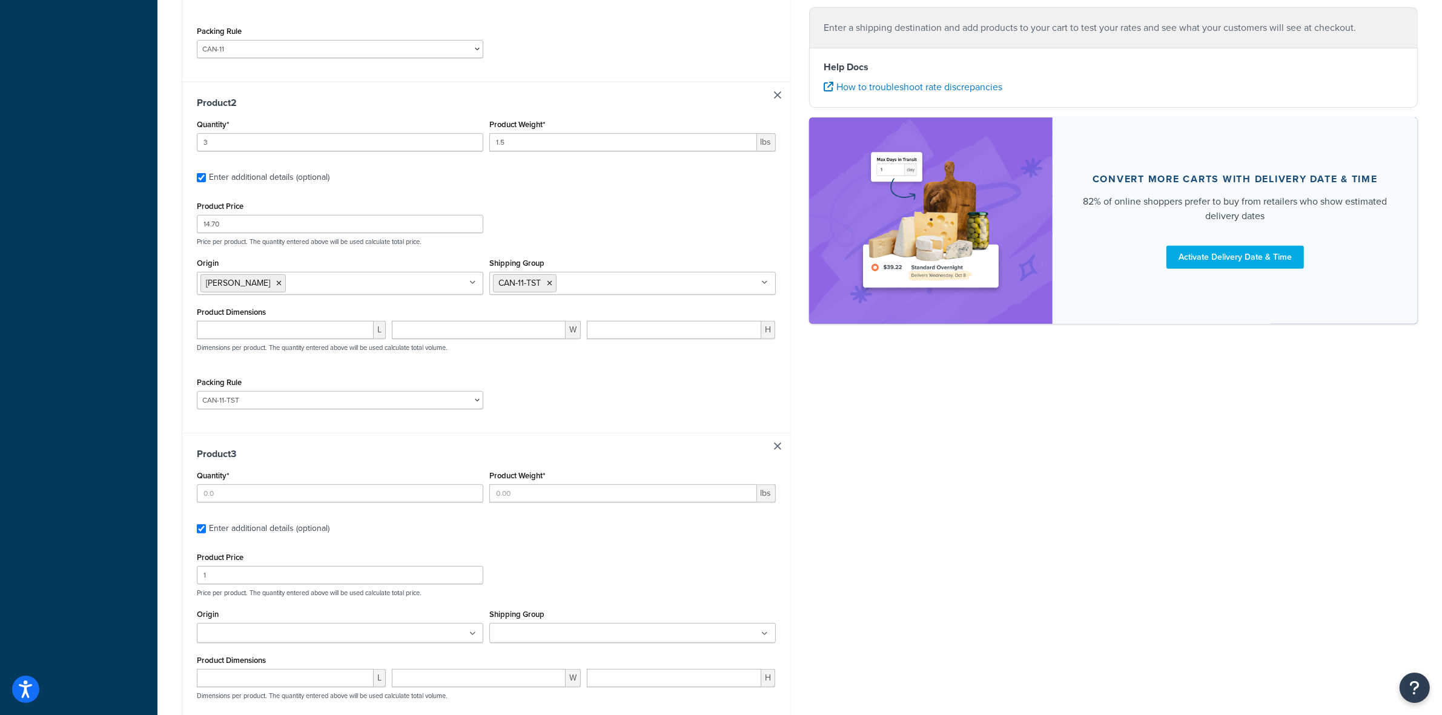
click at [931, 418] on div "Shipping destination : Edit [STREET_ADDRESS] [GEOGRAPHIC_DATA] , [US_STATE], 91…" at bounding box center [800, 213] width 1254 height 1269
click at [775, 443] on div "Product 3 Quantity* Product Weight* lbs Enter additional details (optional) Pro…" at bounding box center [486, 607] width 608 height 348
click at [776, 445] on link at bounding box center [777, 446] width 7 height 7
checkbox input "false"
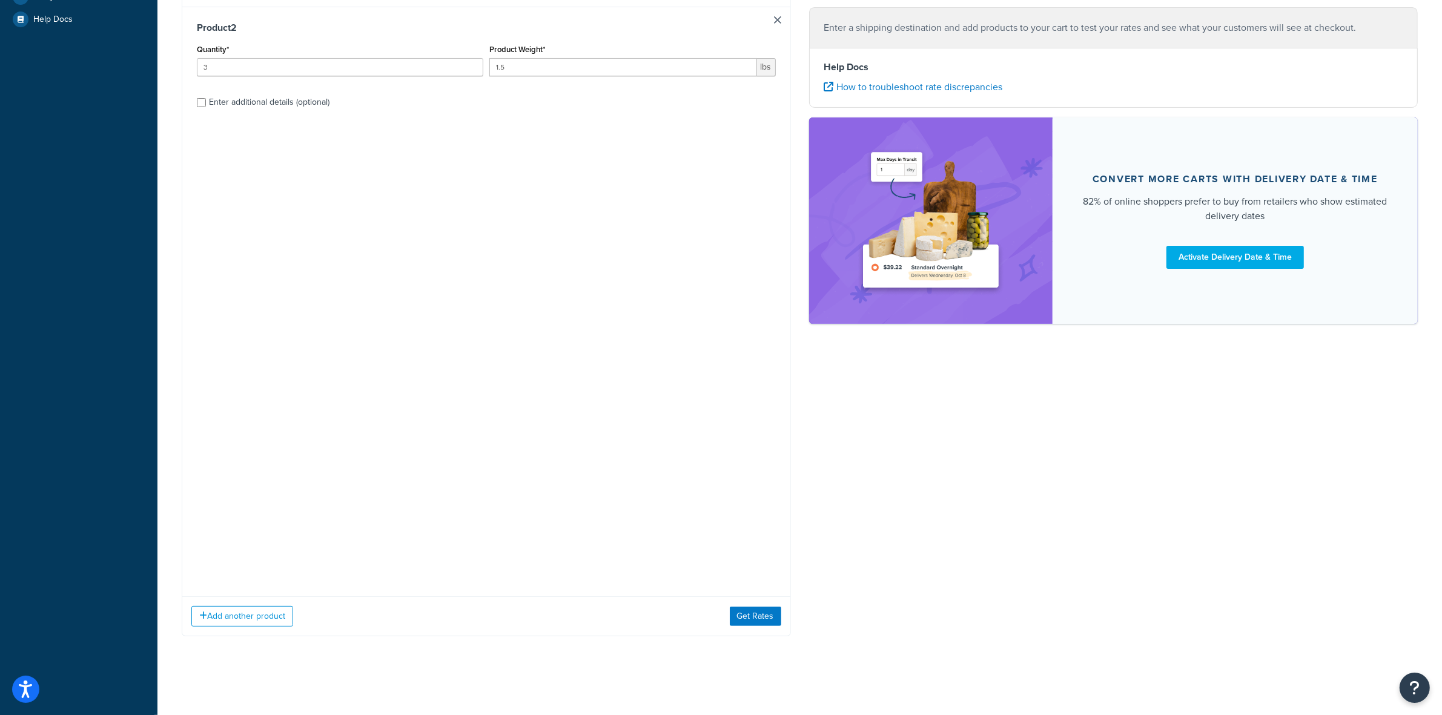
scroll to position [0, 0]
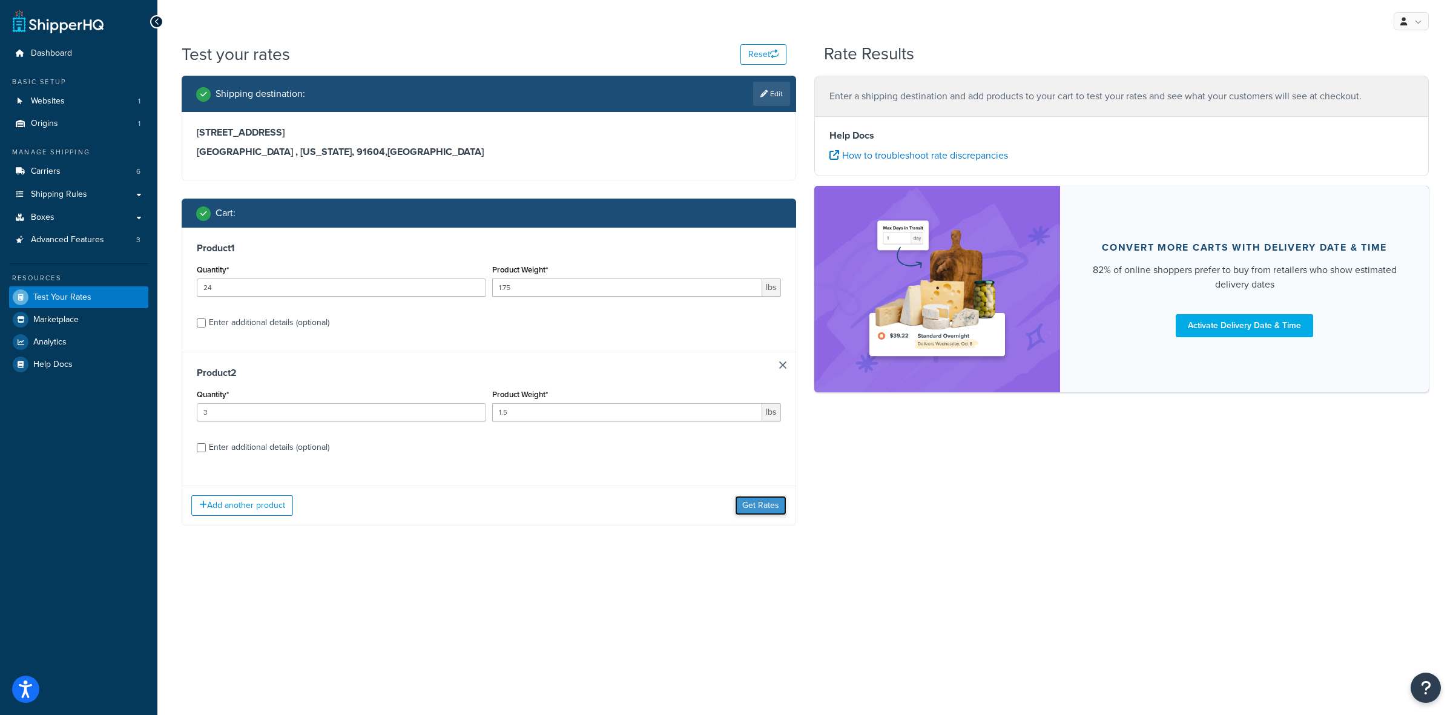
click at [748, 501] on button "Get Rates" at bounding box center [760, 505] width 51 height 19
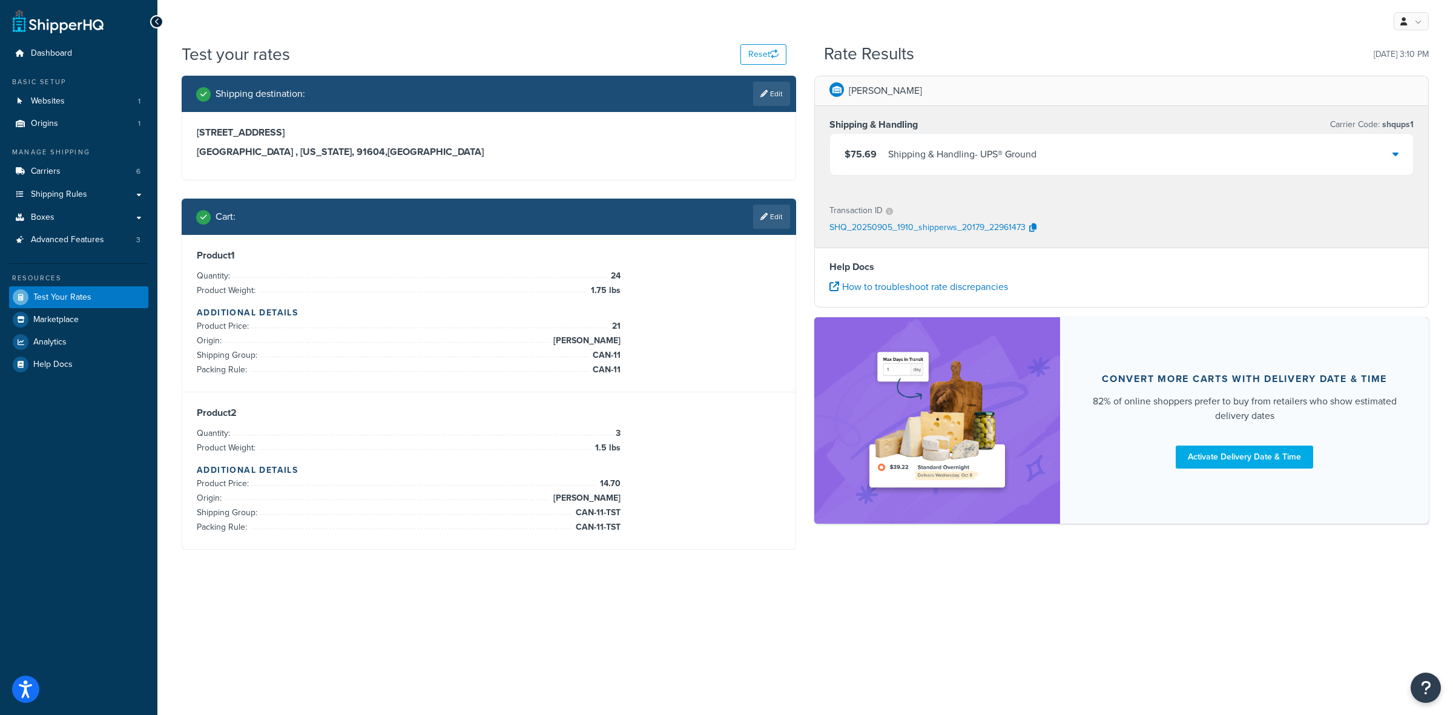
click at [934, 153] on div "Shipping & Handling - UPS® Ground" at bounding box center [962, 154] width 148 height 17
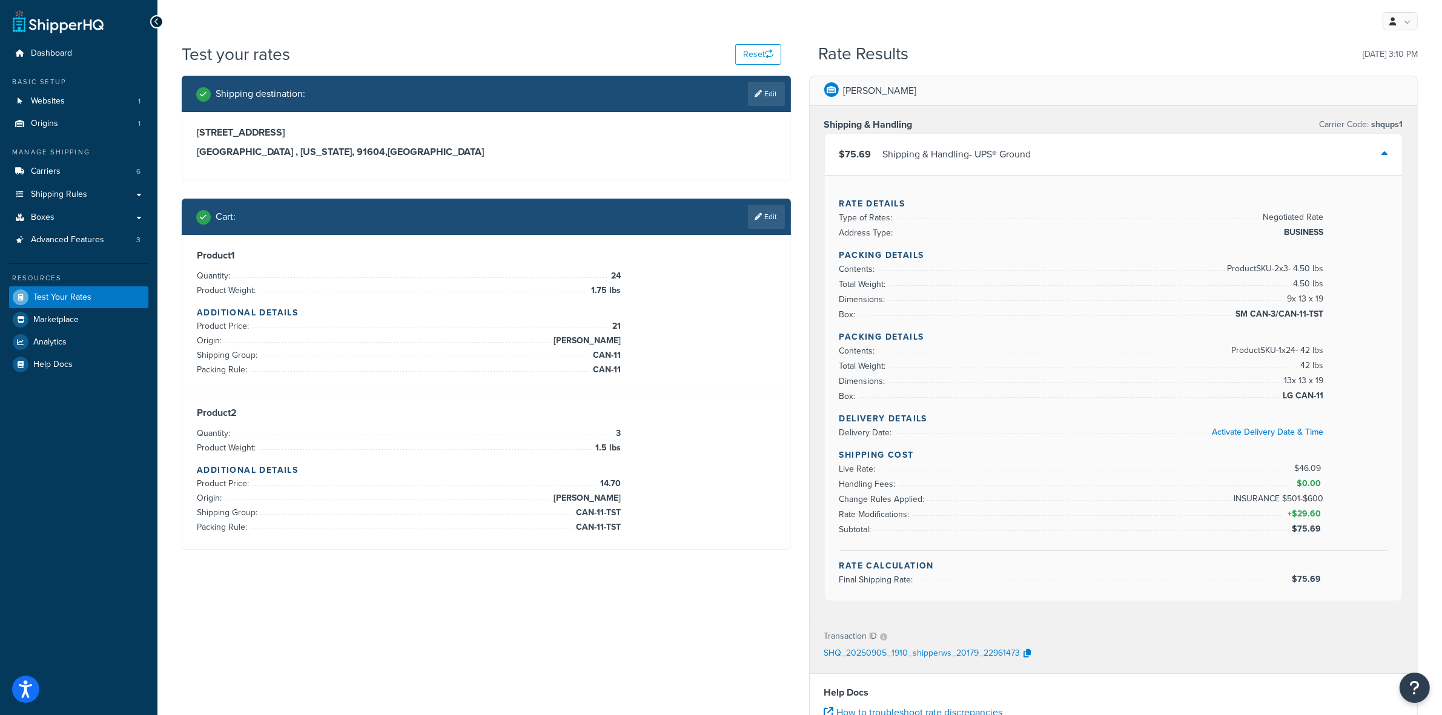
click at [1312, 583] on span "$75.69" at bounding box center [1308, 579] width 32 height 13
copy span "$75.69"
click at [1348, 146] on div "$75.69 Shipping & Handling - UPS® Ground" at bounding box center [1114, 154] width 578 height 41
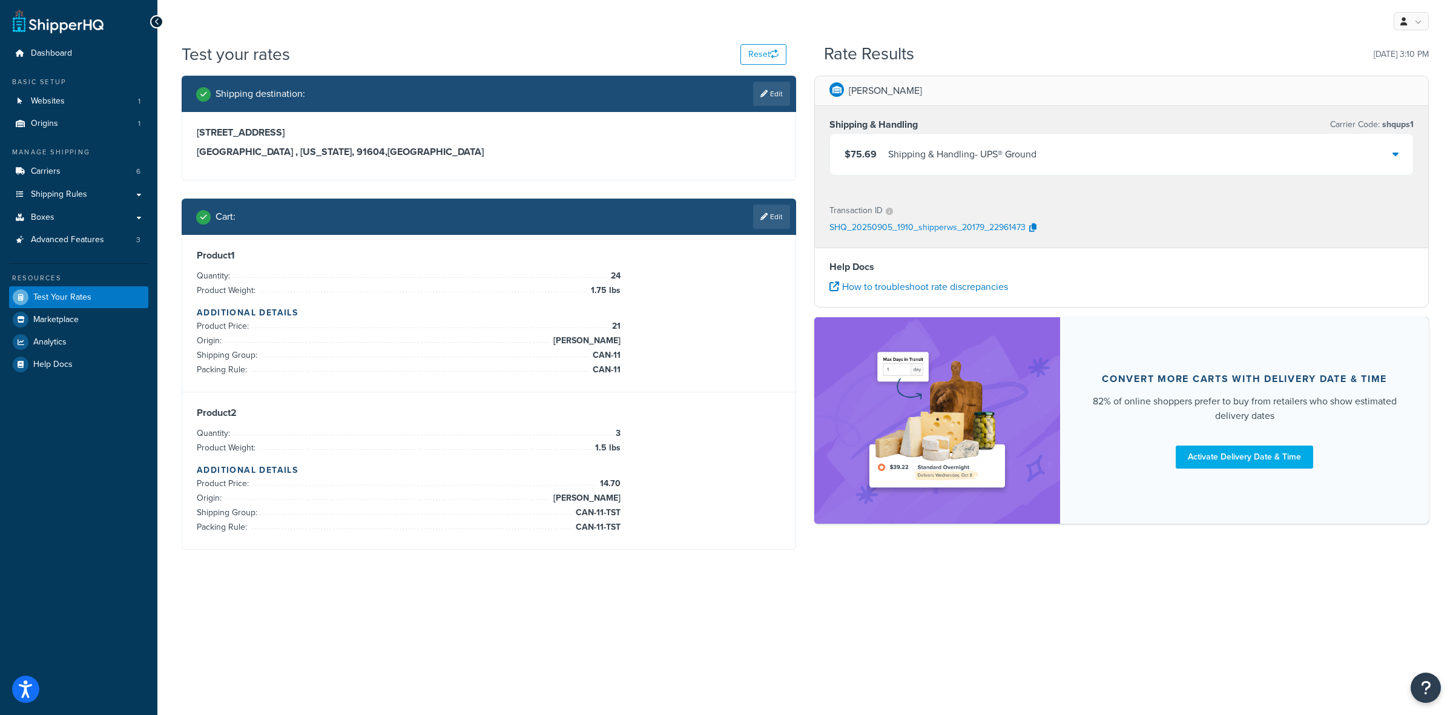
click at [512, 128] on h3 "[STREET_ADDRESS]" at bounding box center [489, 133] width 584 height 12
click at [765, 44] on button "Reset" at bounding box center [764, 54] width 46 height 21
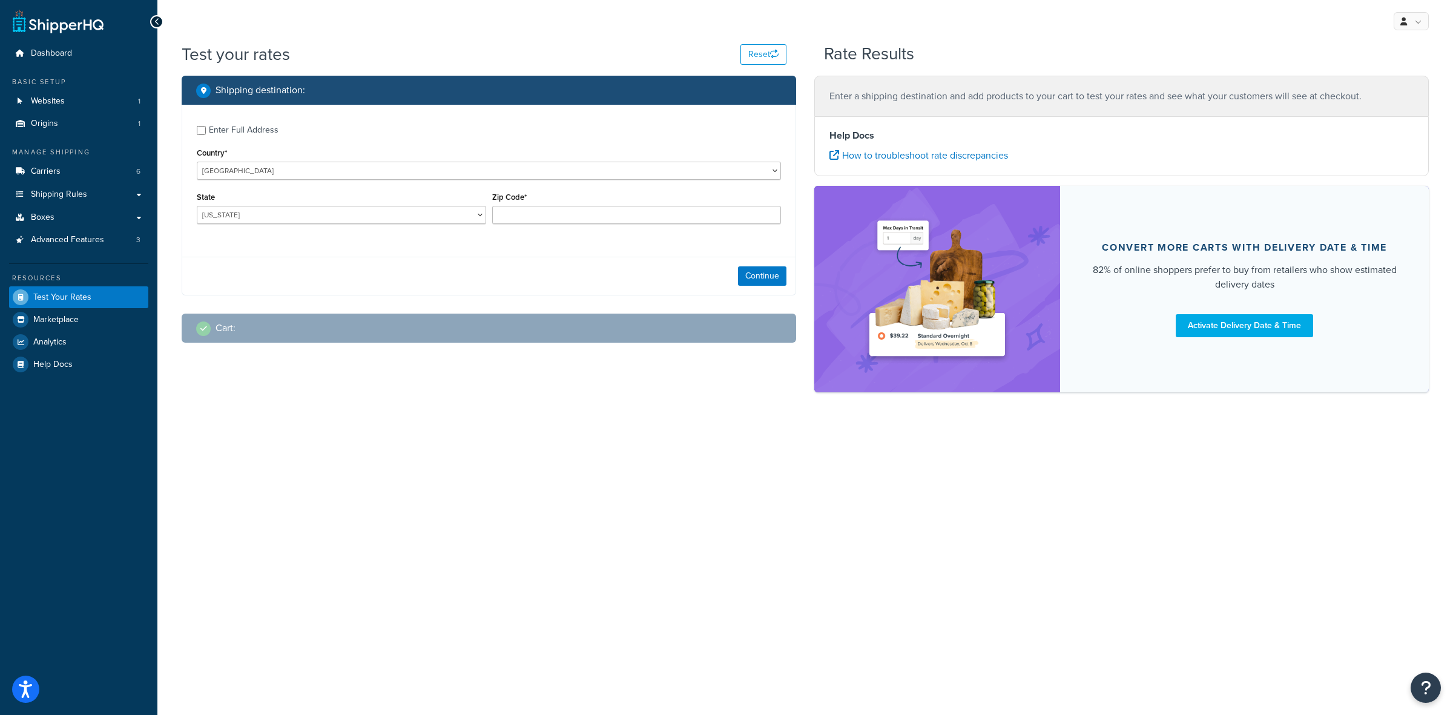
click at [219, 131] on div "Enter Full Address" at bounding box center [244, 130] width 70 height 17
click at [206, 131] on input "Enter Full Address" at bounding box center [201, 130] width 9 height 9
checkbox input "true"
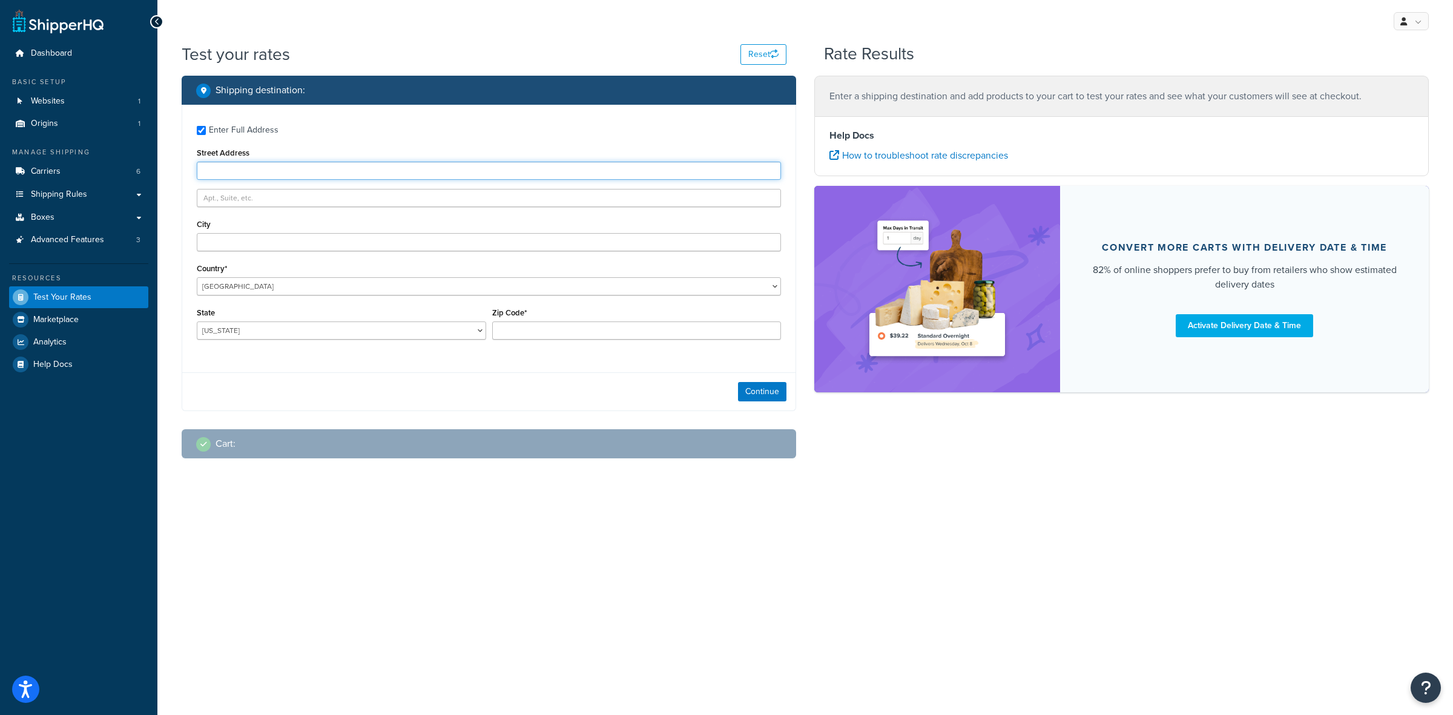
paste input "[STREET_ADDRESS]"
type input "[STREET_ADDRESS]"
paste input "Thomasville"
type input "Thomasville"
click at [238, 326] on select "[US_STATE] [US_STATE] [US_STATE] [US_STATE] [US_STATE] Armed Forces Americas Ar…" at bounding box center [341, 331] width 289 height 18
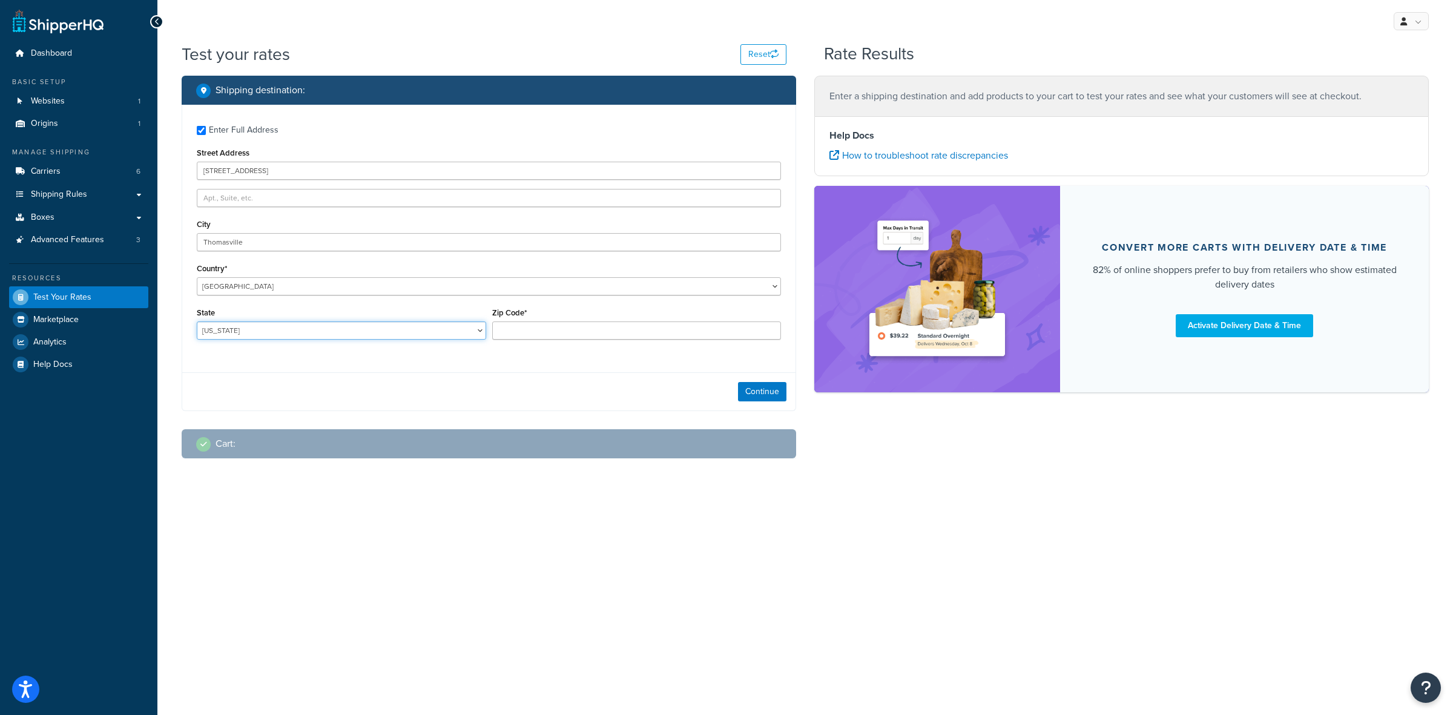
select select "GA"
click at [197, 322] on select "[US_STATE] [US_STATE] [US_STATE] [US_STATE] [US_STATE] Armed Forces Americas Ar…" at bounding box center [341, 331] width 289 height 18
click at [556, 328] on input "Zip Code*" at bounding box center [636, 331] width 289 height 18
type input "31792"
click at [745, 392] on button "Continue" at bounding box center [762, 391] width 48 height 19
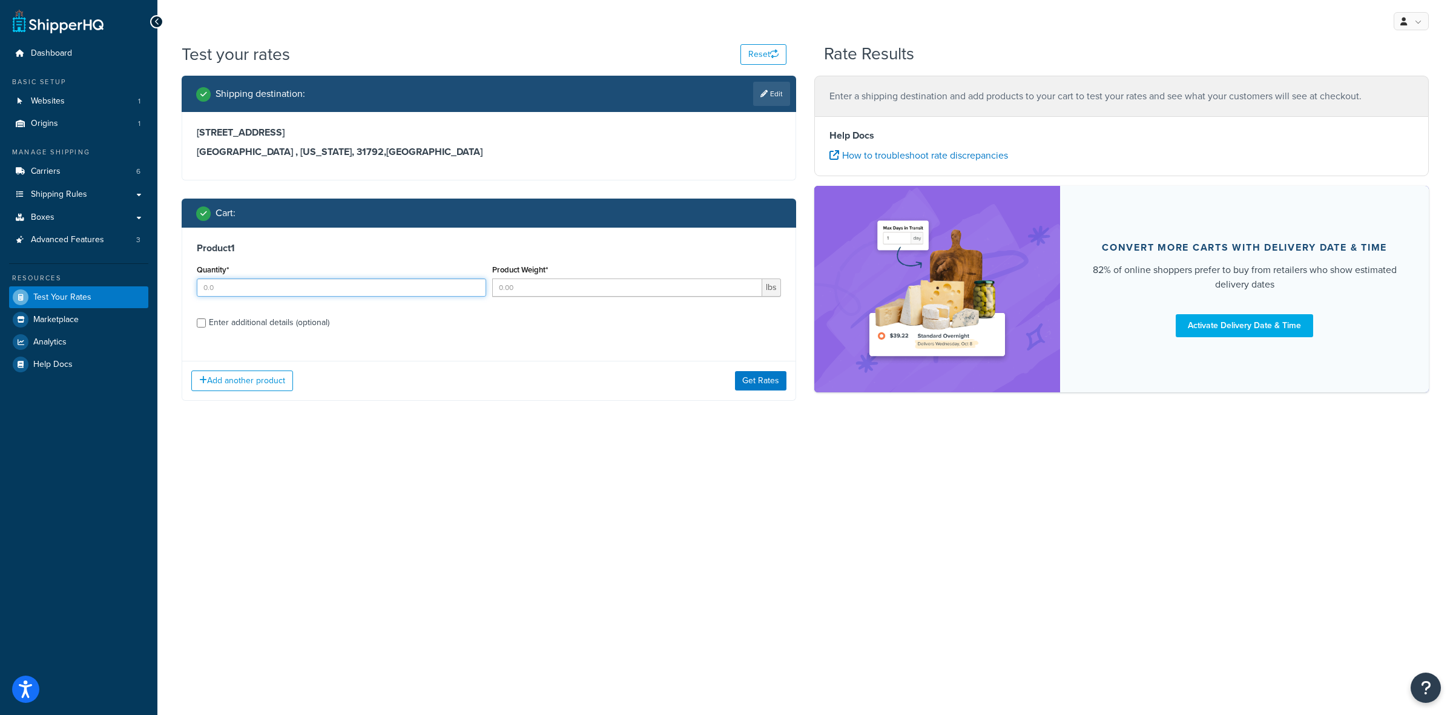
click at [312, 289] on input "Quantity*" at bounding box center [341, 288] width 289 height 18
type input "6"
type input "1.75"
click at [286, 319] on div "Enter additional details (optional)" at bounding box center [269, 322] width 121 height 17
click at [206, 319] on input "Enter additional details (optional)" at bounding box center [201, 323] width 9 height 9
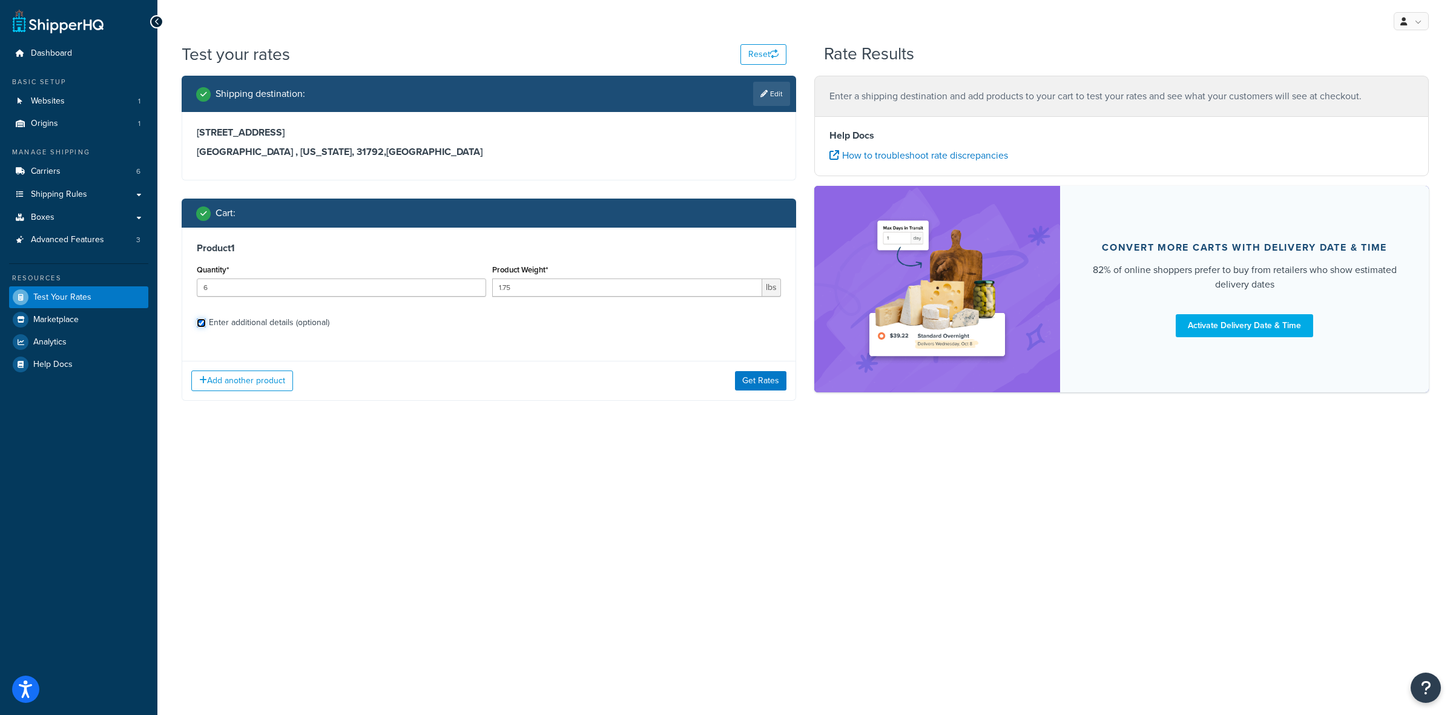
checkbox input "true"
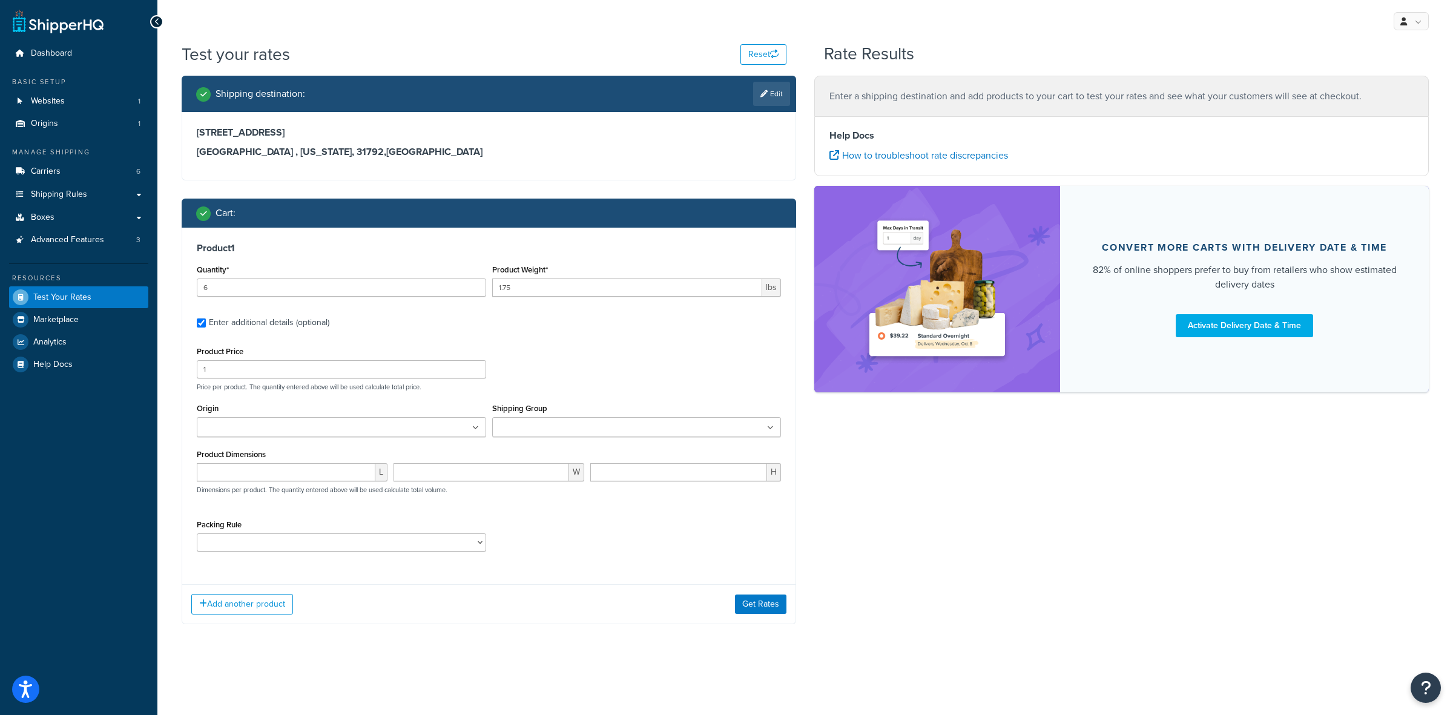
click at [249, 434] on input "Origin" at bounding box center [253, 427] width 107 height 13
drag, startPoint x: 238, startPoint y: 457, endPoint x: 261, endPoint y: 450, distance: 24.1
click at [545, 431] on input "Shipping Group" at bounding box center [549, 427] width 107 height 13
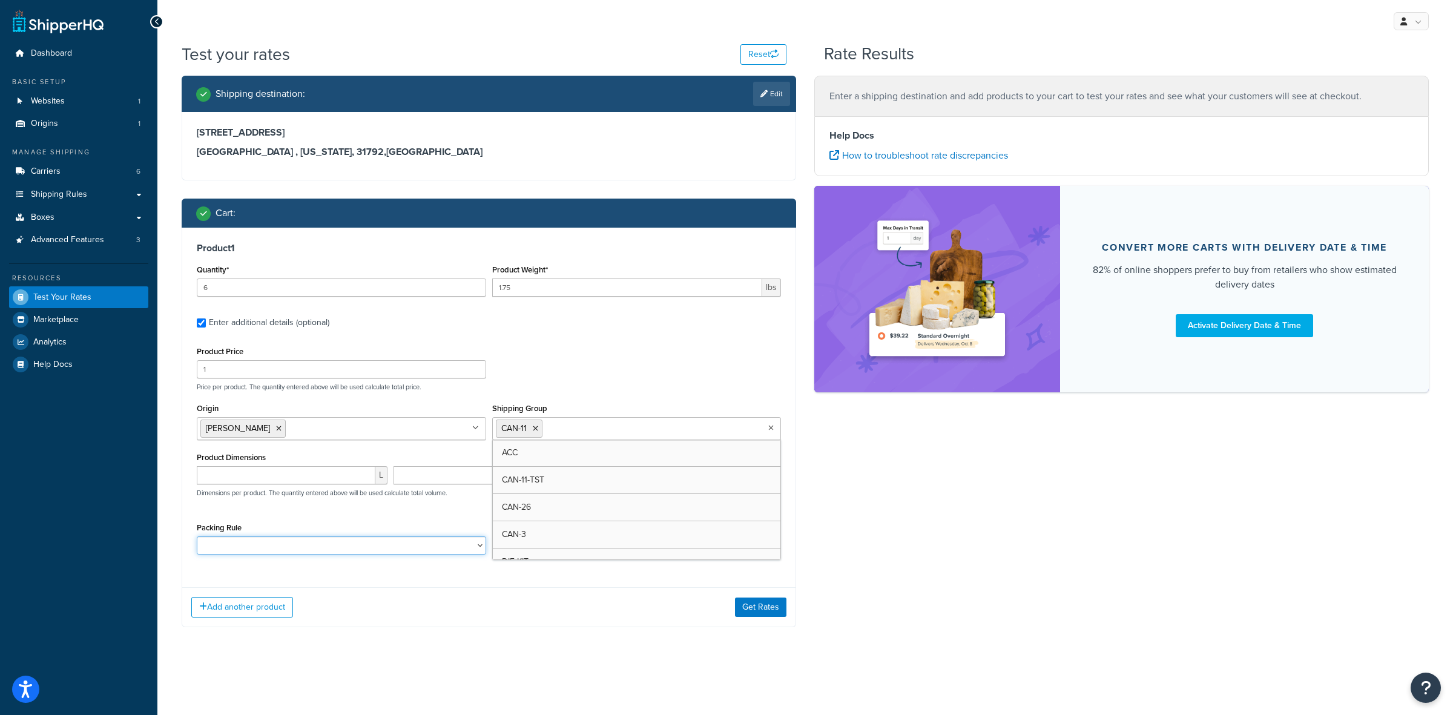
click at [268, 543] on select "ACC-CCK ACC-LIN-CER/HANG ACC-NAIL BRUSH CAN-11 CAN-11-TST CAN-26 CAN-3 DIF-KIT …" at bounding box center [341, 546] width 289 height 18
select select "77343"
click at [197, 538] on select "ACC-CCK ACC-LIN-CER/HANG ACC-NAIL BRUSH CAN-11 CAN-11-TST CAN-26 CAN-3 DIF-KIT …" at bounding box center [341, 546] width 289 height 18
click at [234, 621] on div "Add another product Get Rates" at bounding box center [488, 606] width 613 height 39
click at [234, 612] on button "Add another product" at bounding box center [242, 607] width 102 height 21
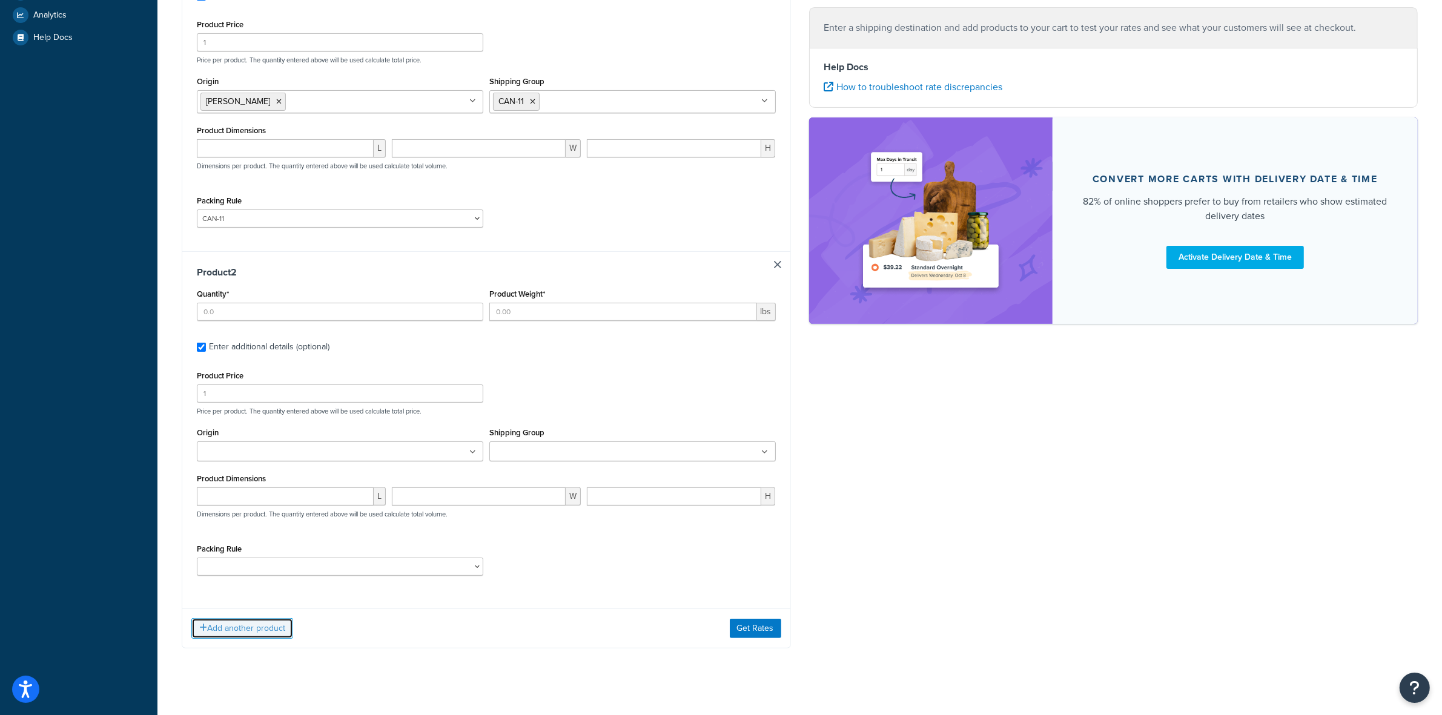
scroll to position [342, 0]
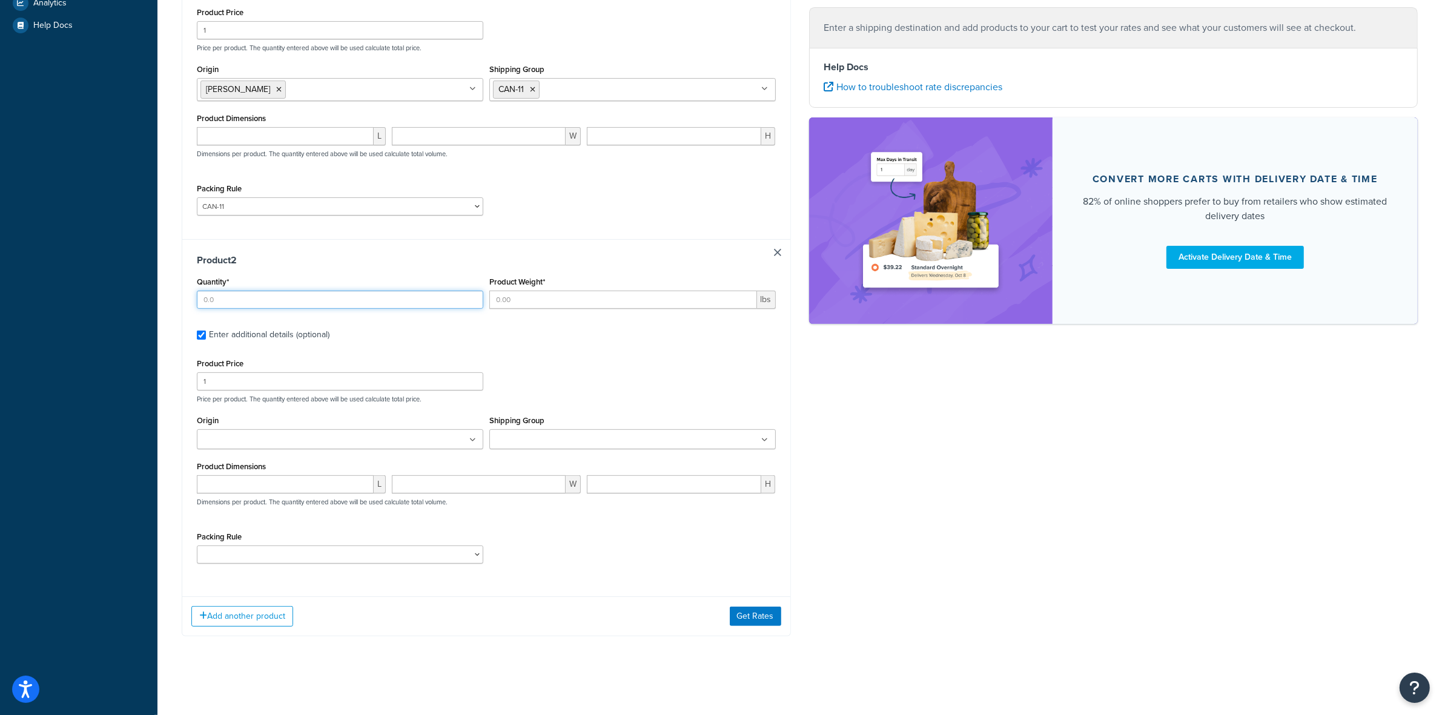
click at [242, 292] on input "Quantity*" at bounding box center [340, 300] width 286 height 18
type input "1"
type input "1.5"
type input "14.70"
click at [219, 31] on input "1" at bounding box center [340, 30] width 286 height 18
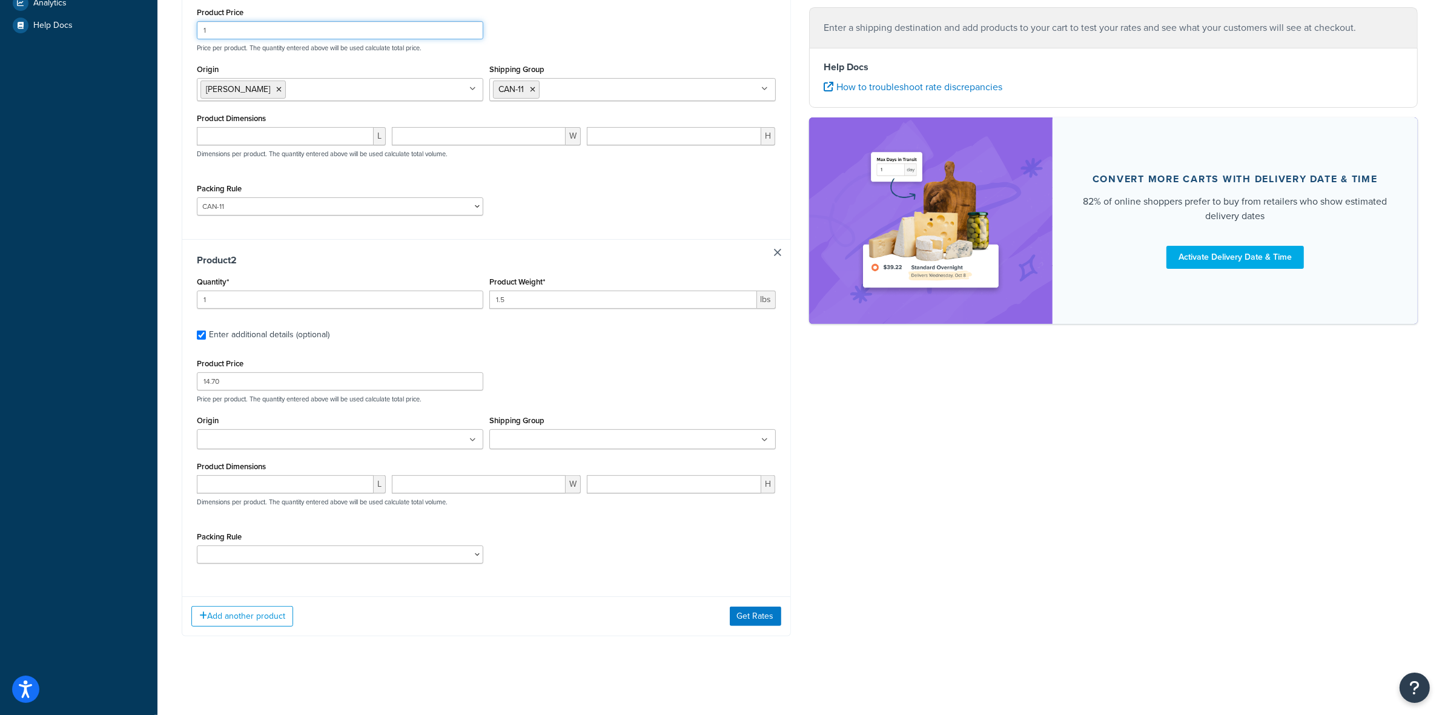
click at [219, 31] on input "1" at bounding box center [340, 30] width 286 height 18
click at [213, 26] on input "1" at bounding box center [340, 30] width 286 height 18
type input "21"
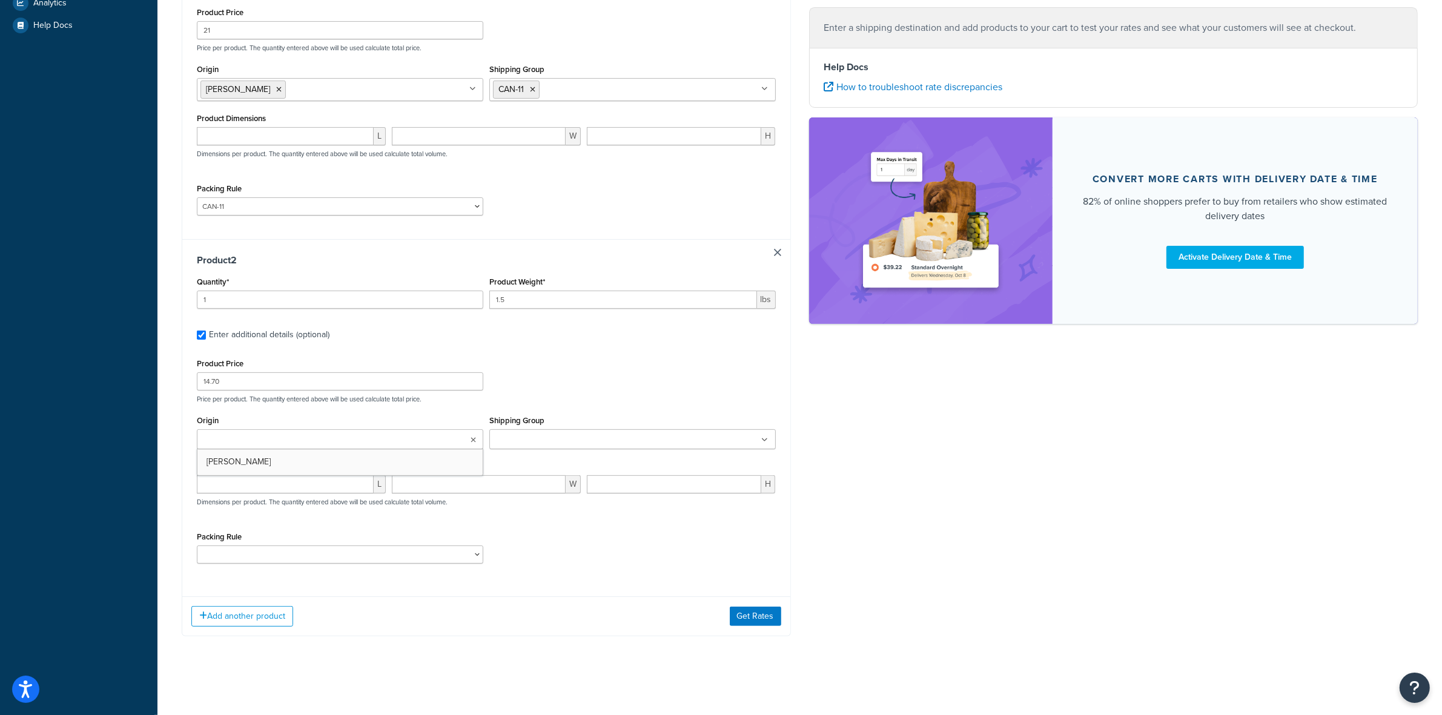
click at [250, 443] on input "Origin" at bounding box center [253, 440] width 107 height 13
click at [566, 443] on input "Shipping Group" at bounding box center [546, 437] width 107 height 13
click at [417, 592] on div "Product 1 Quantity* 6 Product Weight* 1.75 lbs Enter additional details (option…" at bounding box center [486, 261] width 609 height 751
click at [374, 559] on select "ACC-CCK ACC-LIN-CER/HANG ACC-NAIL BRUSH CAN-11 CAN-11-TST CAN-26 CAN-3 DIF-KIT …" at bounding box center [340, 555] width 286 height 18
select select "81543"
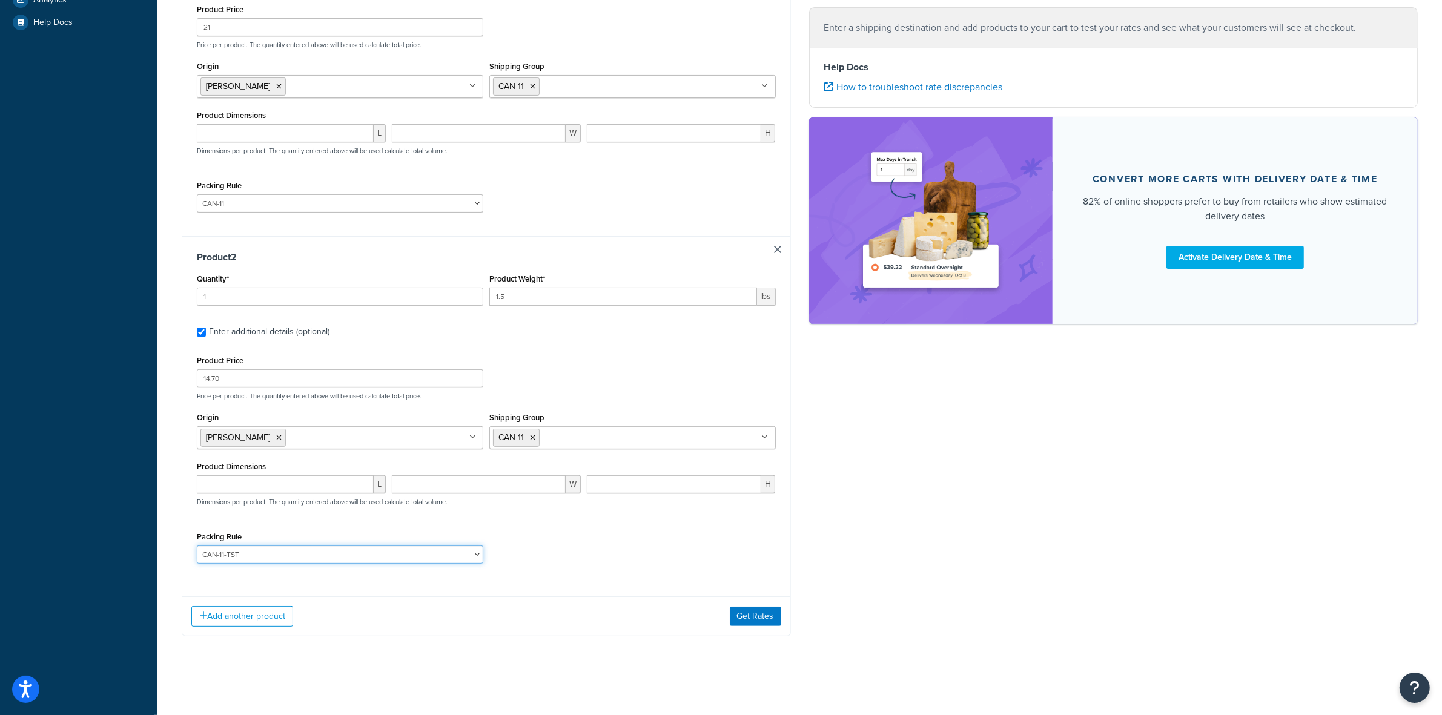
click at [197, 548] on select "ACC-CCK ACC-LIN-CER/HANG ACC-NAIL BRUSH CAN-11 CAN-11-TST CAN-26 CAN-3 DIF-KIT …" at bounding box center [340, 555] width 286 height 18
click at [583, 444] on input "Shipping Group" at bounding box center [596, 437] width 107 height 13
click at [533, 440] on icon at bounding box center [532, 437] width 5 height 7
click at [575, 438] on input "Shipping Group" at bounding box center [546, 437] width 107 height 13
click at [573, 362] on div "Product Price 14.70 Price per product. The quantity entered above will be used …" at bounding box center [486, 376] width 585 height 48
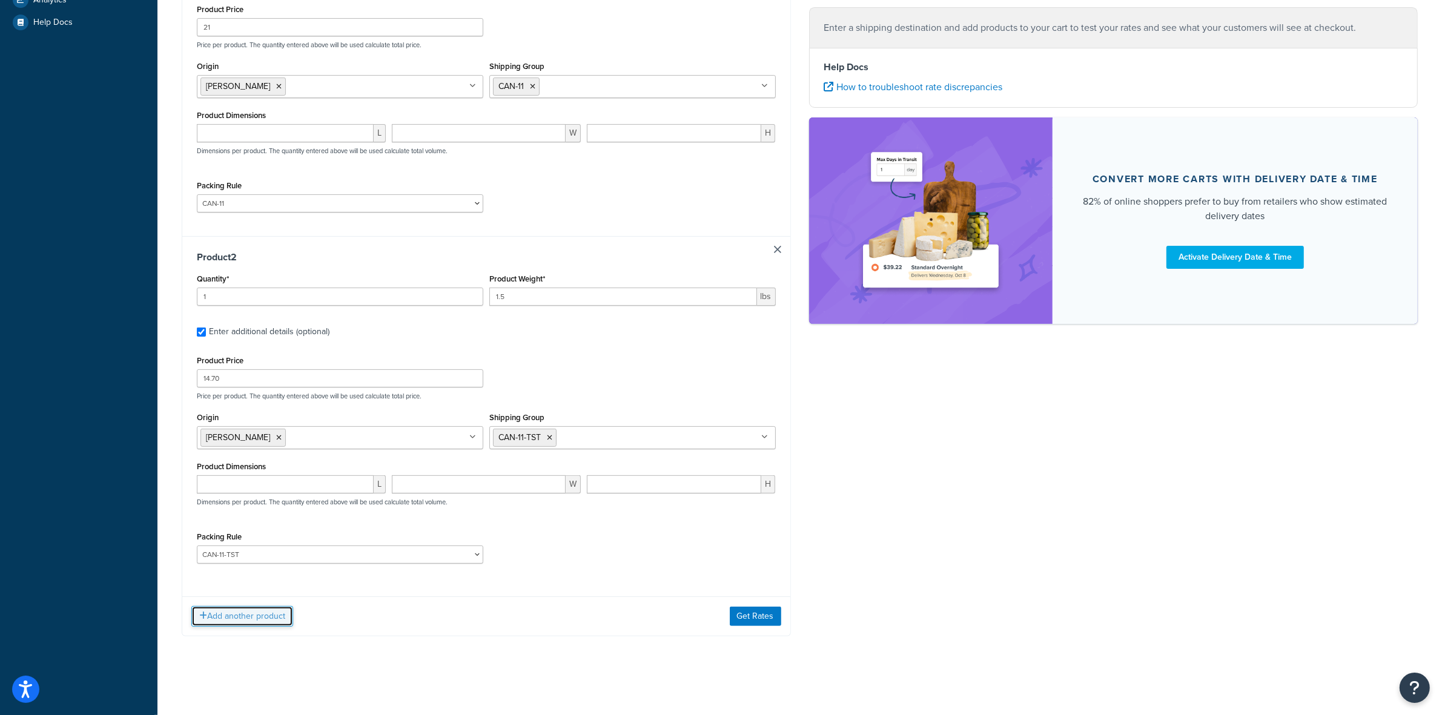
click at [257, 624] on button "Add another product" at bounding box center [242, 616] width 102 height 21
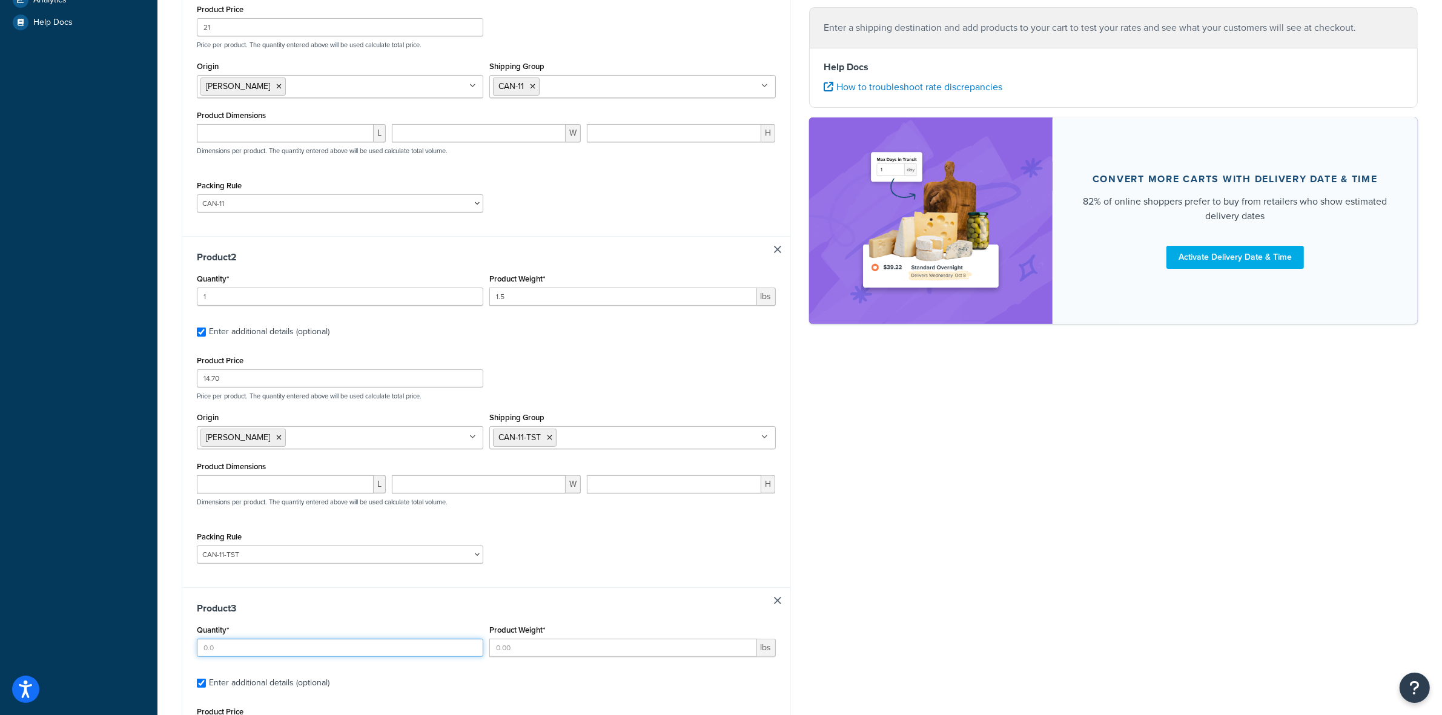
click at [219, 651] on input "Quantity*" at bounding box center [340, 648] width 286 height 18
type input "6"
type input "1.875"
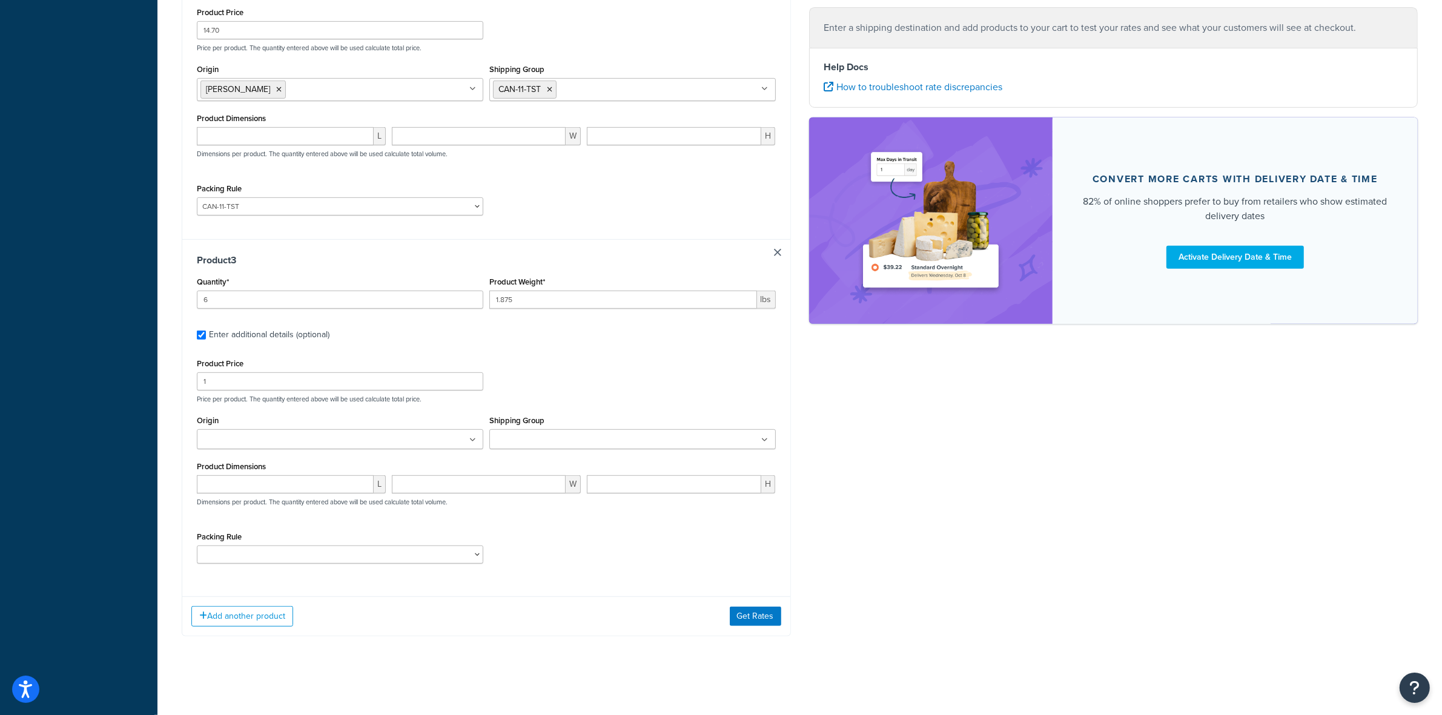
click at [244, 431] on ul at bounding box center [340, 439] width 286 height 20
click at [231, 381] on input "1" at bounding box center [340, 377] width 286 height 18
click at [230, 380] on input "1" at bounding box center [340, 377] width 286 height 18
type input "31"
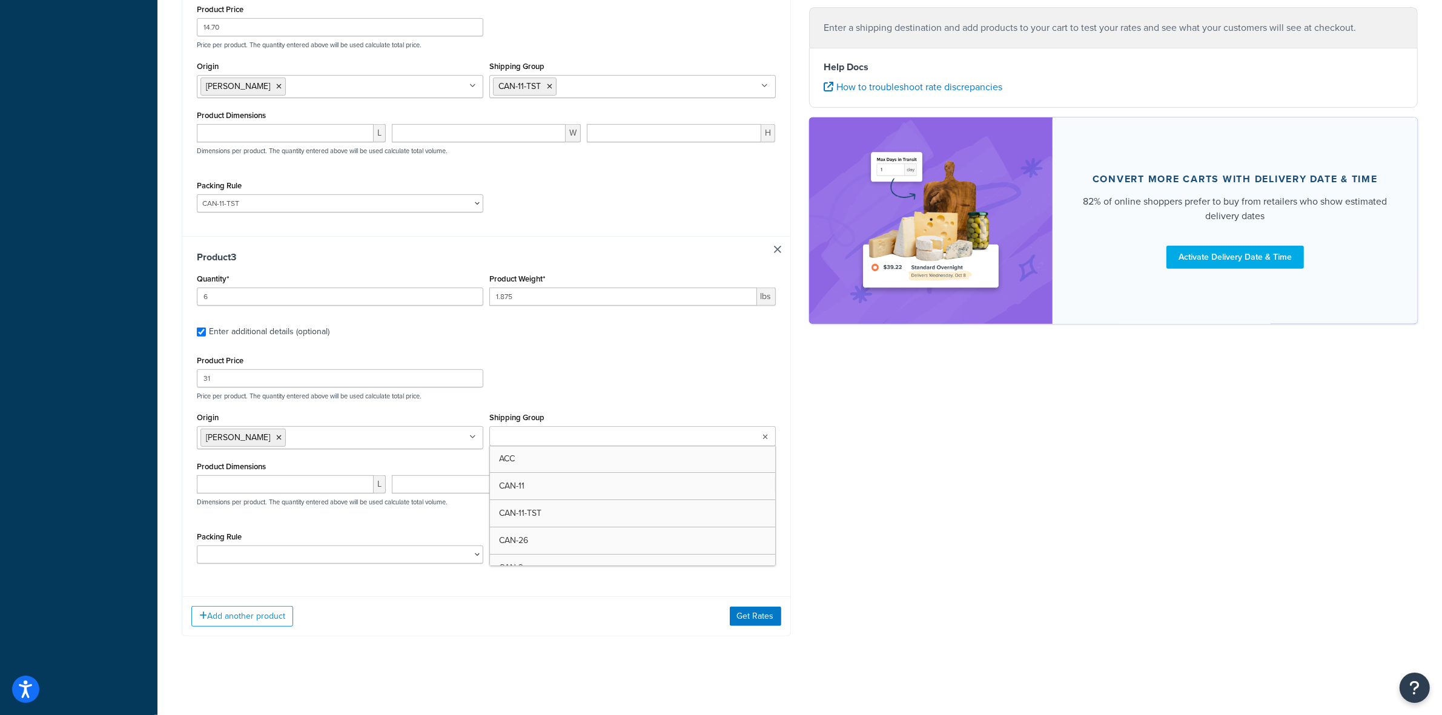
click at [552, 434] on input "Shipping Group" at bounding box center [546, 437] width 107 height 13
click at [336, 555] on select "ACC-CCK ACC-LIN-CER/HANG ACC-NAIL BRUSH CAN-11 CAN-11-TST CAN-26 CAN-3 DIF-KIT …" at bounding box center [340, 555] width 286 height 18
select select "77349"
click at [197, 548] on select "ACC-CCK ACC-LIN-CER/HANG ACC-NAIL BRUSH CAN-11 CAN-11-TST CAN-26 CAN-3 DIF-KIT …" at bounding box center [340, 555] width 286 height 18
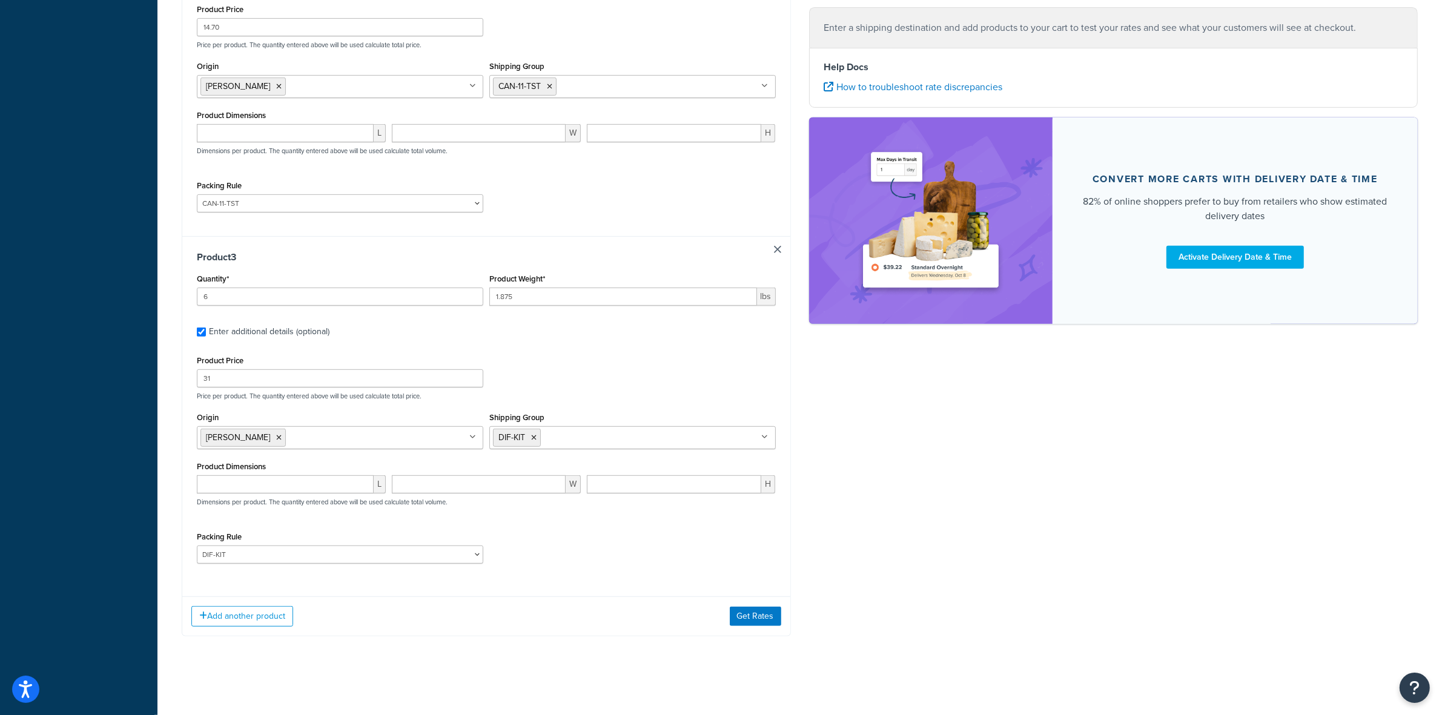
click at [501, 531] on div "Packing Rule ACC-CCK ACC-LIN-CER/HANG ACC-NAIL BRUSH CAN-11 CAN-11-TST CAN-26 C…" at bounding box center [486, 551] width 585 height 44
click at [268, 618] on button "Add another product" at bounding box center [242, 616] width 102 height 21
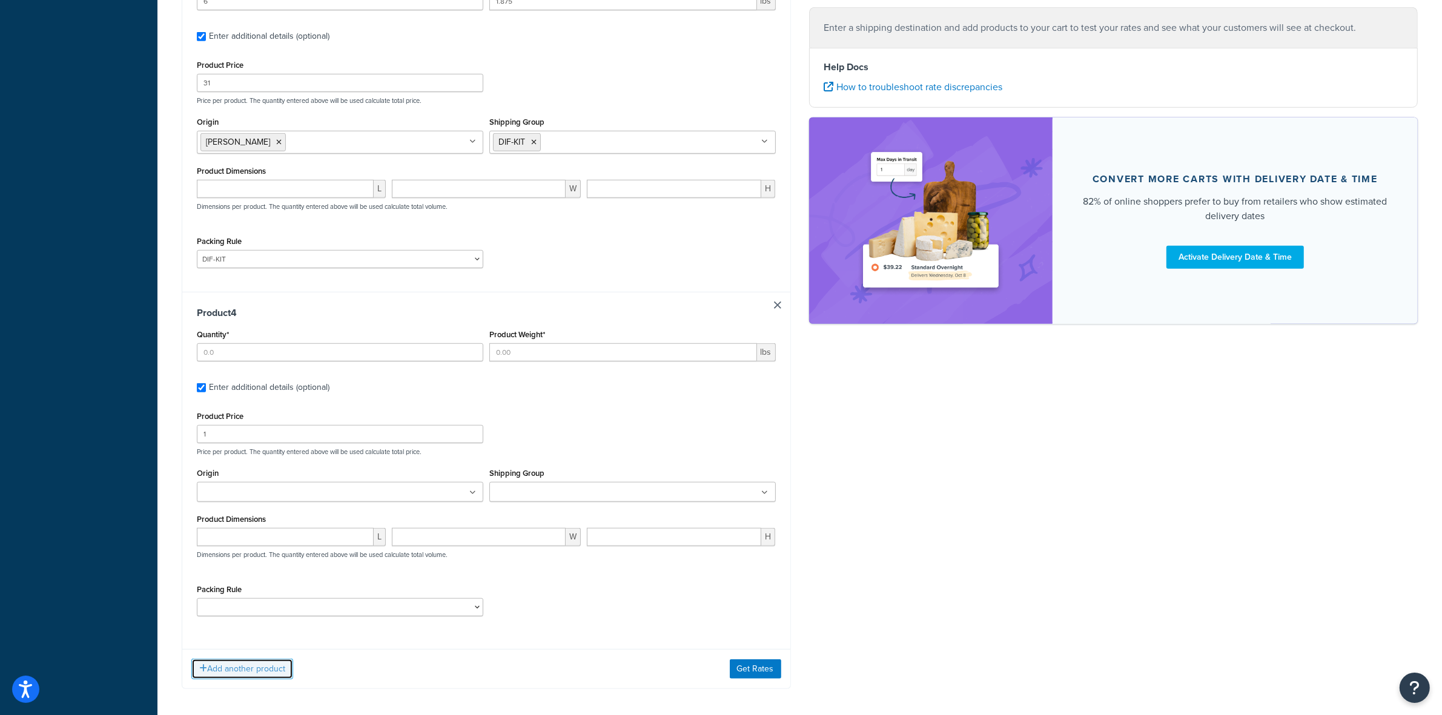
scroll to position [997, 0]
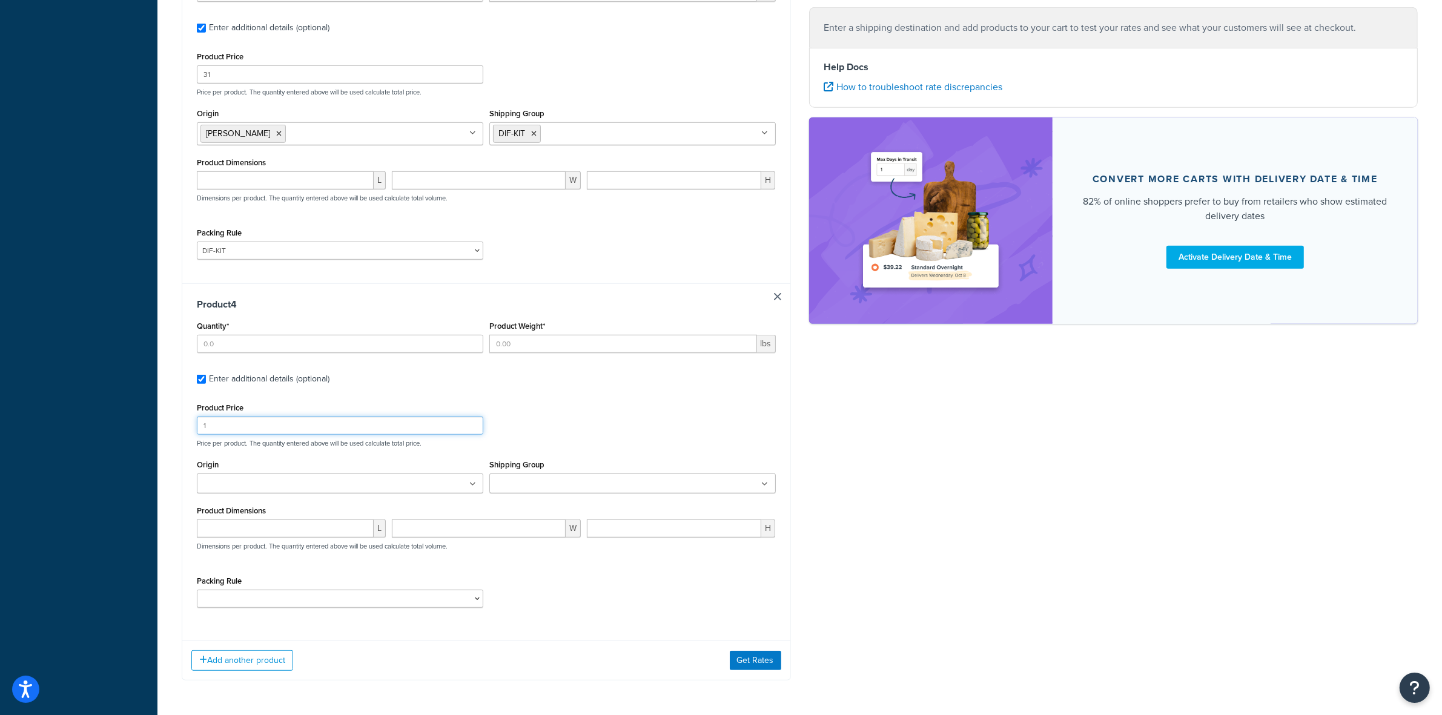
click at [249, 426] on input "1" at bounding box center [340, 426] width 286 height 18
click at [235, 349] on input "Quantity*" at bounding box center [340, 344] width 286 height 18
type input "12"
click at [540, 343] on input "Product Weight*" at bounding box center [623, 344] width 268 height 18
type input ".65"
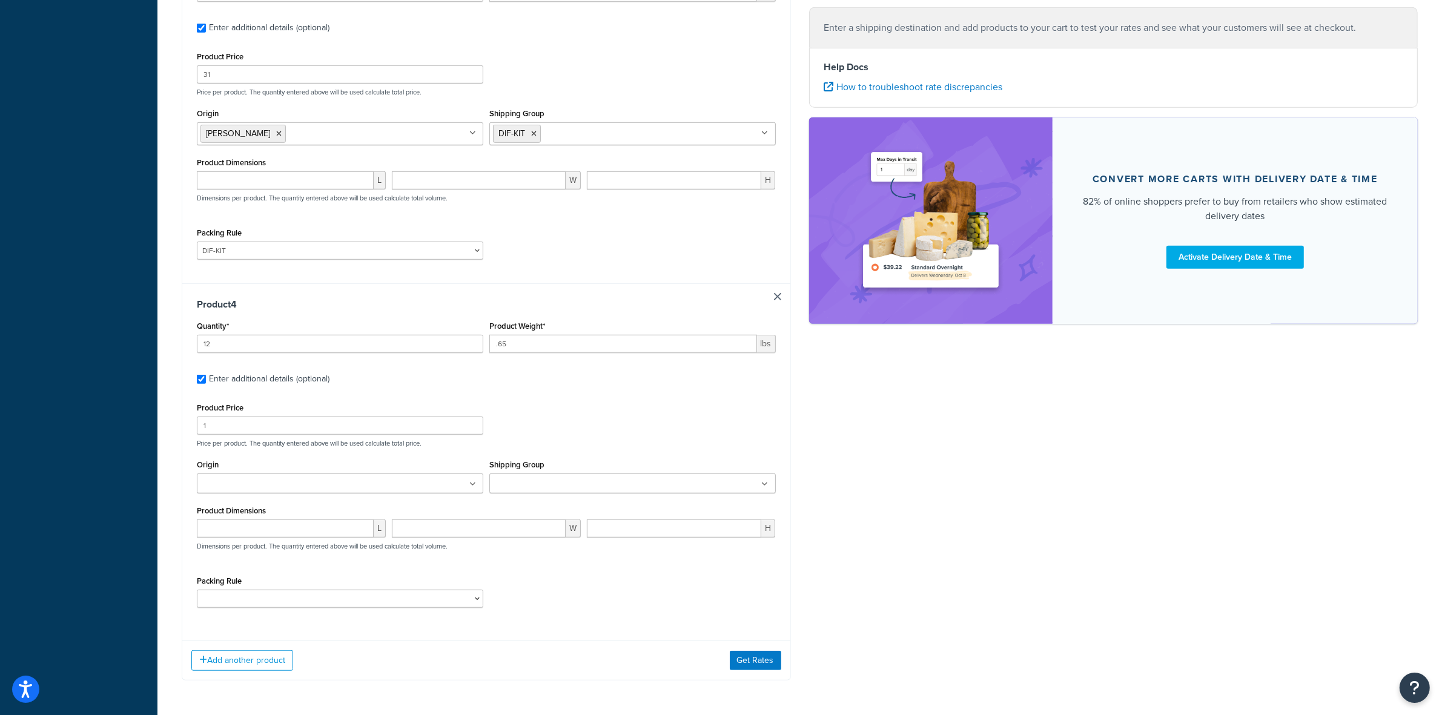
click at [365, 441] on div "Product Price 1 Price per product. The quantity entered above will be used calc…" at bounding box center [486, 424] width 585 height 48
click at [344, 427] on input "1" at bounding box center [340, 426] width 286 height 18
type input "12"
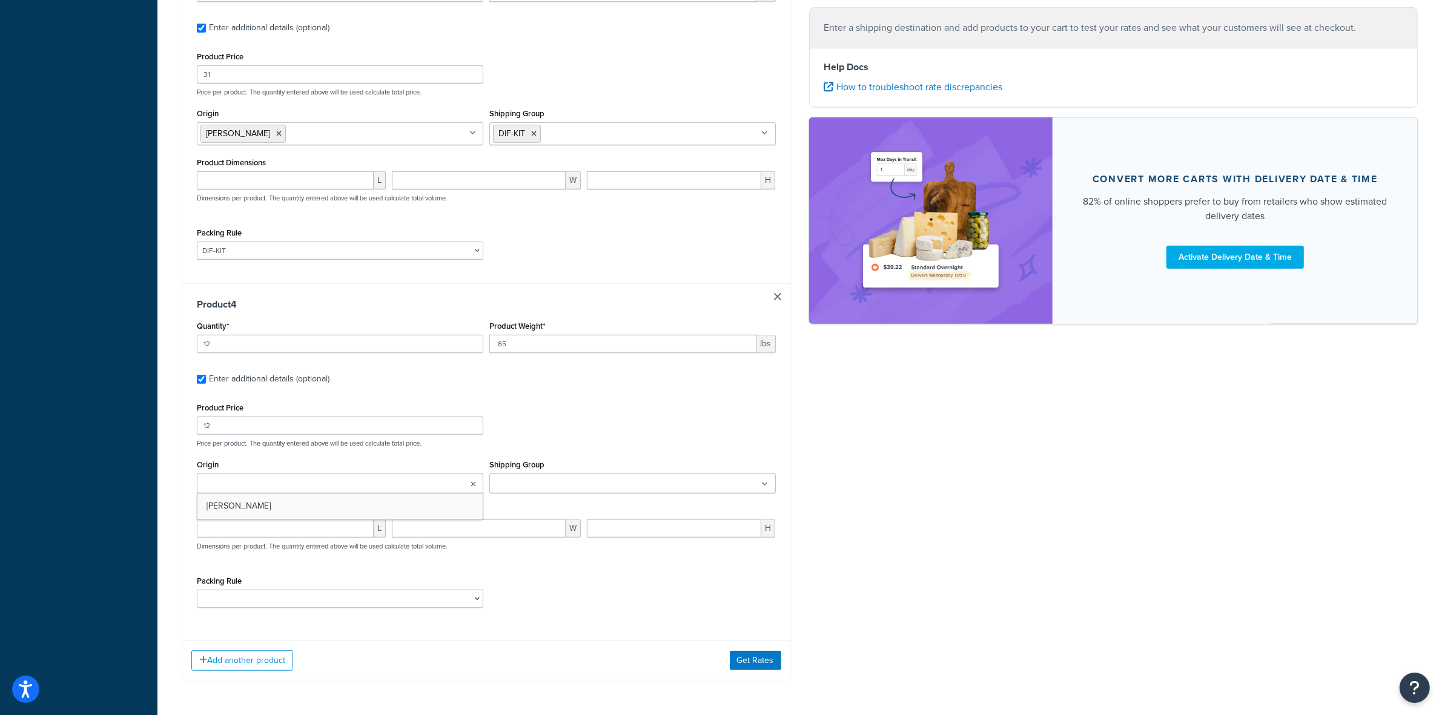
click at [343, 483] on ul at bounding box center [340, 484] width 286 height 20
click at [580, 489] on input "Shipping Group" at bounding box center [546, 484] width 107 height 13
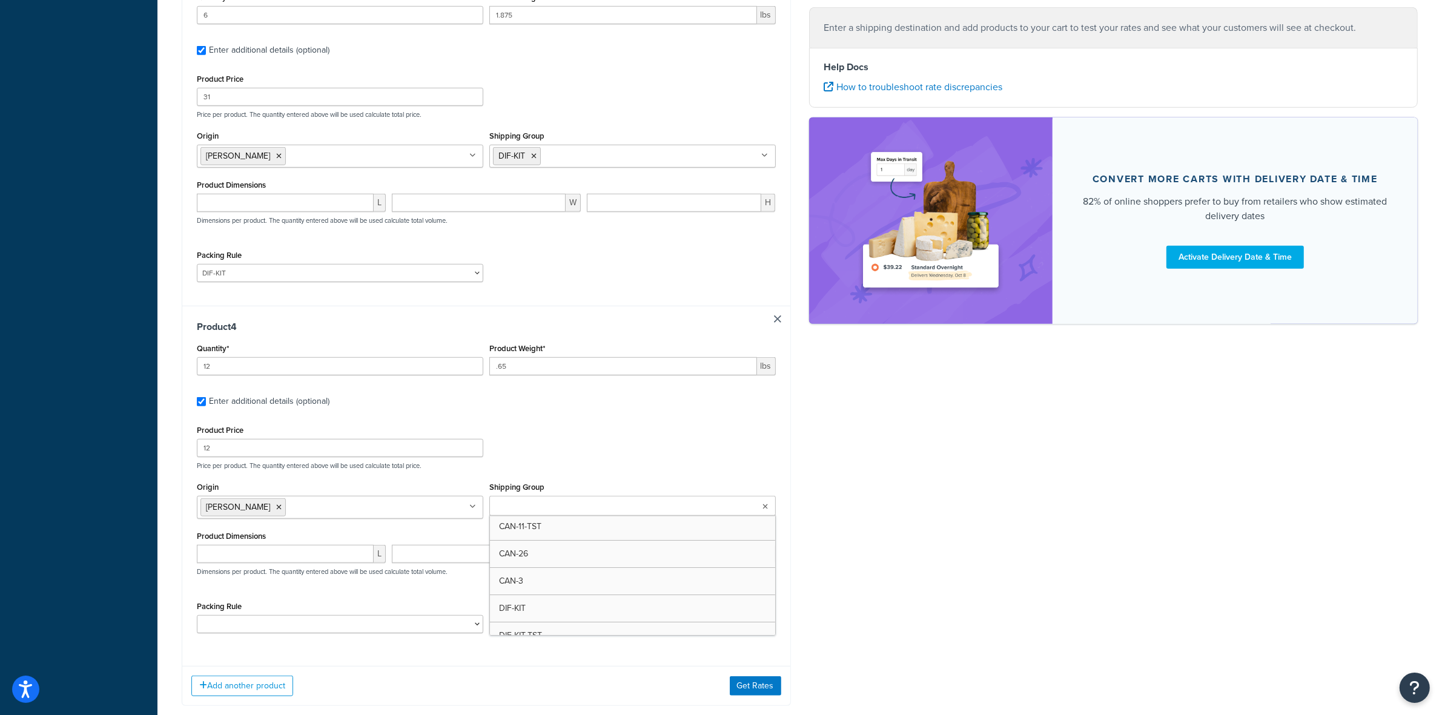
scroll to position [132, 0]
click at [309, 625] on select "ACC-CCK ACC-LIN-CER/HANG ACC-NAIL BRUSH CAN-11 CAN-11-TST CAN-26 CAN-3 DIF-KIT …" at bounding box center [340, 624] width 286 height 18
select select "81544"
click at [197, 621] on select "ACC-CCK ACC-LIN-CER/HANG ACC-NAIL BRUSH CAN-11 CAN-11-TST CAN-26 CAN-3 DIF-KIT …" at bounding box center [340, 624] width 286 height 18
click at [741, 696] on button "Get Rates" at bounding box center [755, 685] width 51 height 19
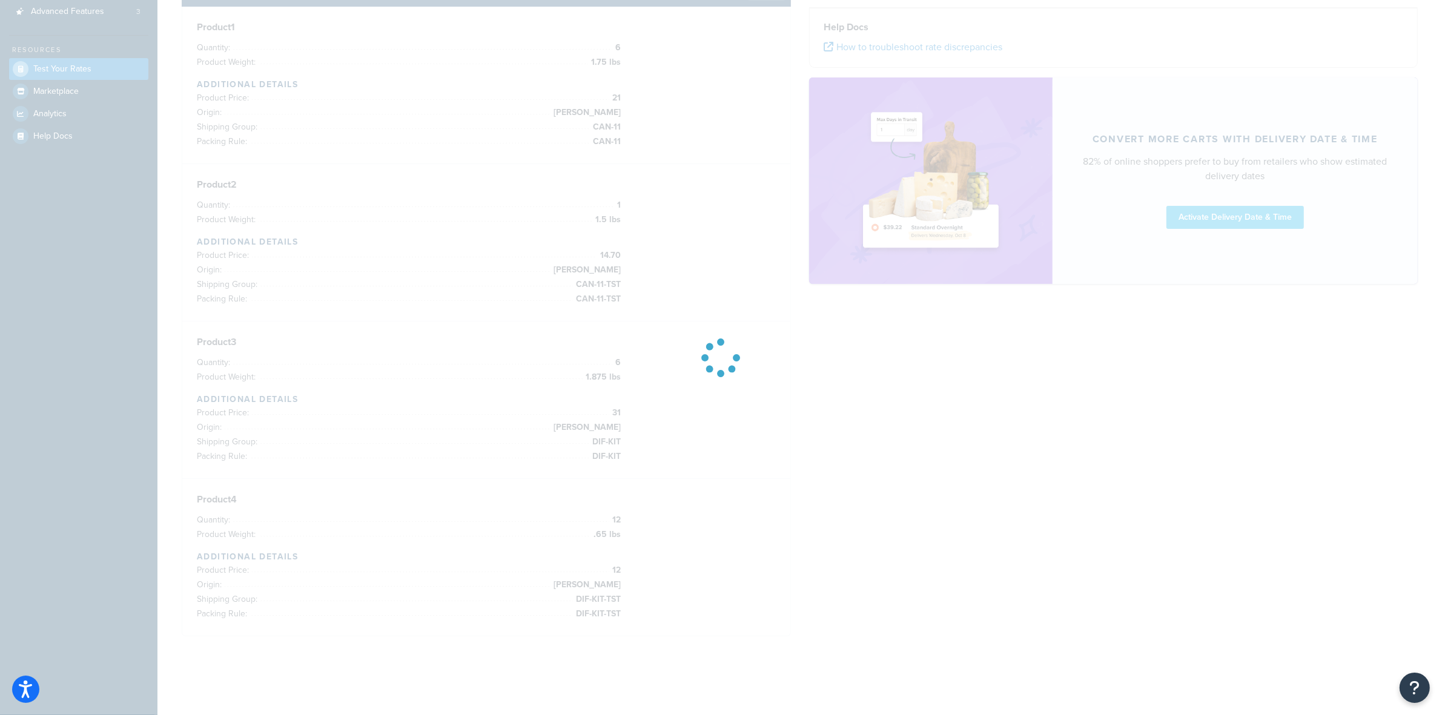
scroll to position [228, 0]
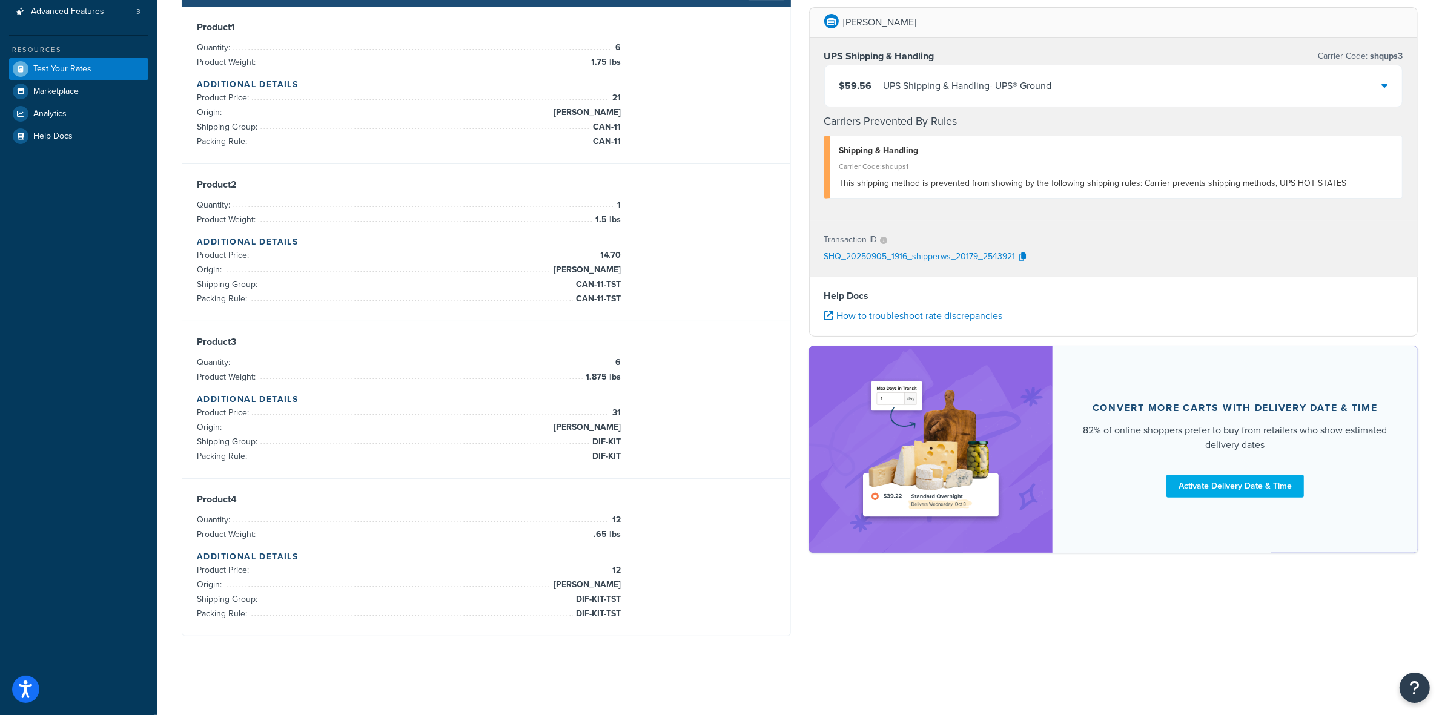
click at [1379, 90] on div "$59.56 UPS Shipping & Handling - UPS® Ground" at bounding box center [1114, 85] width 578 height 41
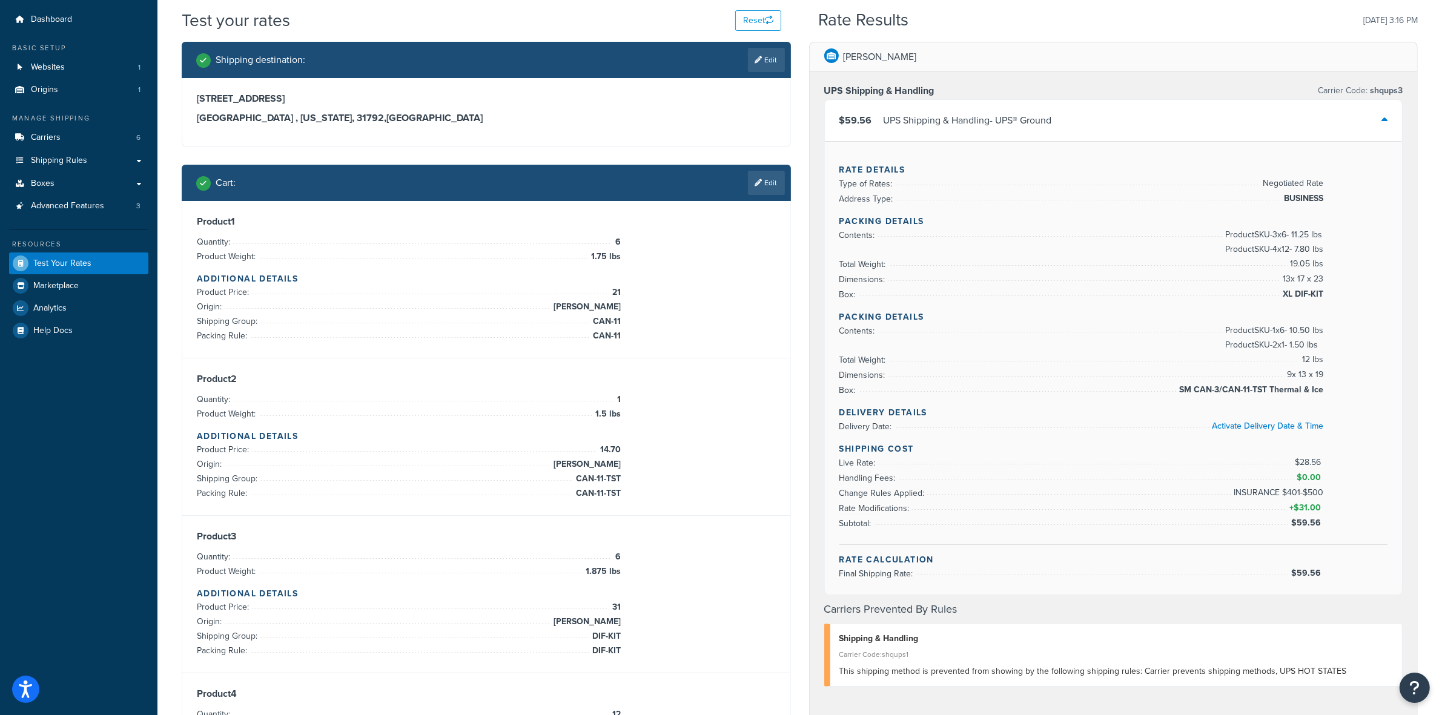
scroll to position [0, 0]
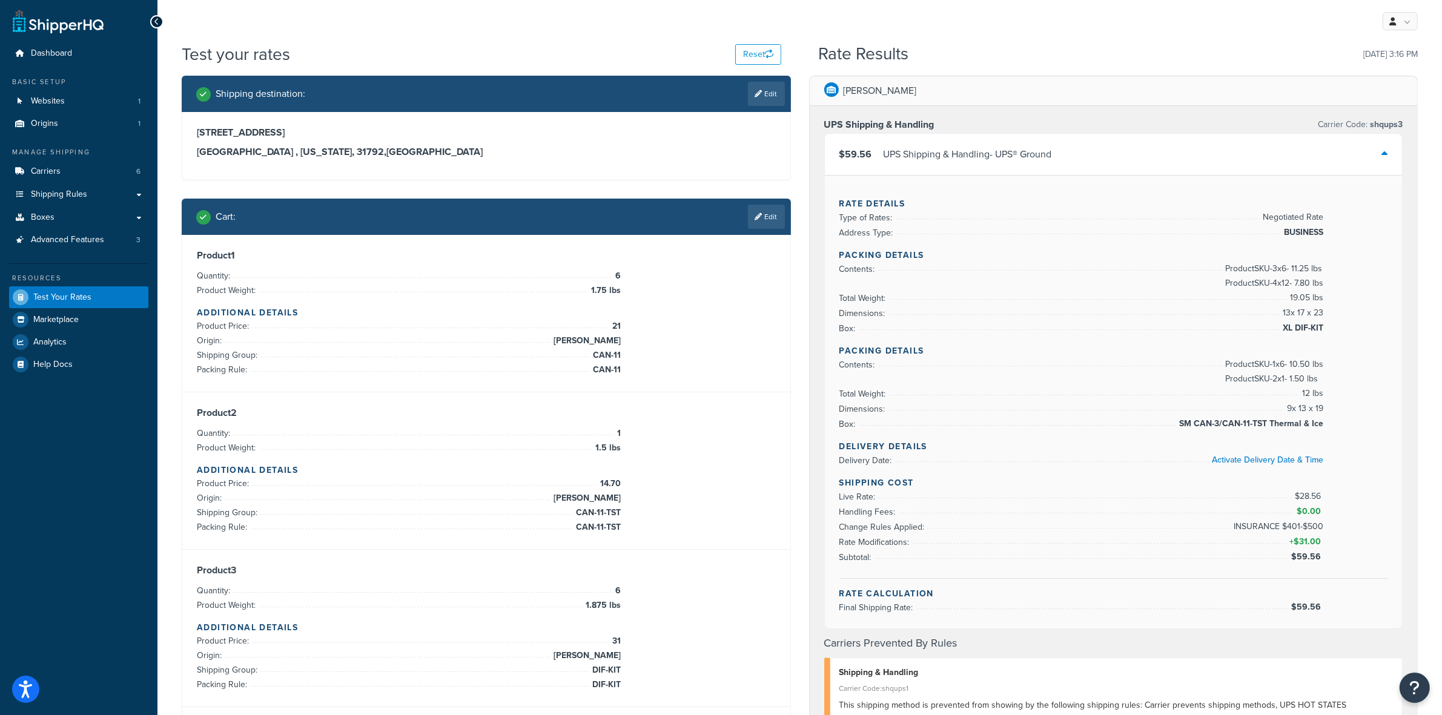
click at [770, 216] on link "Edit" at bounding box center [766, 217] width 37 height 24
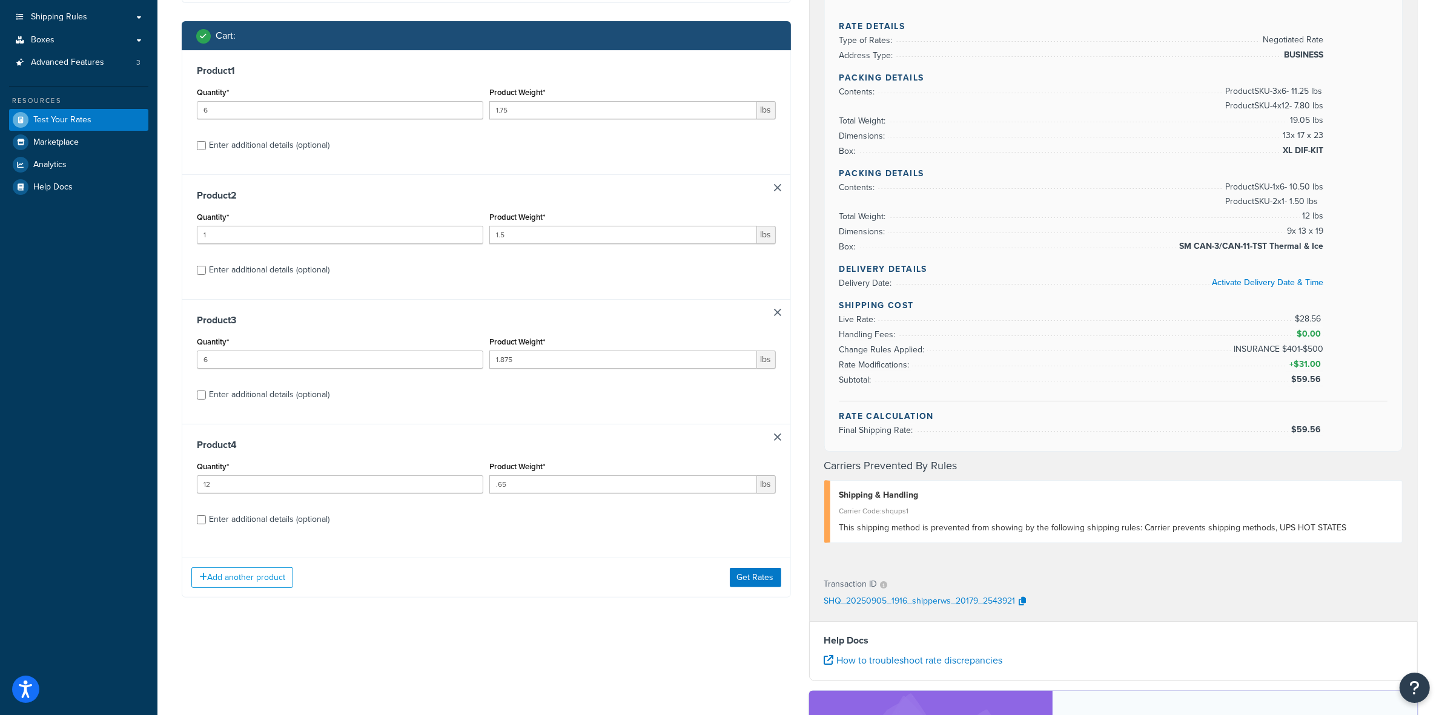
scroll to position [151, 0]
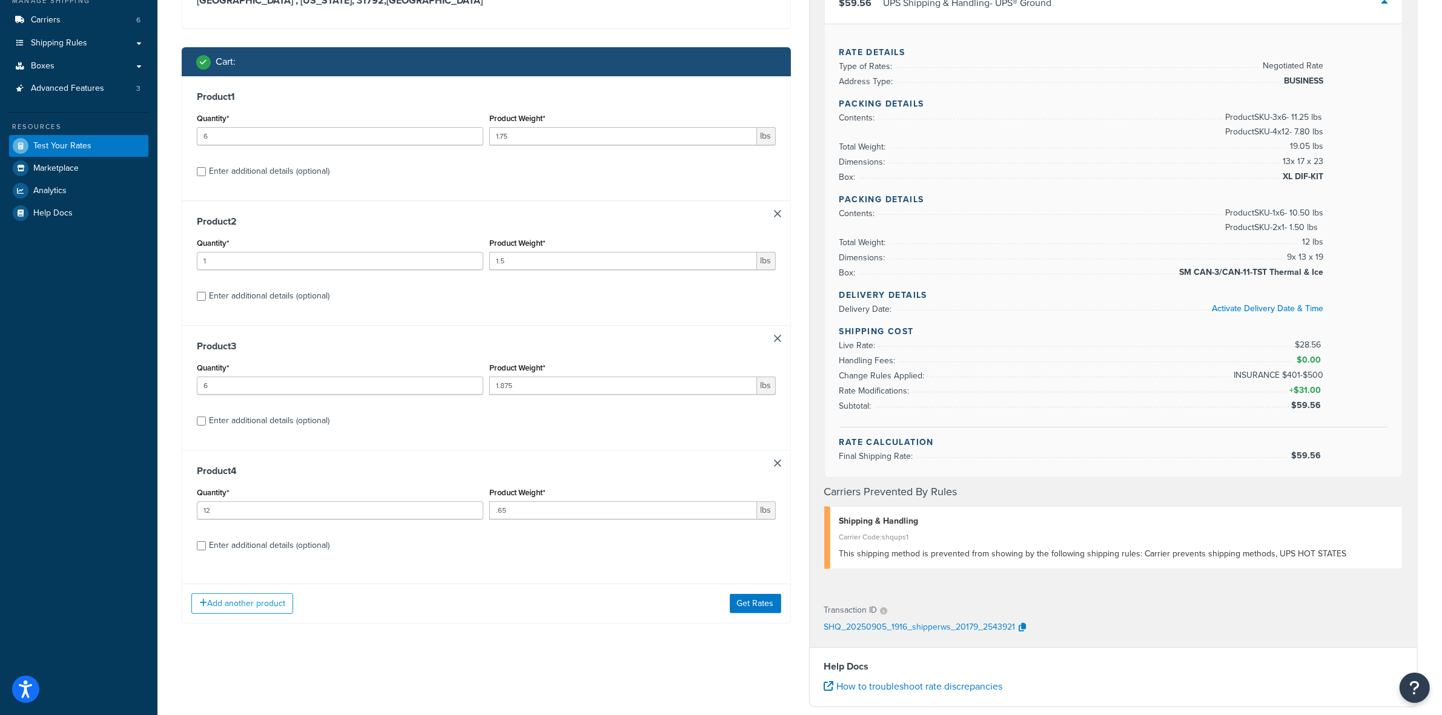
click at [218, 544] on div "Enter additional details (optional)" at bounding box center [269, 545] width 121 height 17
click at [206, 544] on input "Enter additional details (optional)" at bounding box center [201, 545] width 9 height 9
checkbox input "true"
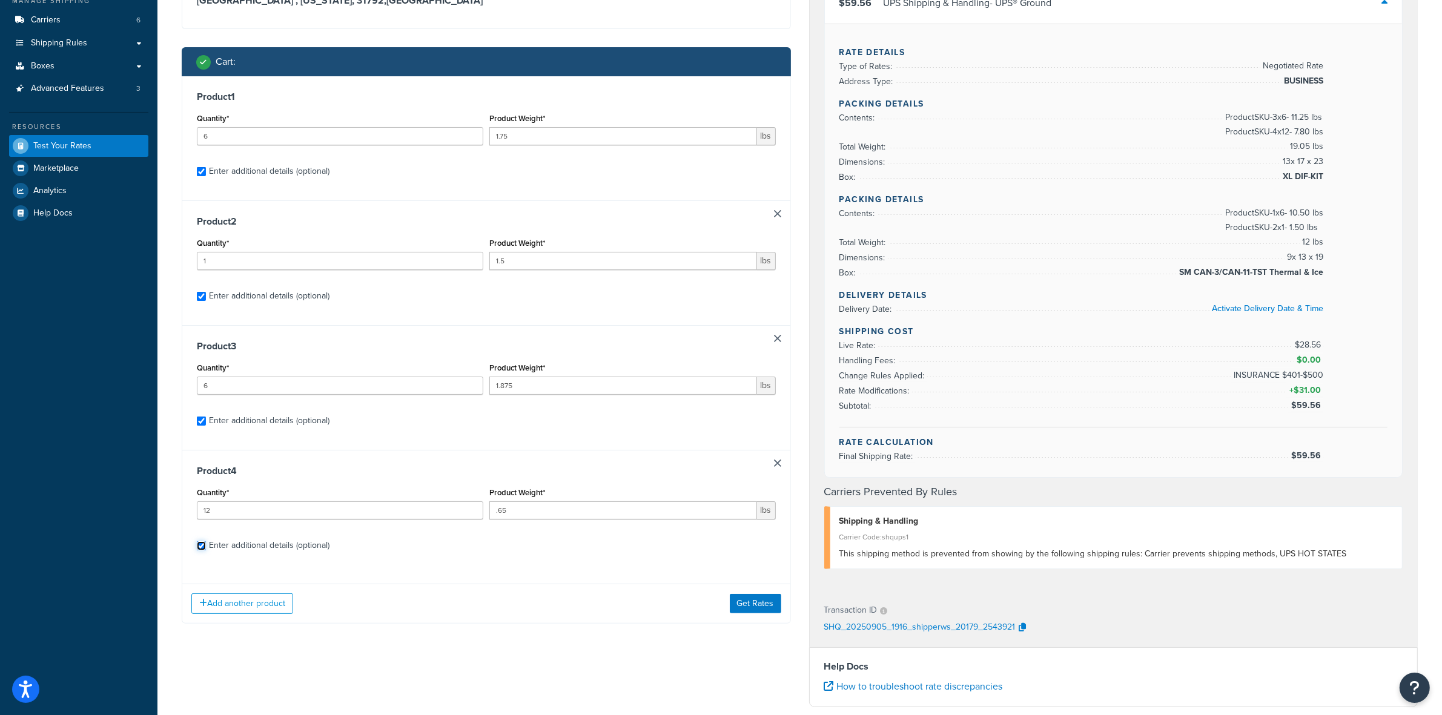
checkbox input "true"
select select "77343"
select select "81543"
select select "77349"
select select "81544"
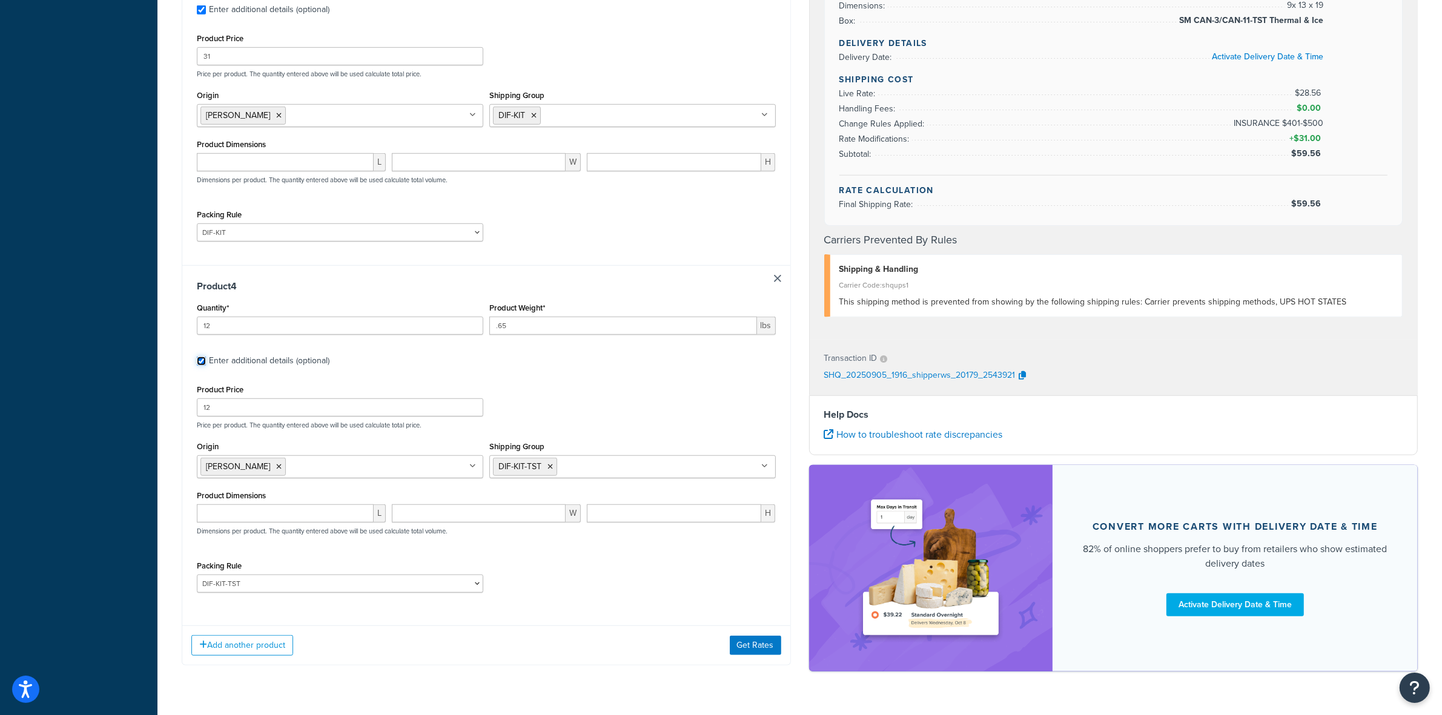
scroll to position [1051, 0]
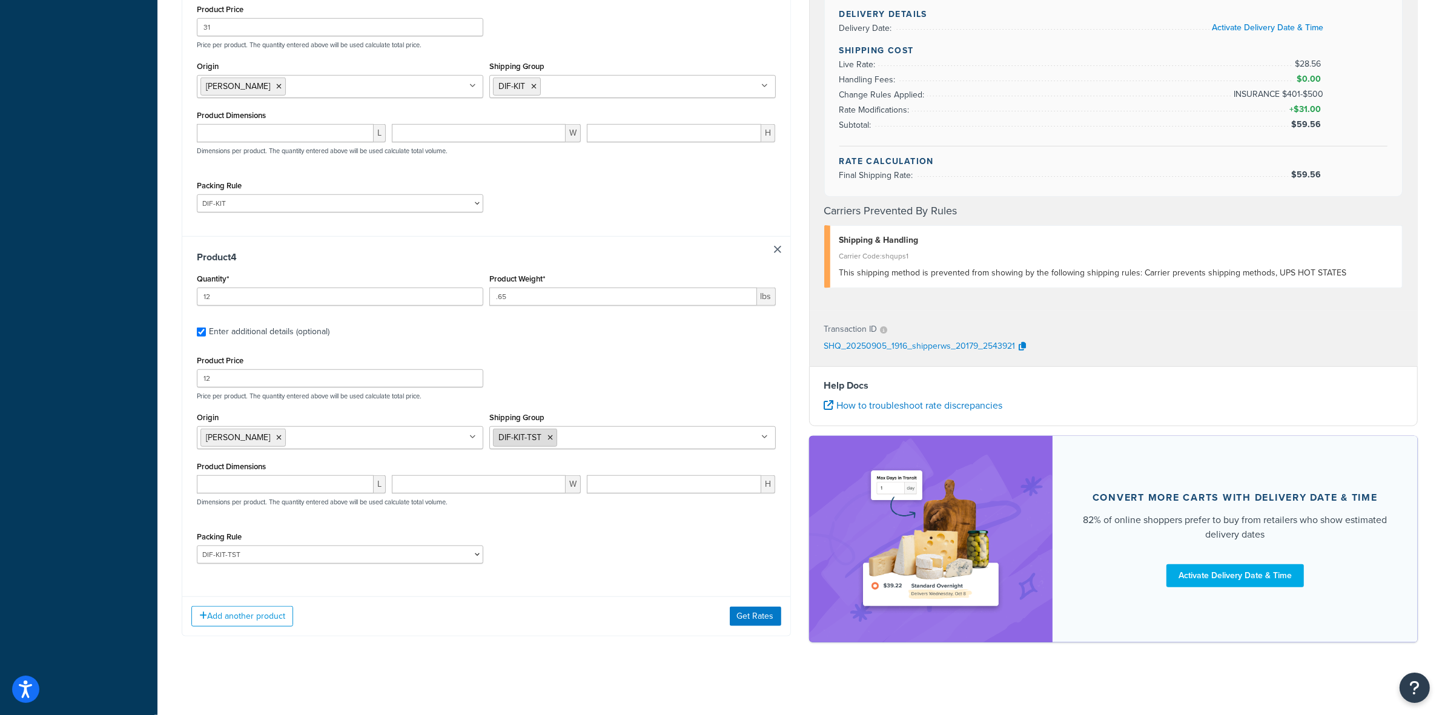
click at [552, 437] on icon at bounding box center [549, 437] width 5 height 7
click at [570, 437] on icon at bounding box center [568, 437] width 5 height 7
click at [761, 609] on button "Get Rates" at bounding box center [755, 616] width 51 height 19
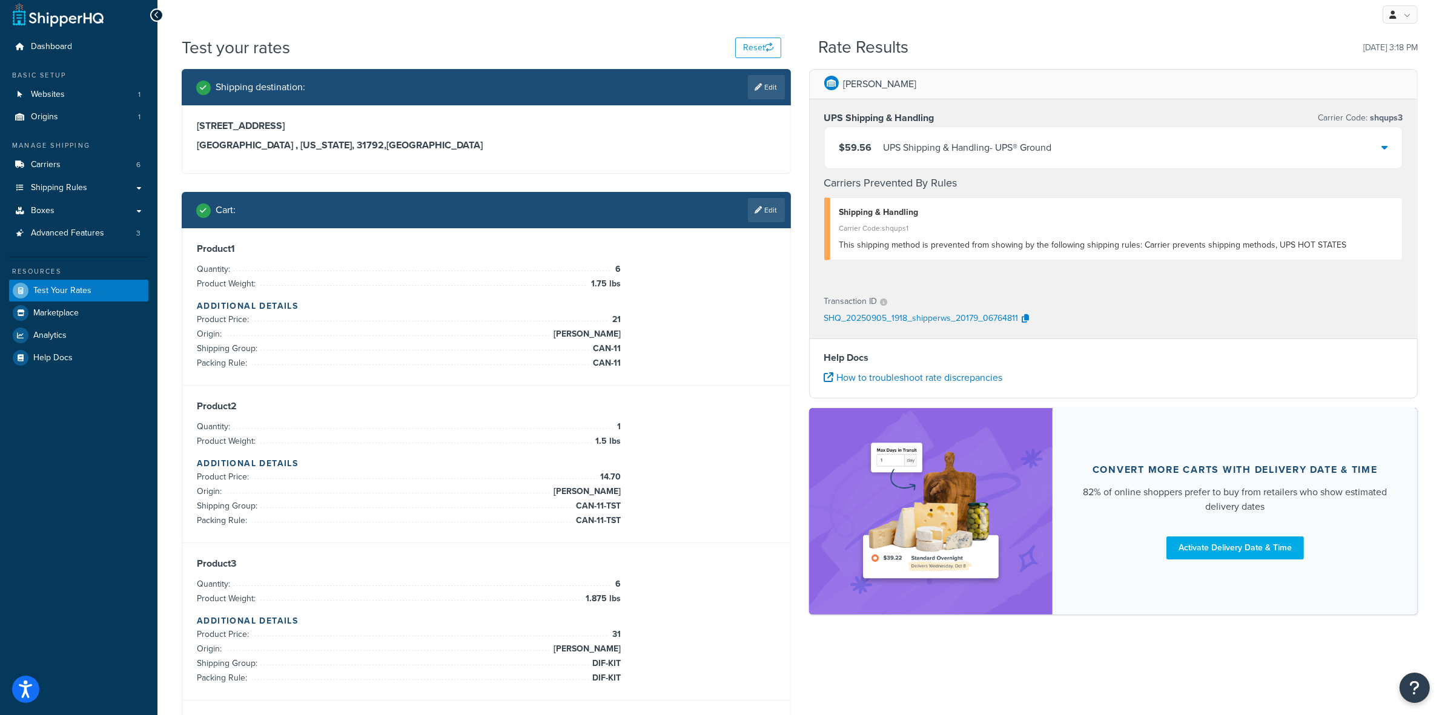
scroll to position [0, 0]
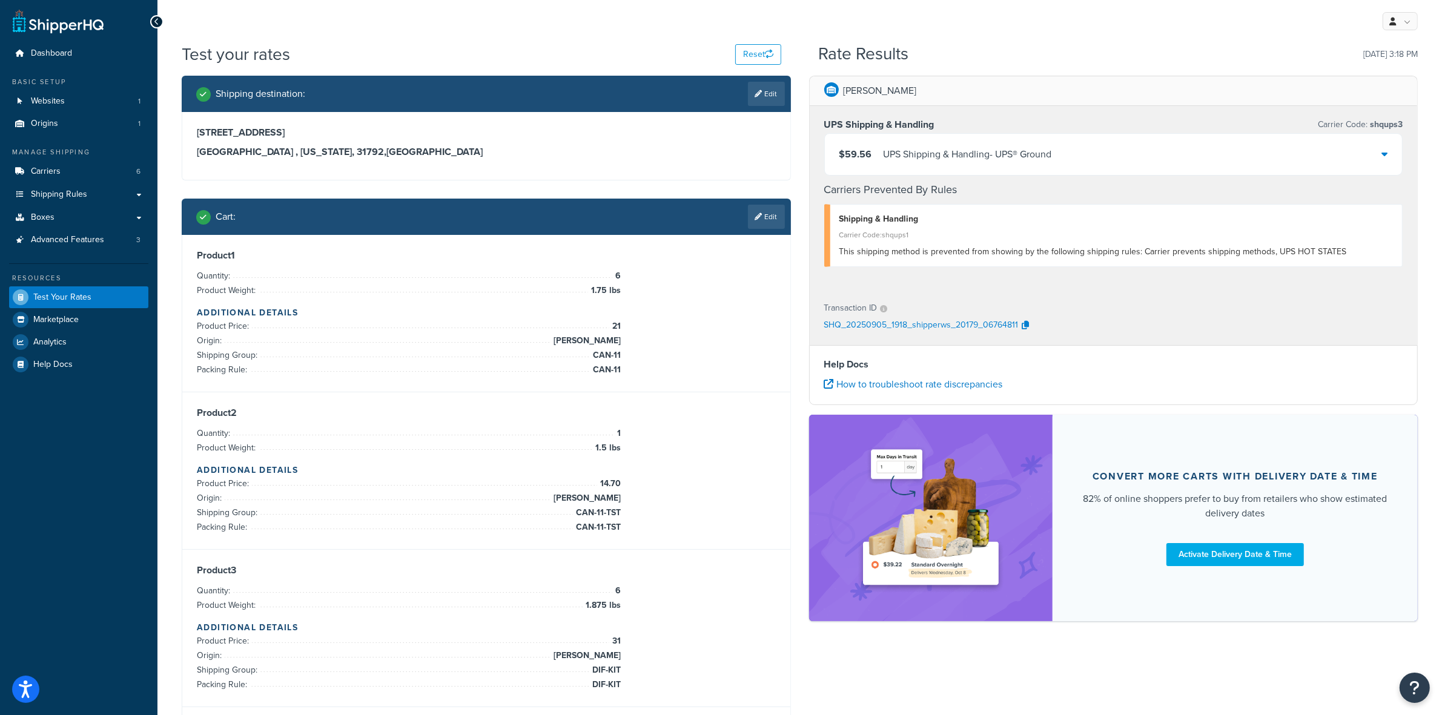
click at [761, 200] on div "Cart : Edit" at bounding box center [486, 217] width 609 height 36
click at [751, 227] on link "Edit" at bounding box center [766, 217] width 37 height 24
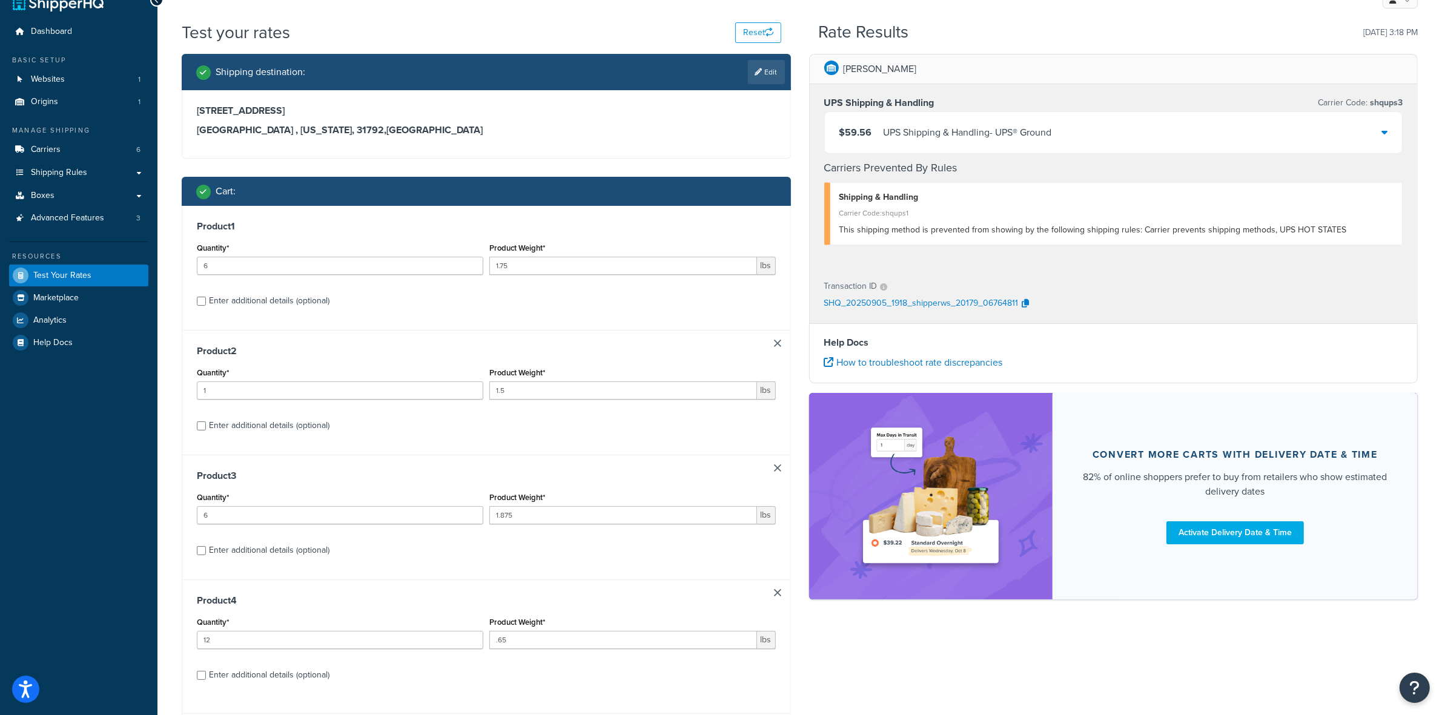
scroll to position [140, 0]
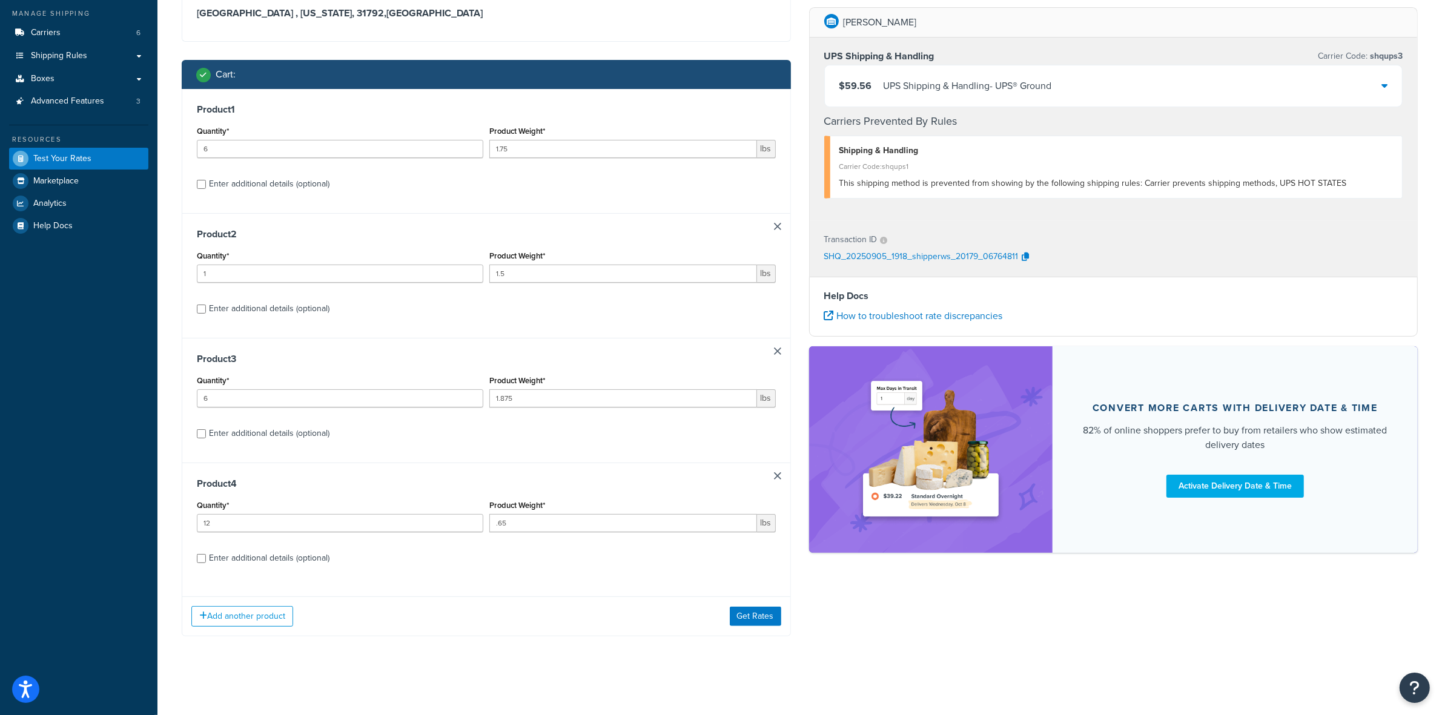
click at [255, 559] on div "Enter additional details (optional)" at bounding box center [269, 558] width 121 height 17
click at [206, 559] on input "Enter additional details (optional)" at bounding box center [201, 558] width 9 height 9
checkbox input "true"
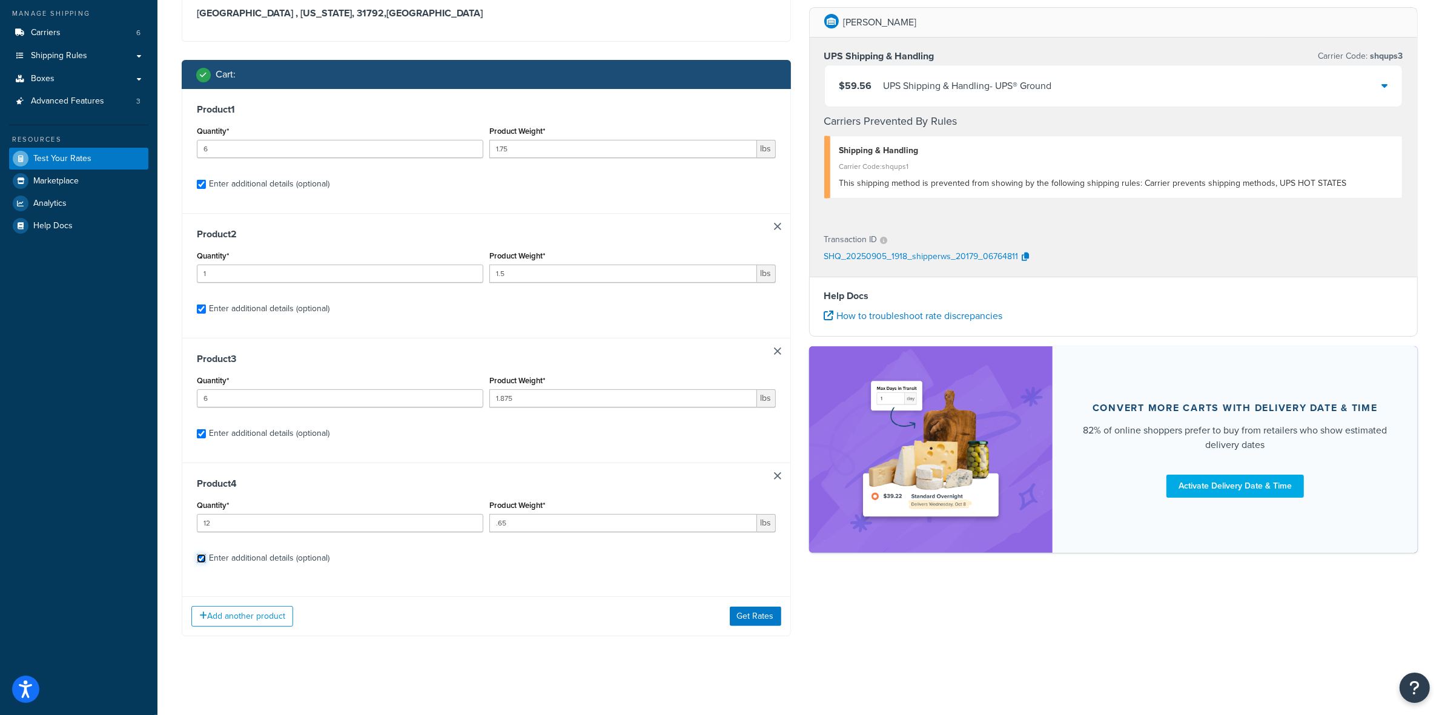
checkbox input "true"
select select "77343"
select select "81543"
select select "77349"
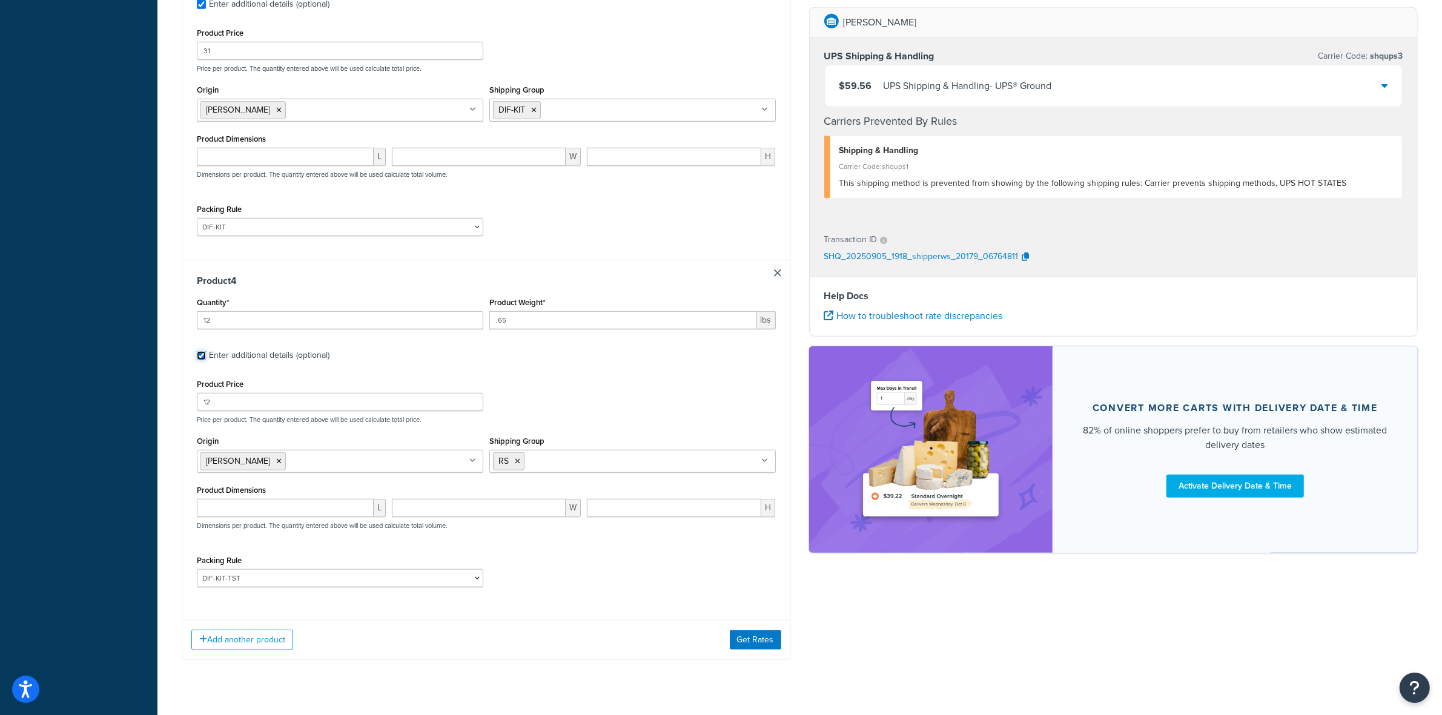
scroll to position [973, 0]
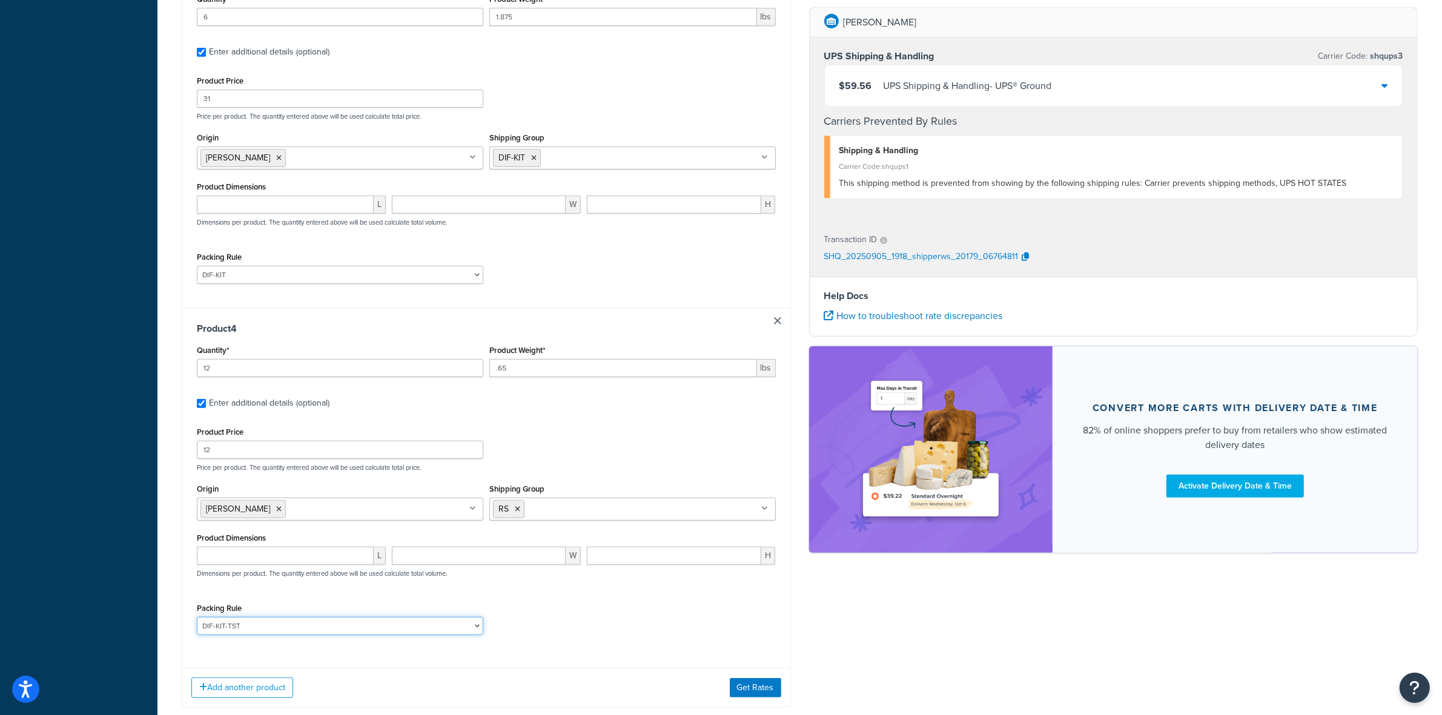
click at [268, 629] on select "ACC-CCK ACC-LIN-CER/HANG ACC-NAIL BRUSH CAN-11 CAN-11-TST CAN-26 CAN-3 DIF-KIT …" at bounding box center [340, 626] width 286 height 18
select select "77359"
click at [197, 622] on select "ACC-CCK ACC-LIN-CER/HANG ACC-NAIL BRUSH CAN-11 CAN-11-TST CAN-26 CAN-3 DIF-KIT …" at bounding box center [340, 626] width 286 height 18
click at [754, 692] on button "Get Rates" at bounding box center [755, 687] width 51 height 19
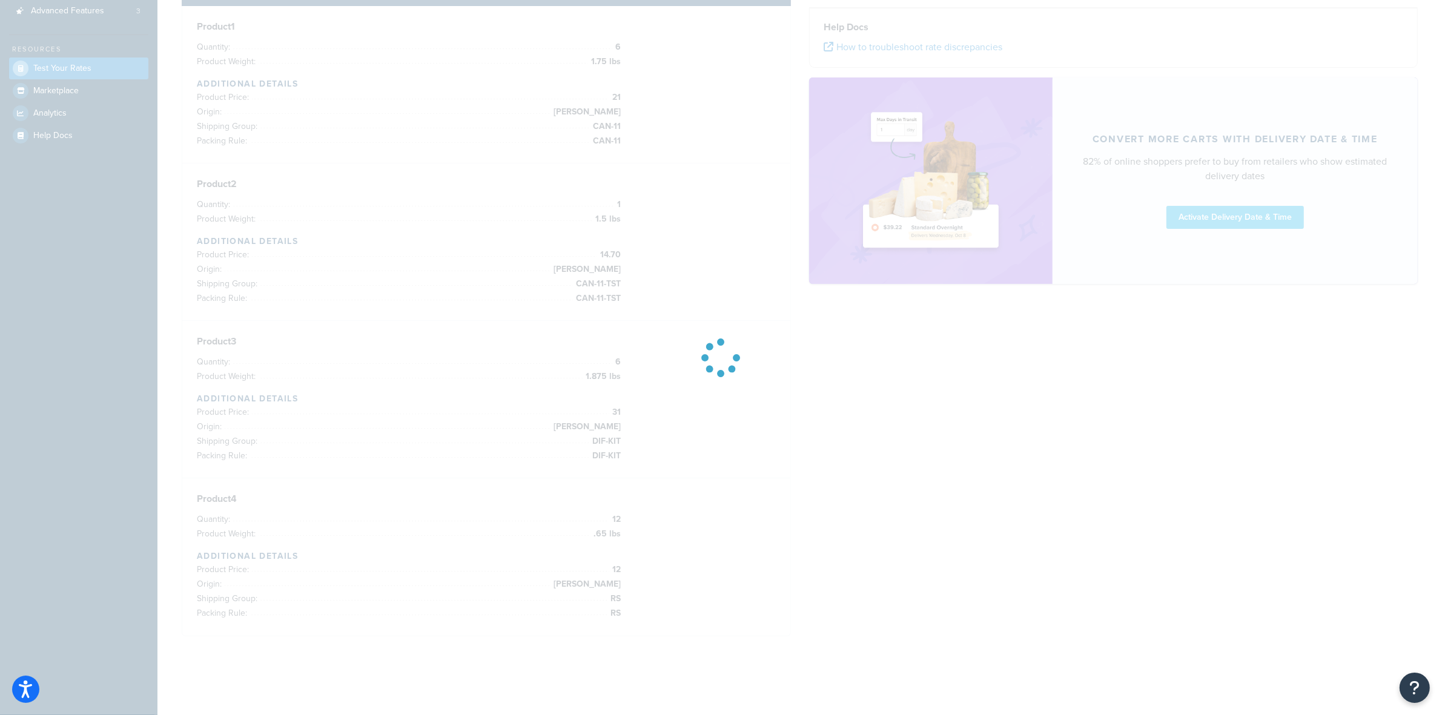
scroll to position [228, 0]
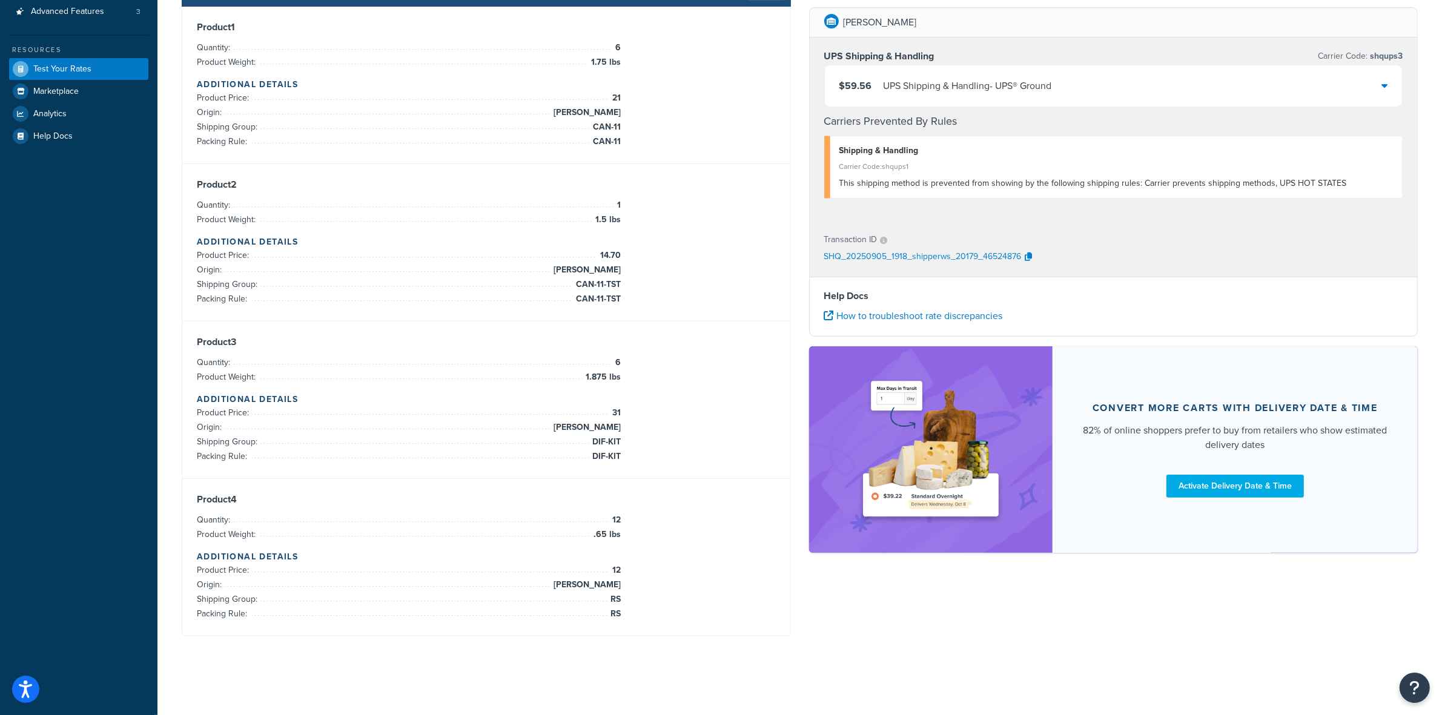
click at [1209, 82] on div "$59.56 UPS Shipping & Handling - UPS® Ground" at bounding box center [1114, 85] width 578 height 41
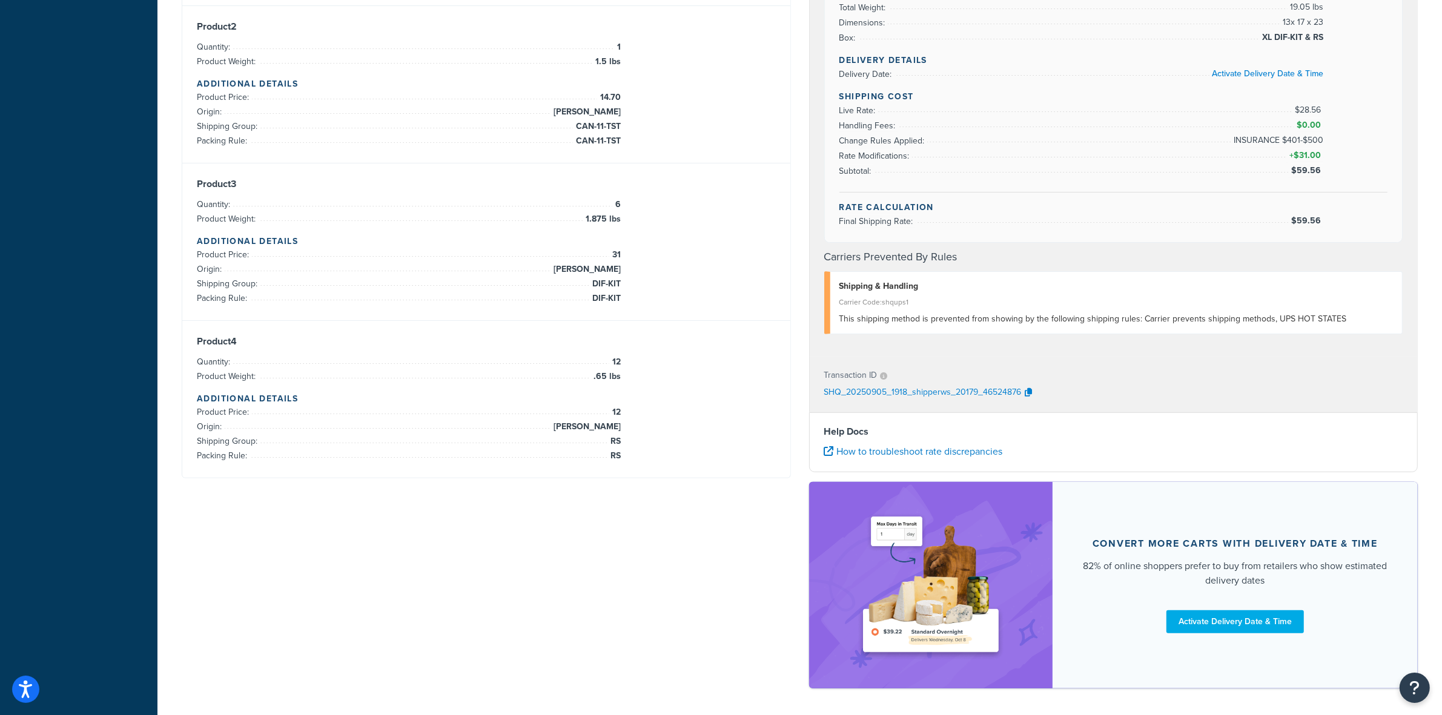
scroll to position [360, 0]
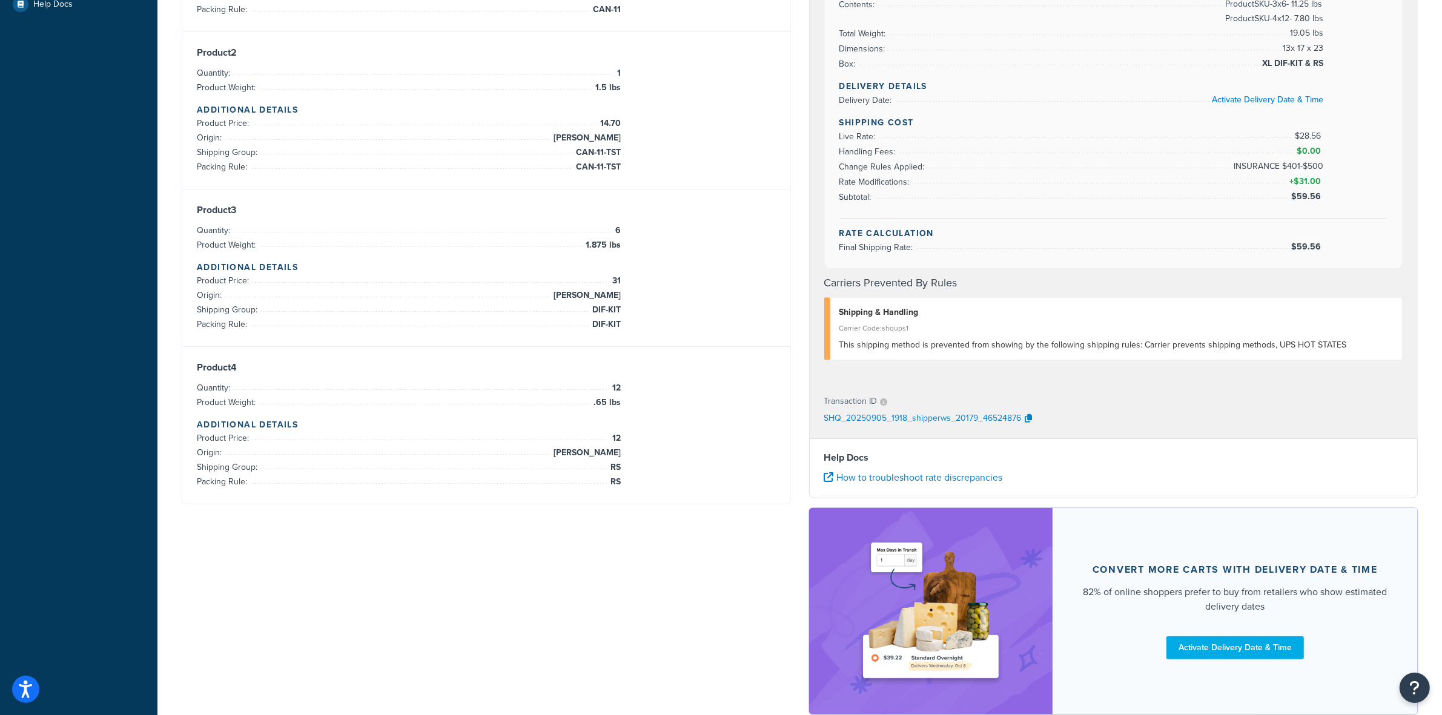
click at [1309, 250] on span "$59.56" at bounding box center [1307, 246] width 33 height 13
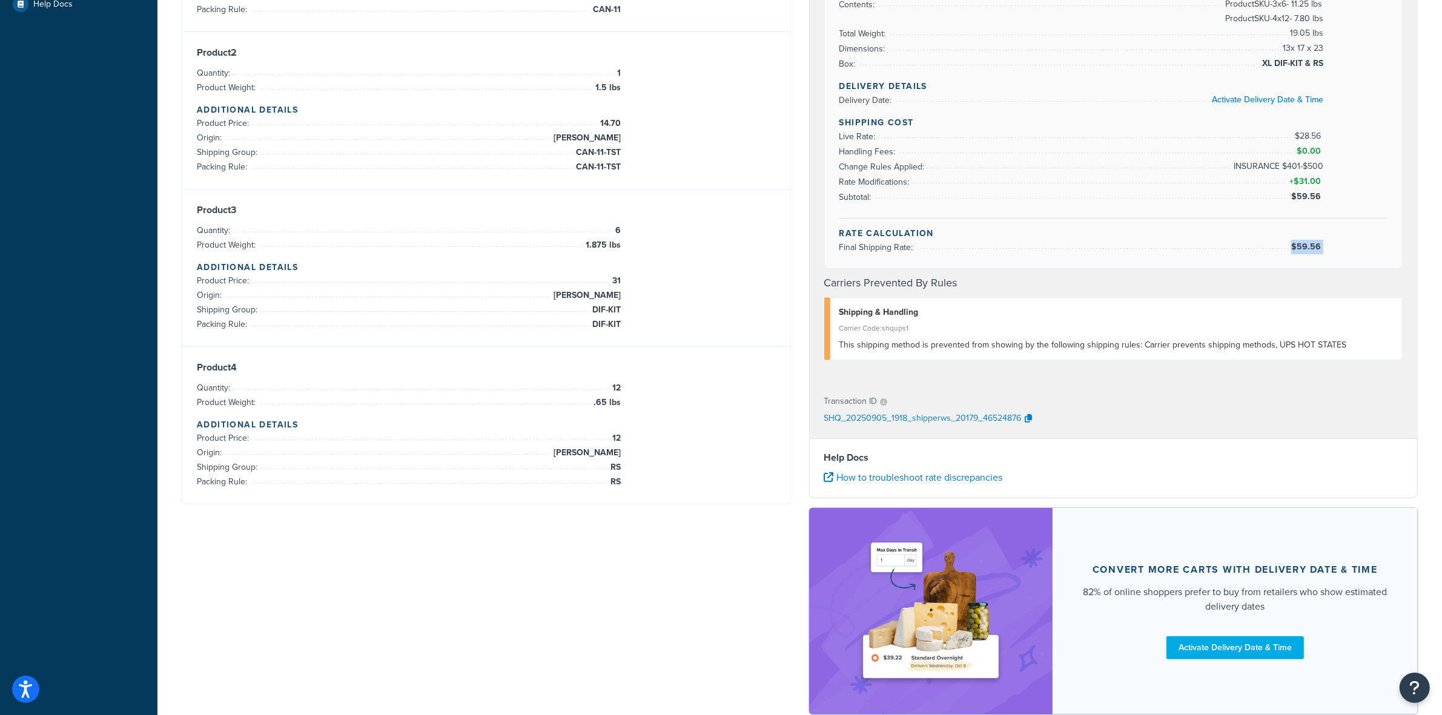
click at [1309, 250] on span "$59.56" at bounding box center [1307, 246] width 33 height 13
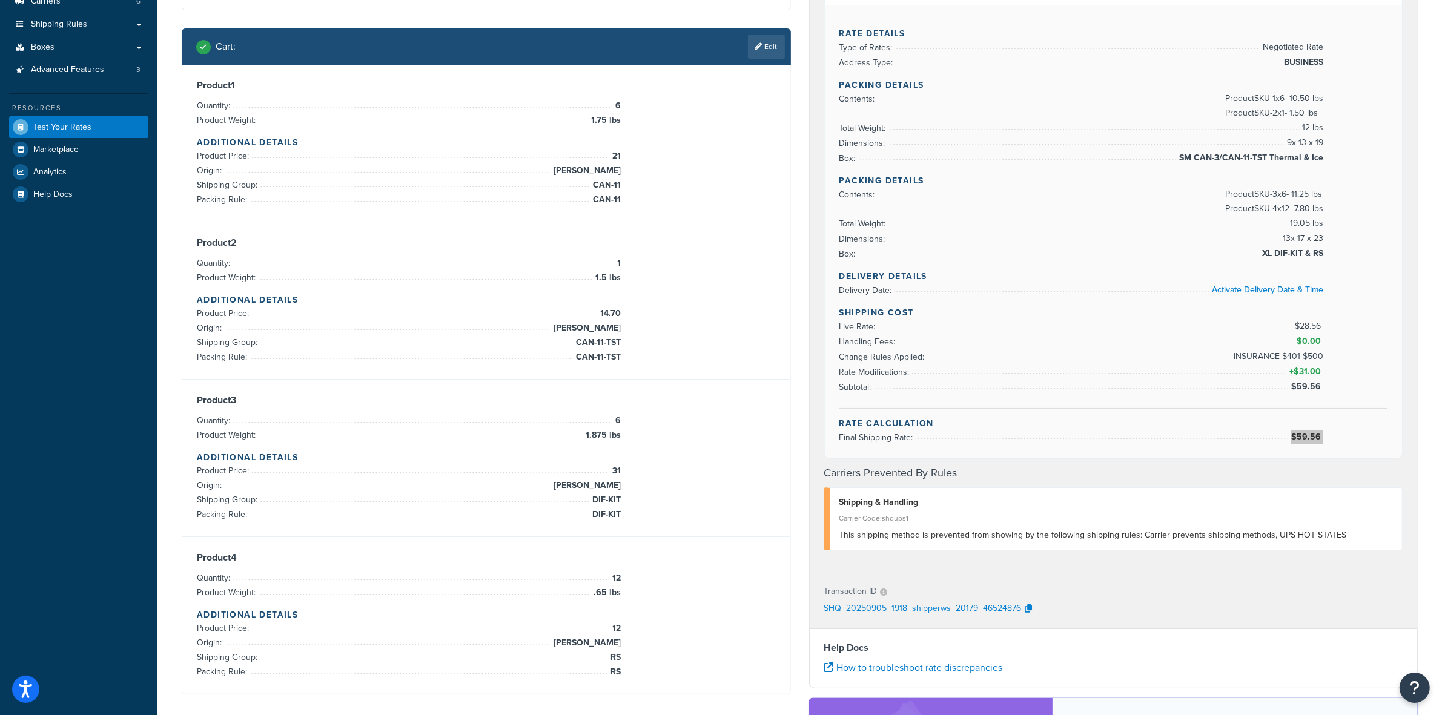
scroll to position [133, 0]
